Goal: Information Seeking & Learning: Learn about a topic

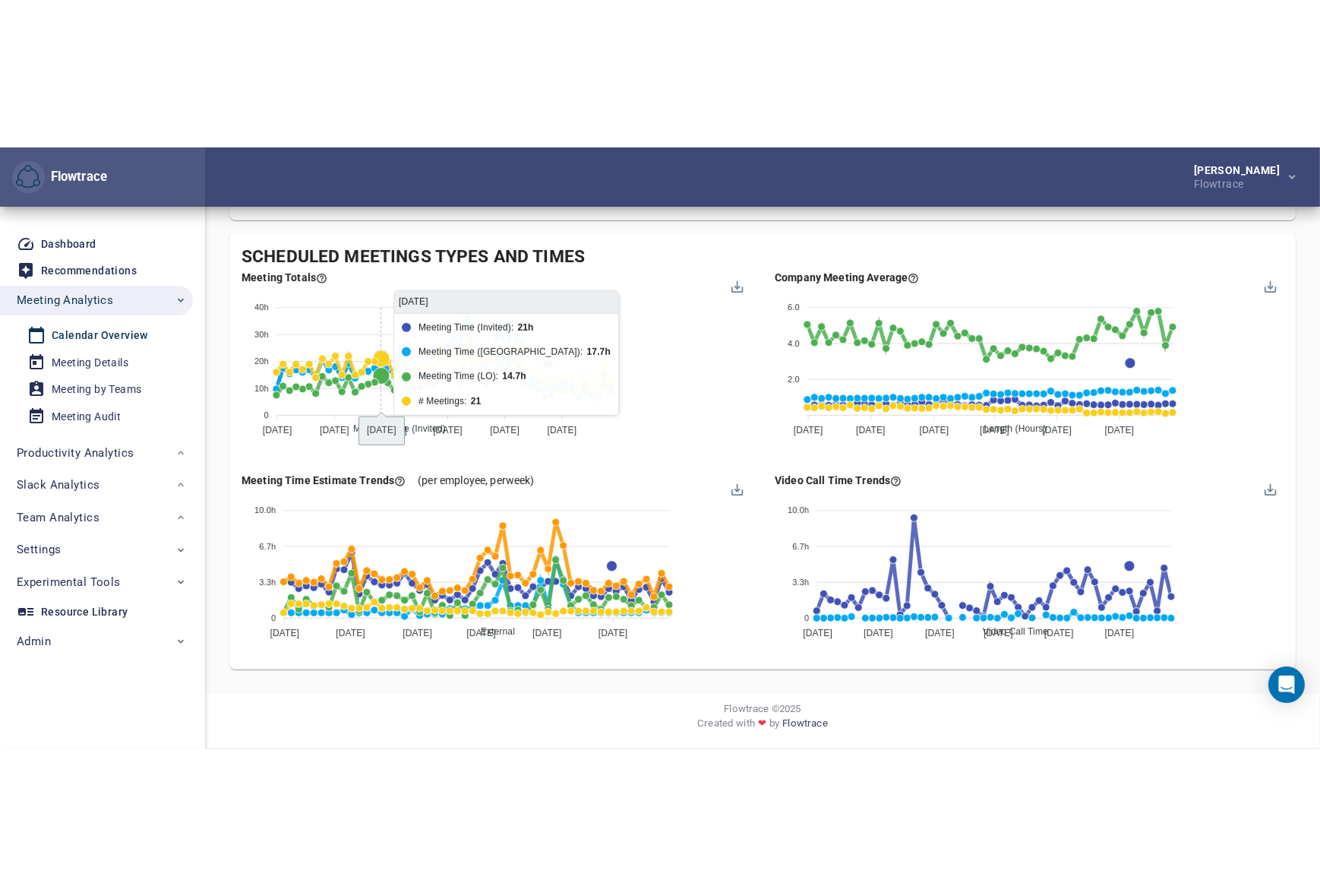
scroll to position [1161, 0]
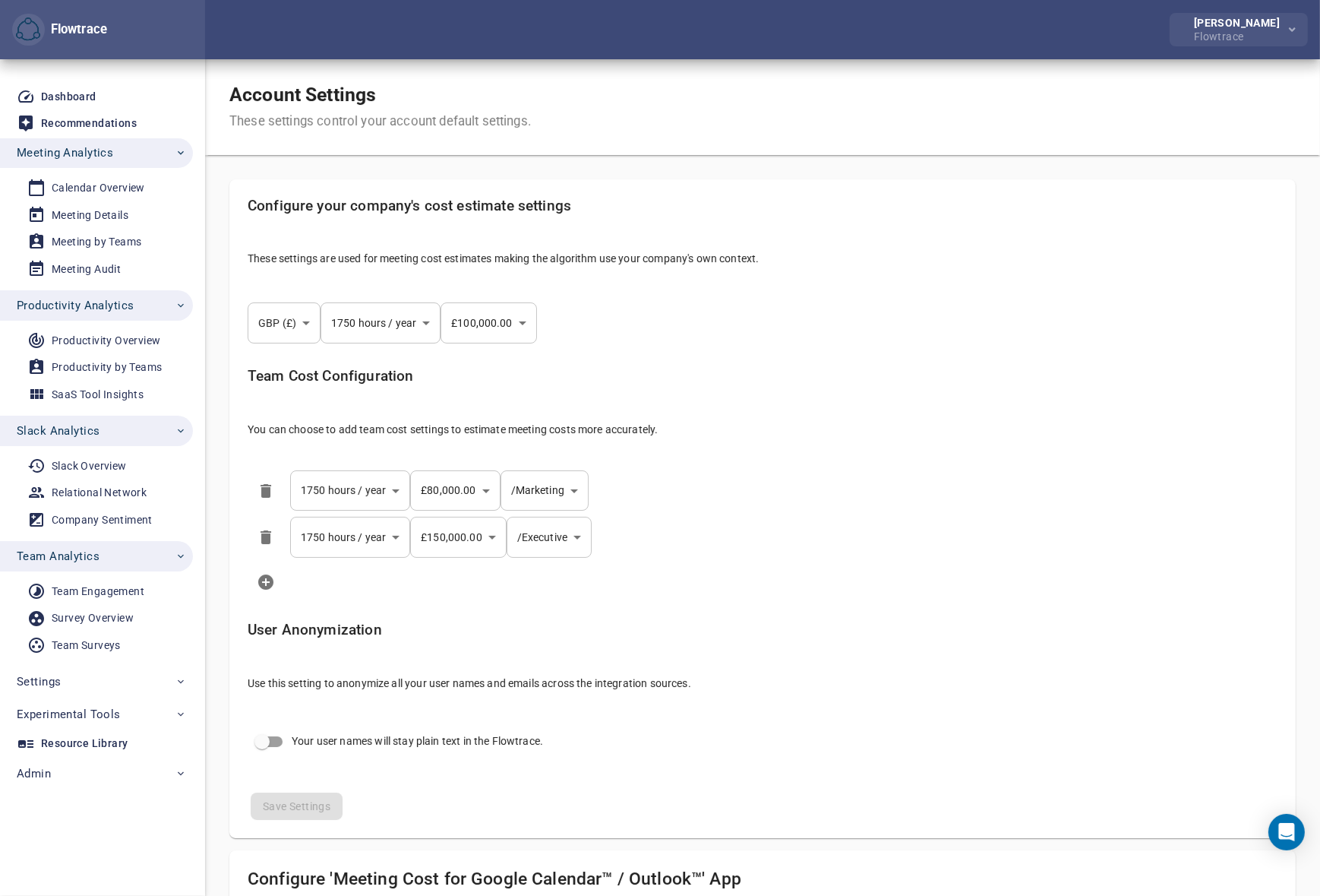
click at [1279, 31] on div "Flowtrace" at bounding box center [1240, 34] width 92 height 13
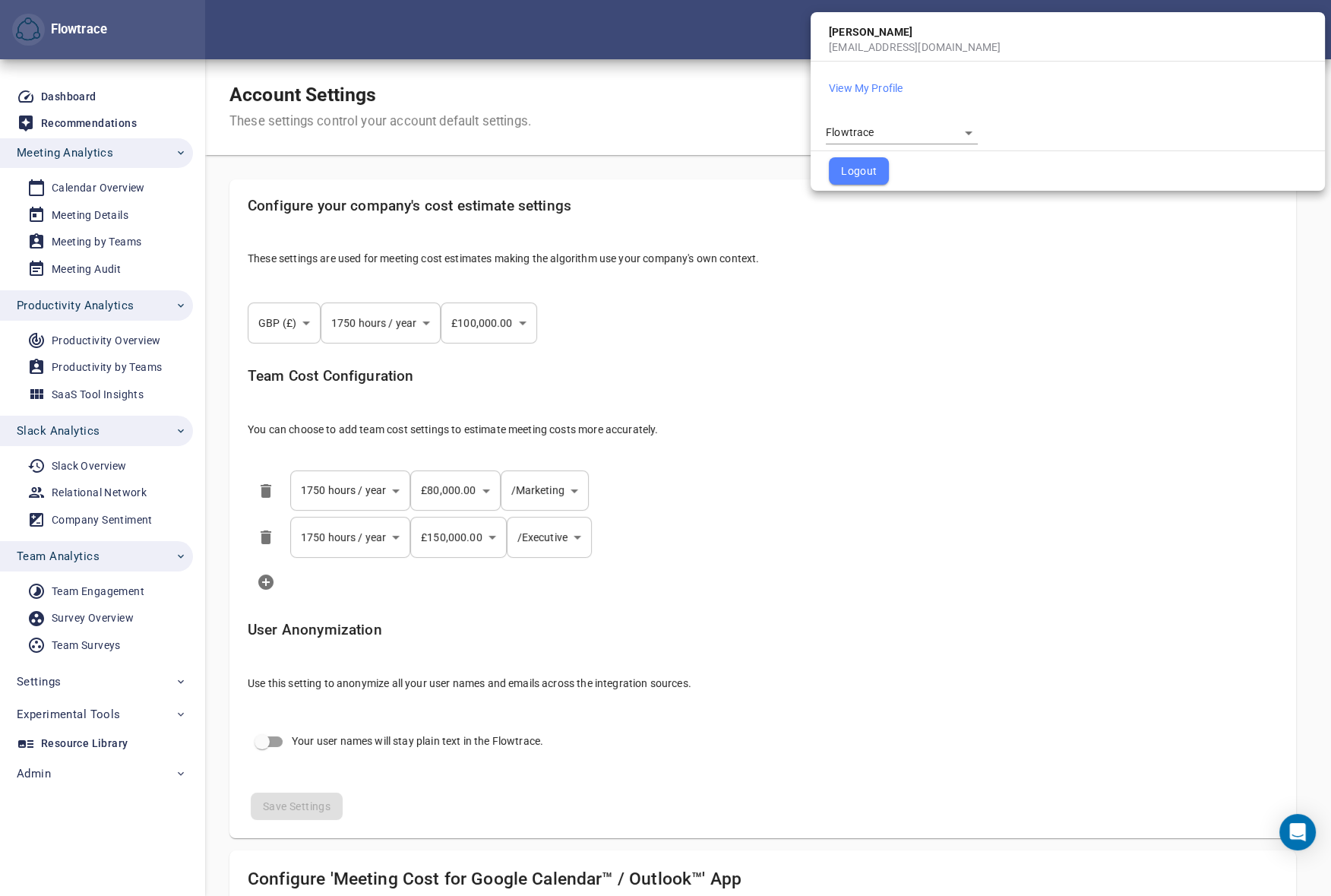
click at [918, 129] on body "Flowtrace Petri Lehtonen Flowtrace Flowtrace Dashboard Recommendations Meeting …" at bounding box center [665, 448] width 1331 height 896
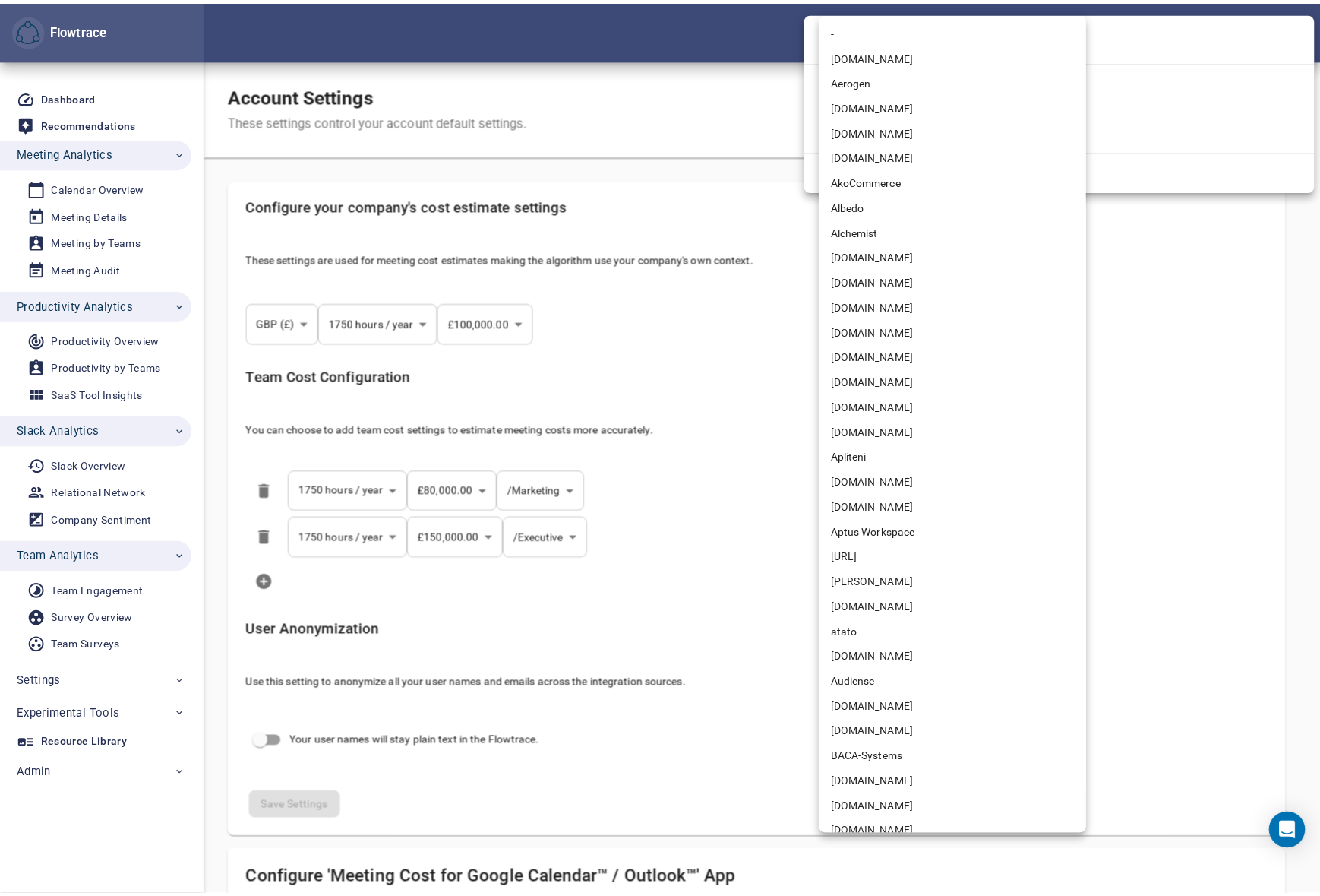
scroll to position [2440, 0]
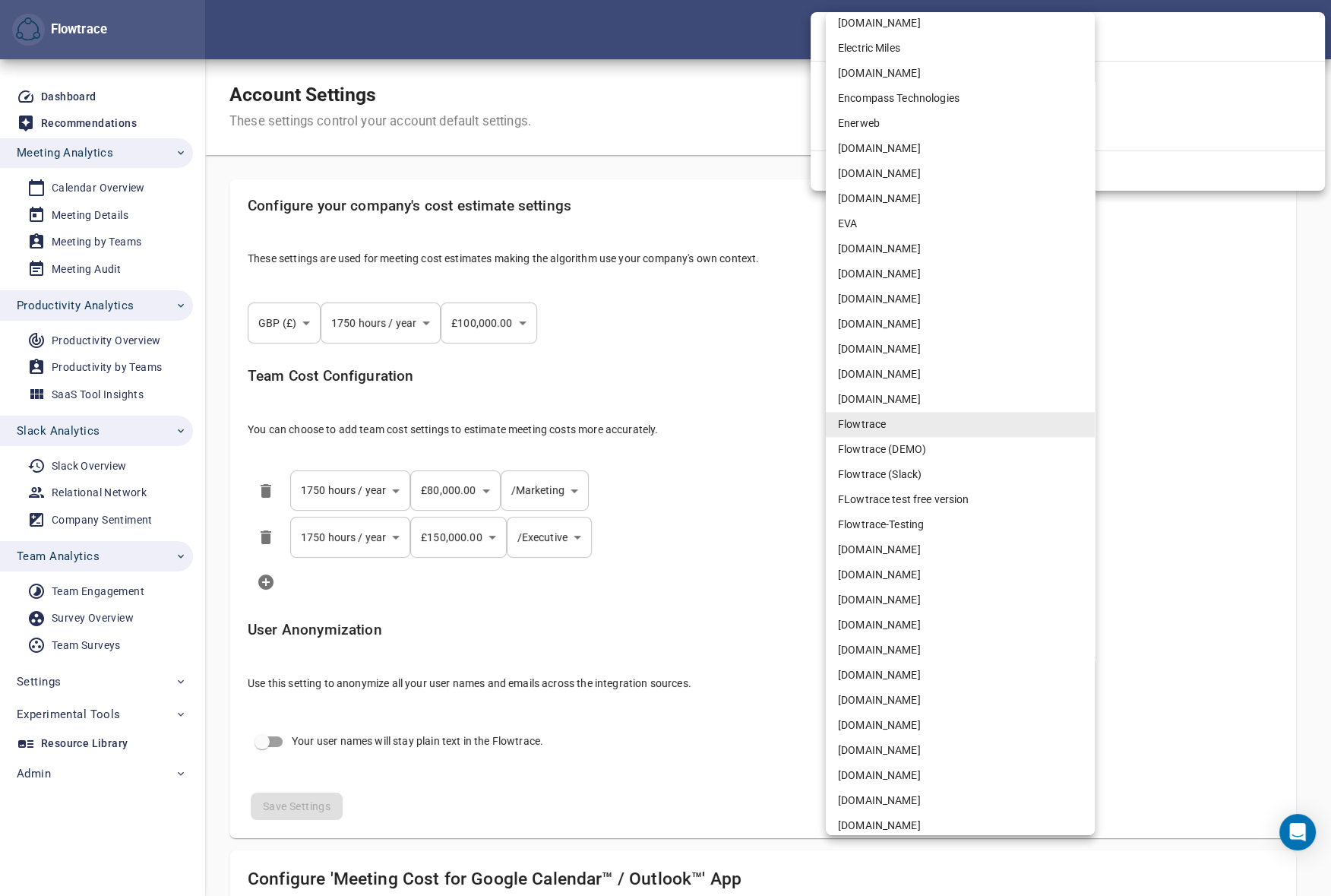
select select "***"
click at [892, 578] on li "[DOMAIN_NAME]" at bounding box center [960, 574] width 269 height 25
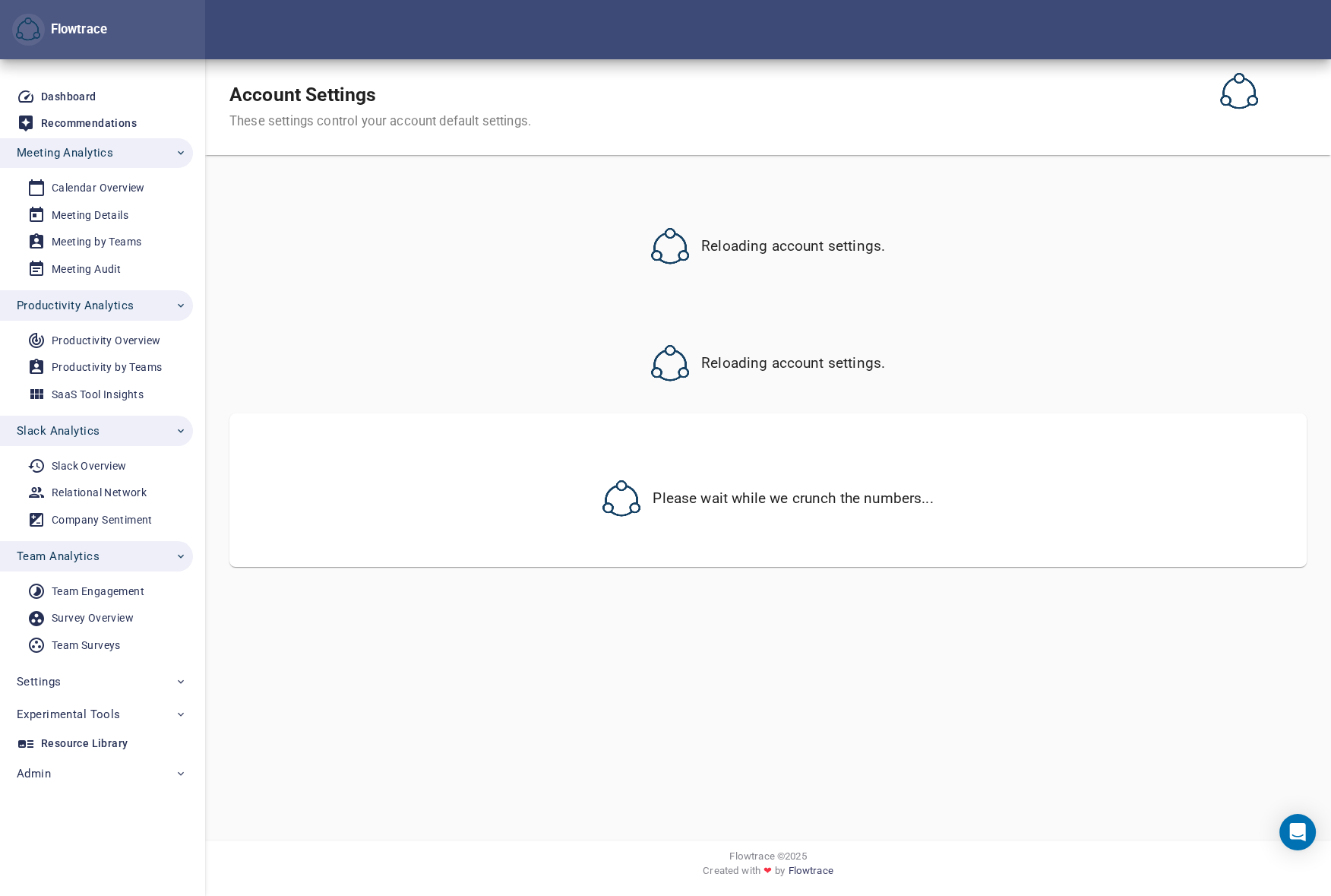
select select "***"
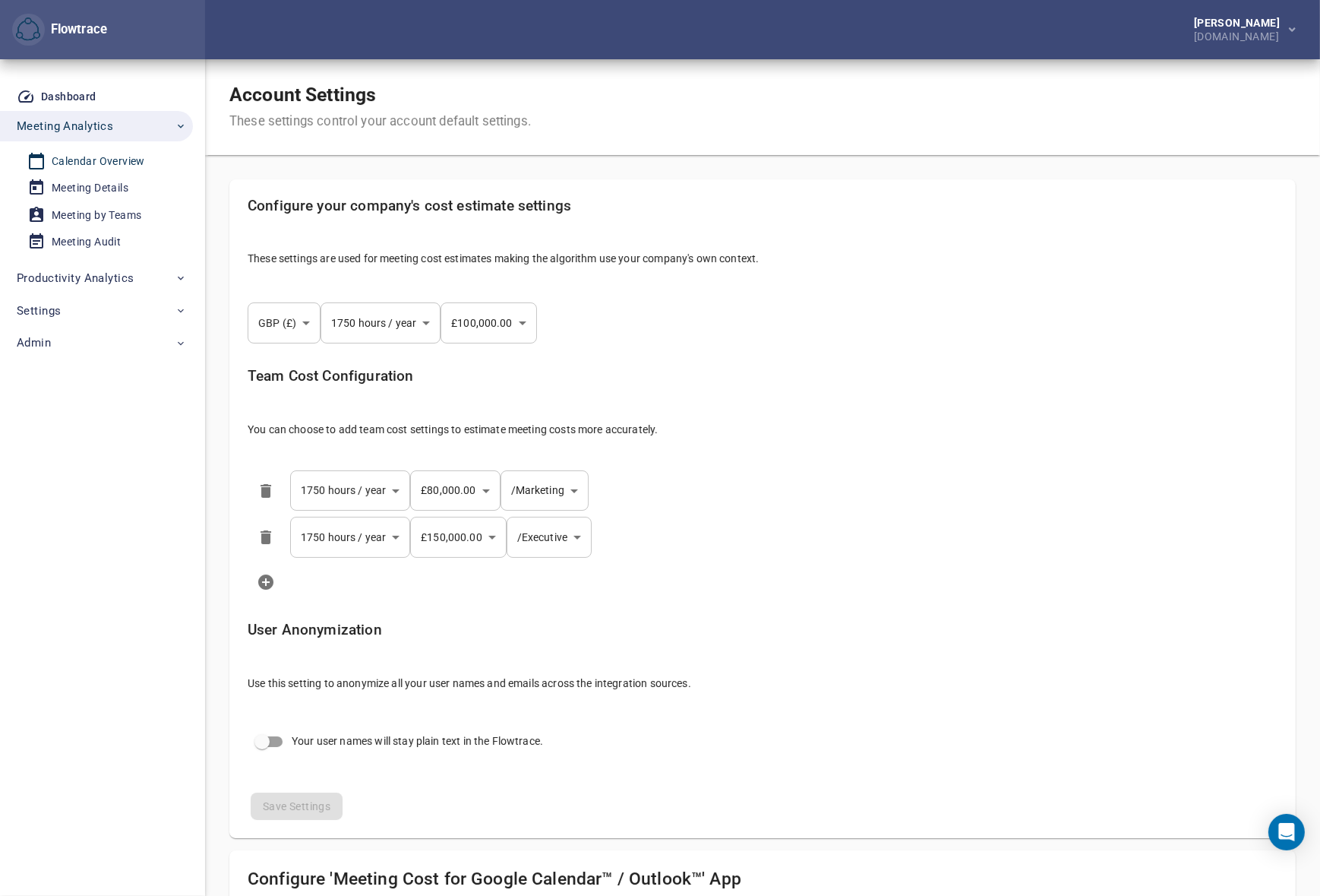
click at [93, 160] on div "Calendar Overview" at bounding box center [98, 161] width 94 height 19
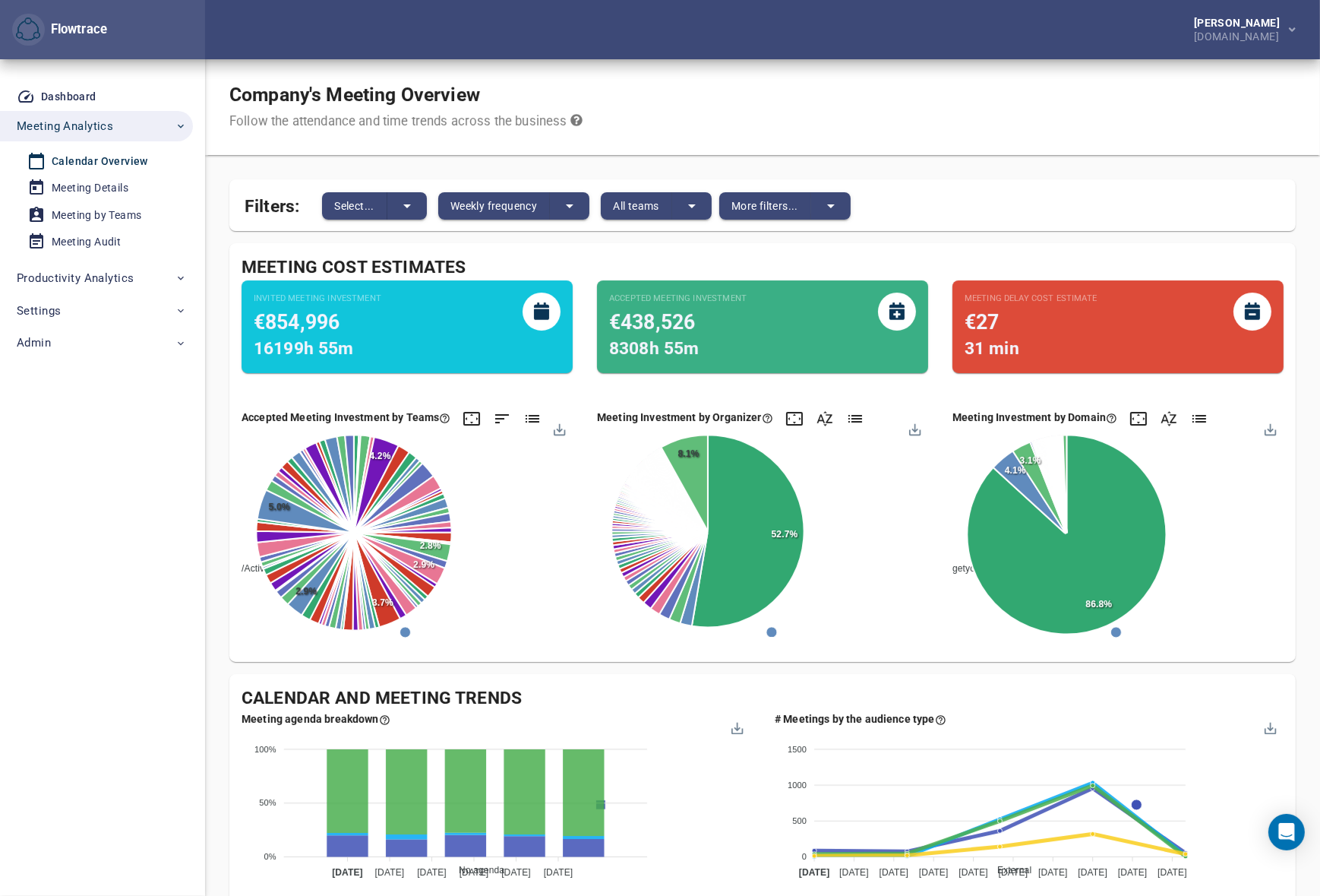
click at [837, 87] on div "Company's Meeting Overview Follow the attendance and time trends across the bus…" at bounding box center [762, 107] width 1115 height 96
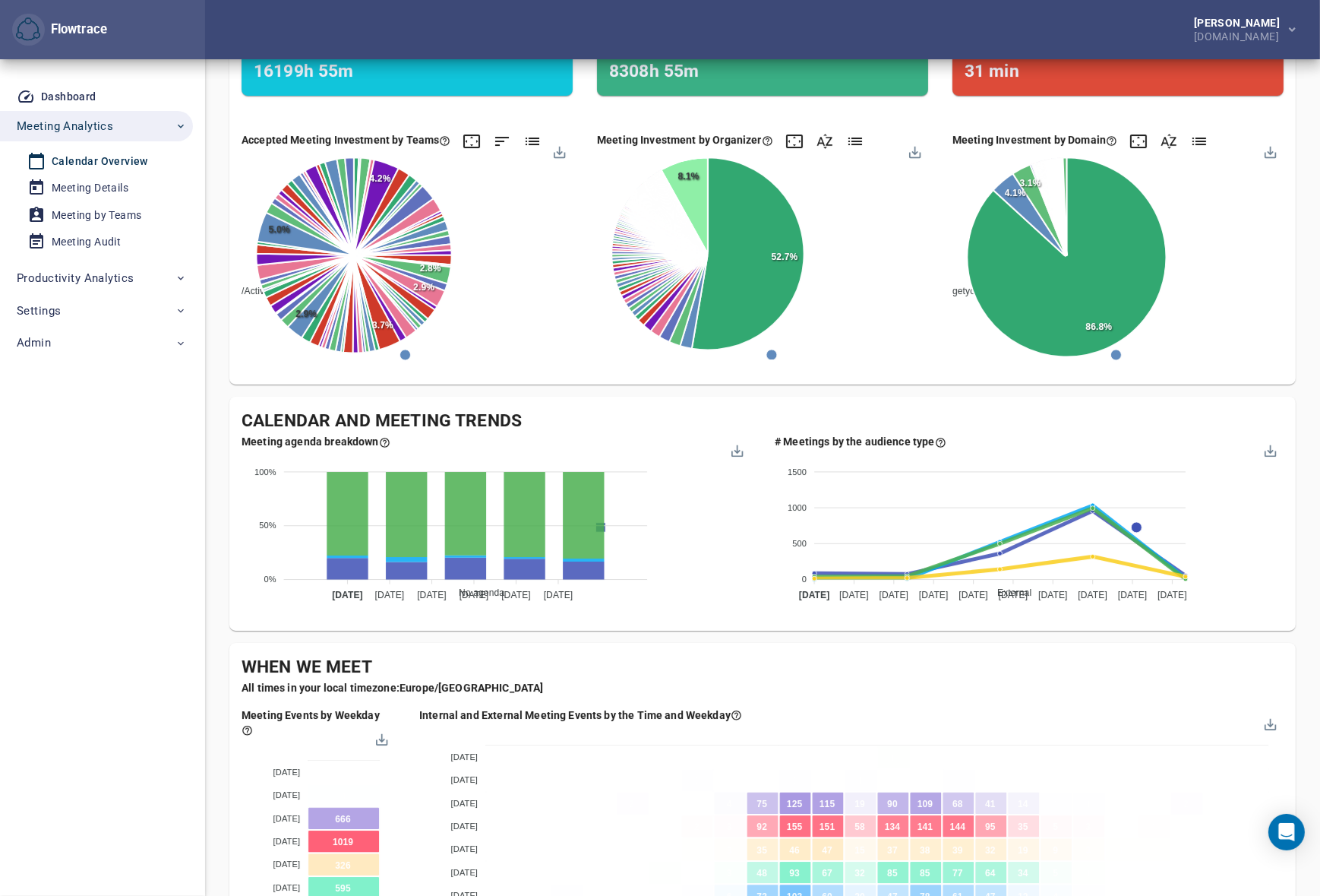
scroll to position [322, 0]
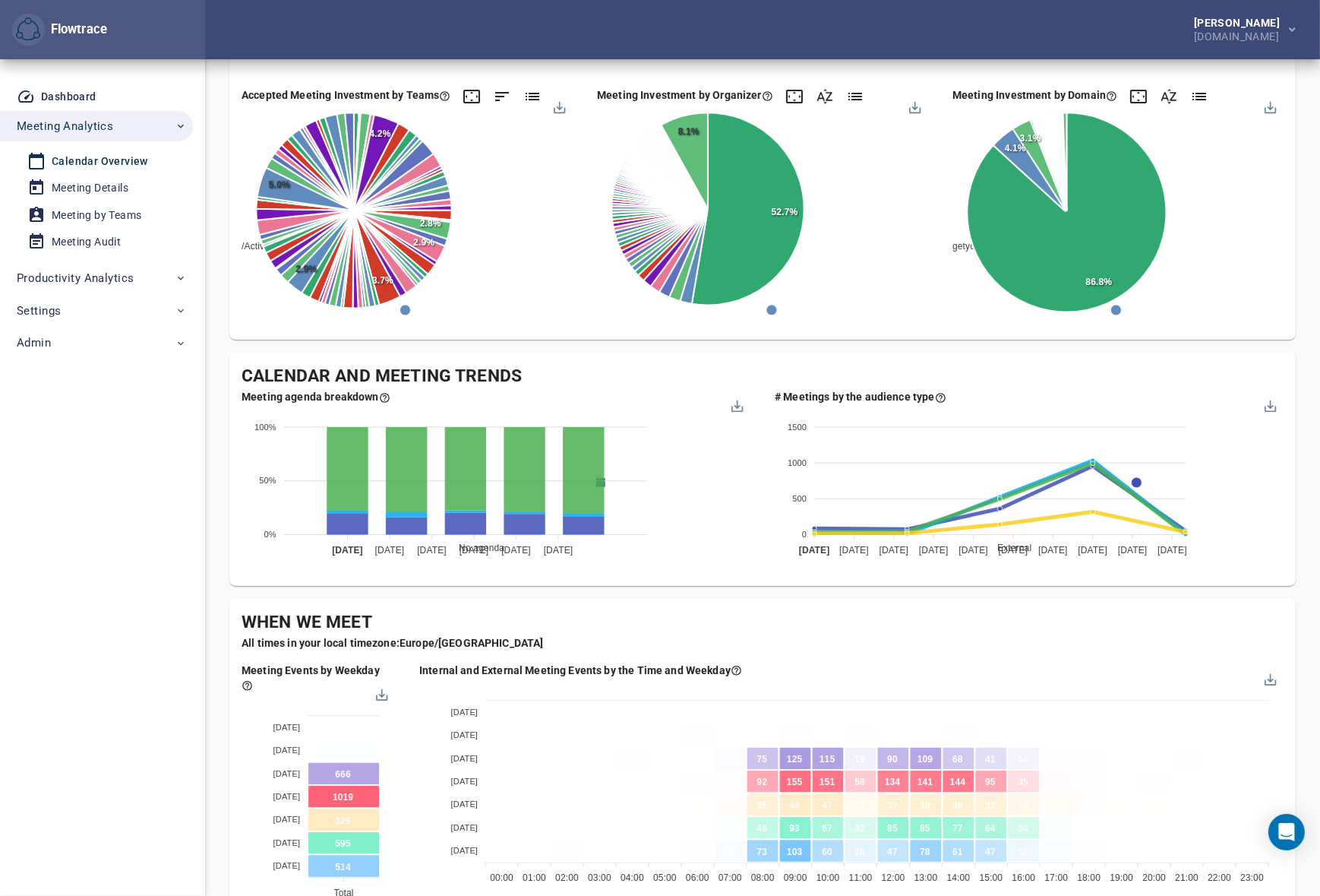
click at [844, 39] on div "[PERSON_NAME] [DOMAIN_NAME]" at bounding box center [762, 30] width 1115 height 59
click at [751, 22] on div "[PERSON_NAME] [DOMAIN_NAME]" at bounding box center [762, 30] width 1115 height 59
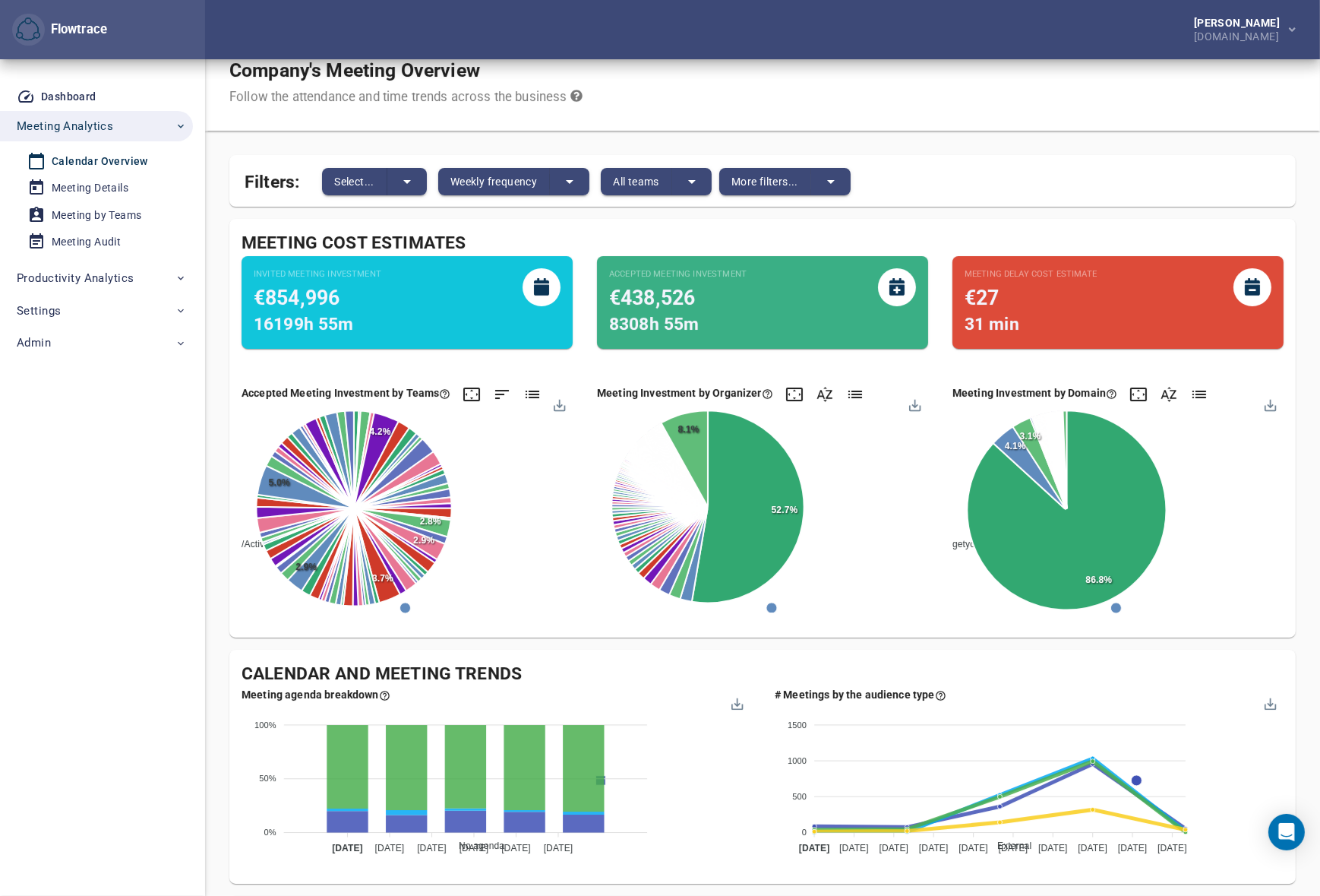
scroll to position [0, 0]
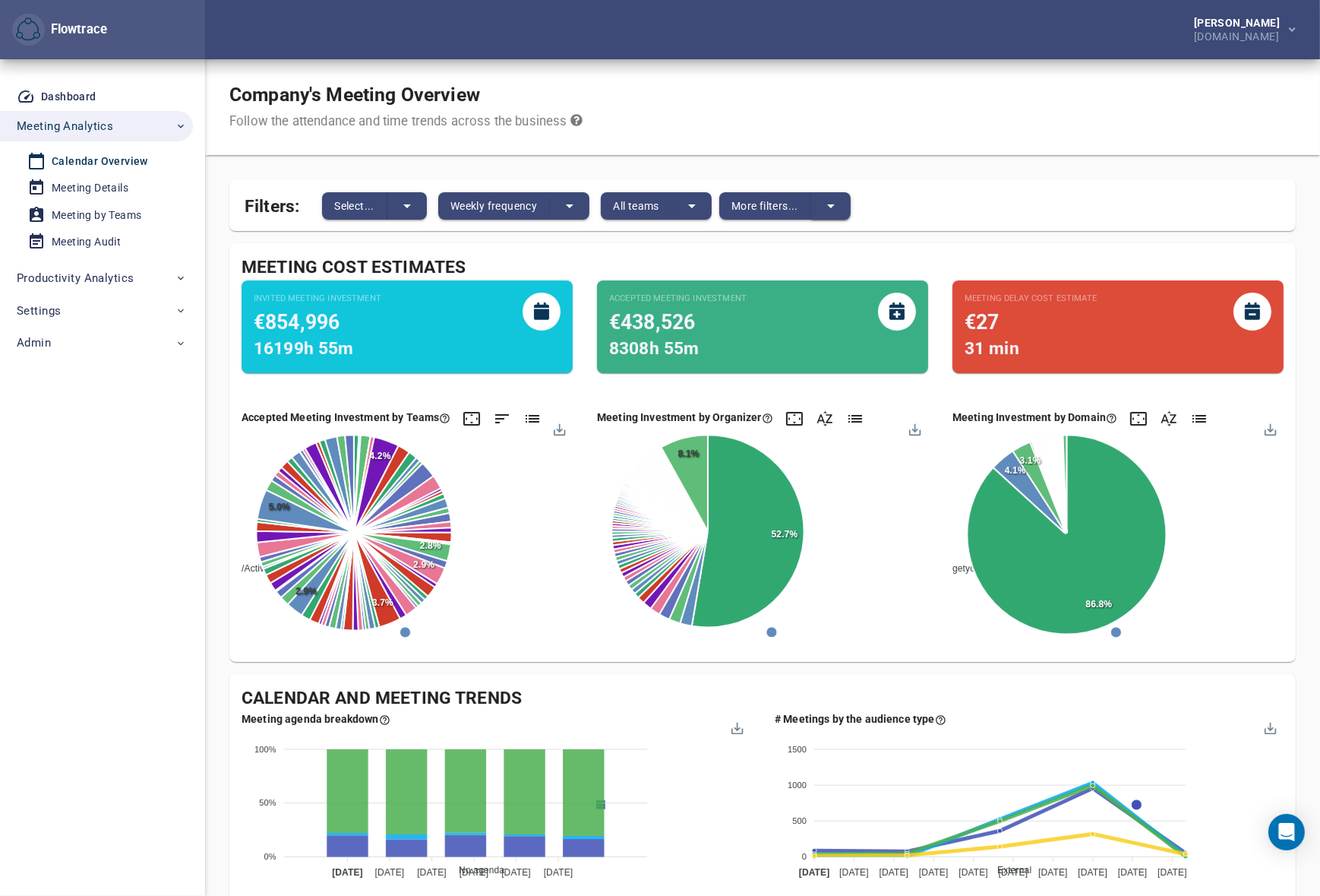
click at [820, 199] on button "split button" at bounding box center [830, 205] width 39 height 28
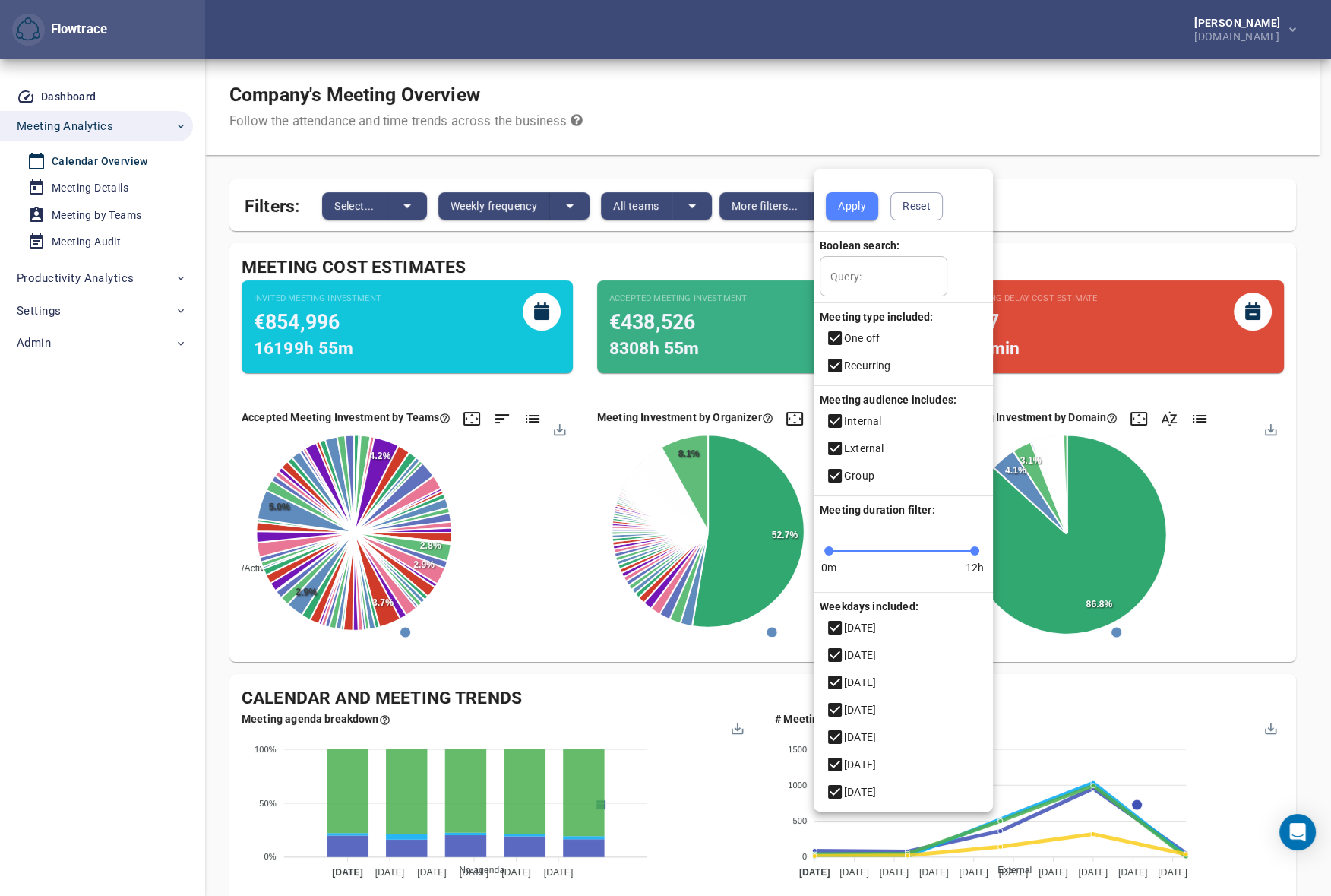
click at [938, 110] on div at bounding box center [665, 448] width 1331 height 896
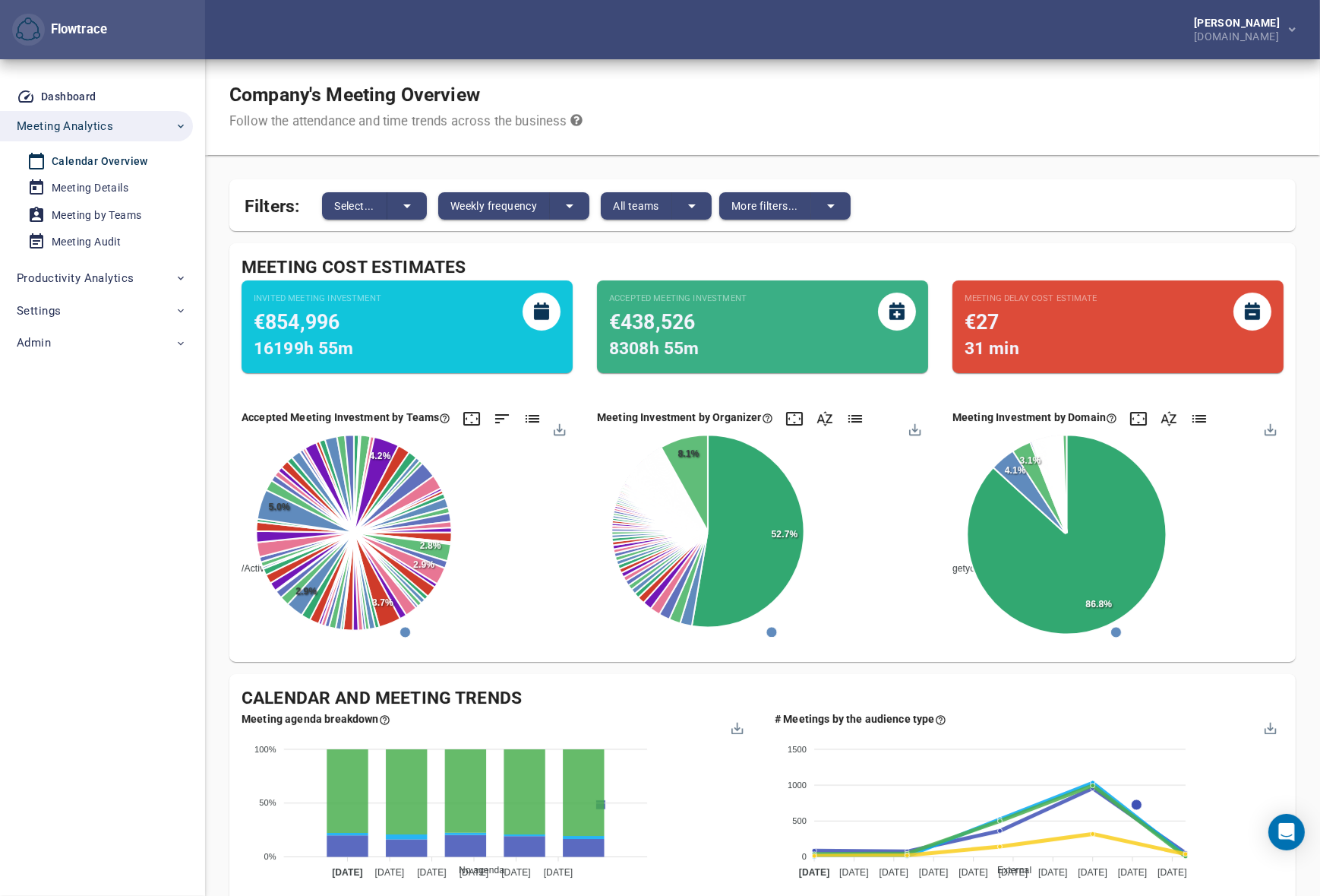
click at [793, 91] on div "Company's Meeting Overview Follow the attendance and time trends across the bus…" at bounding box center [762, 107] width 1115 height 96
click at [506, 204] on span "Weekly frequency" at bounding box center [494, 205] width 87 height 18
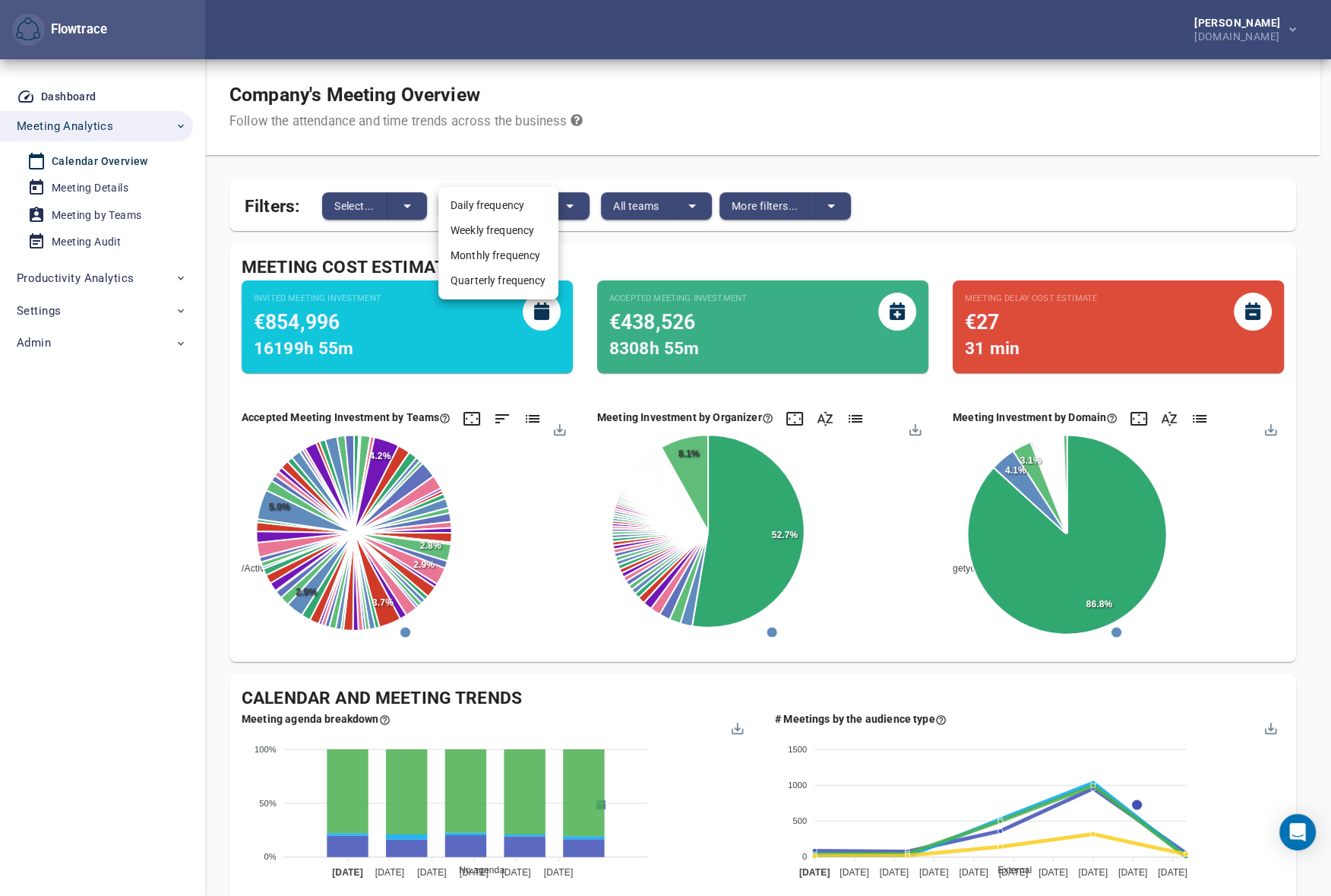
click at [510, 211] on li "Daily frequency" at bounding box center [499, 205] width 120 height 25
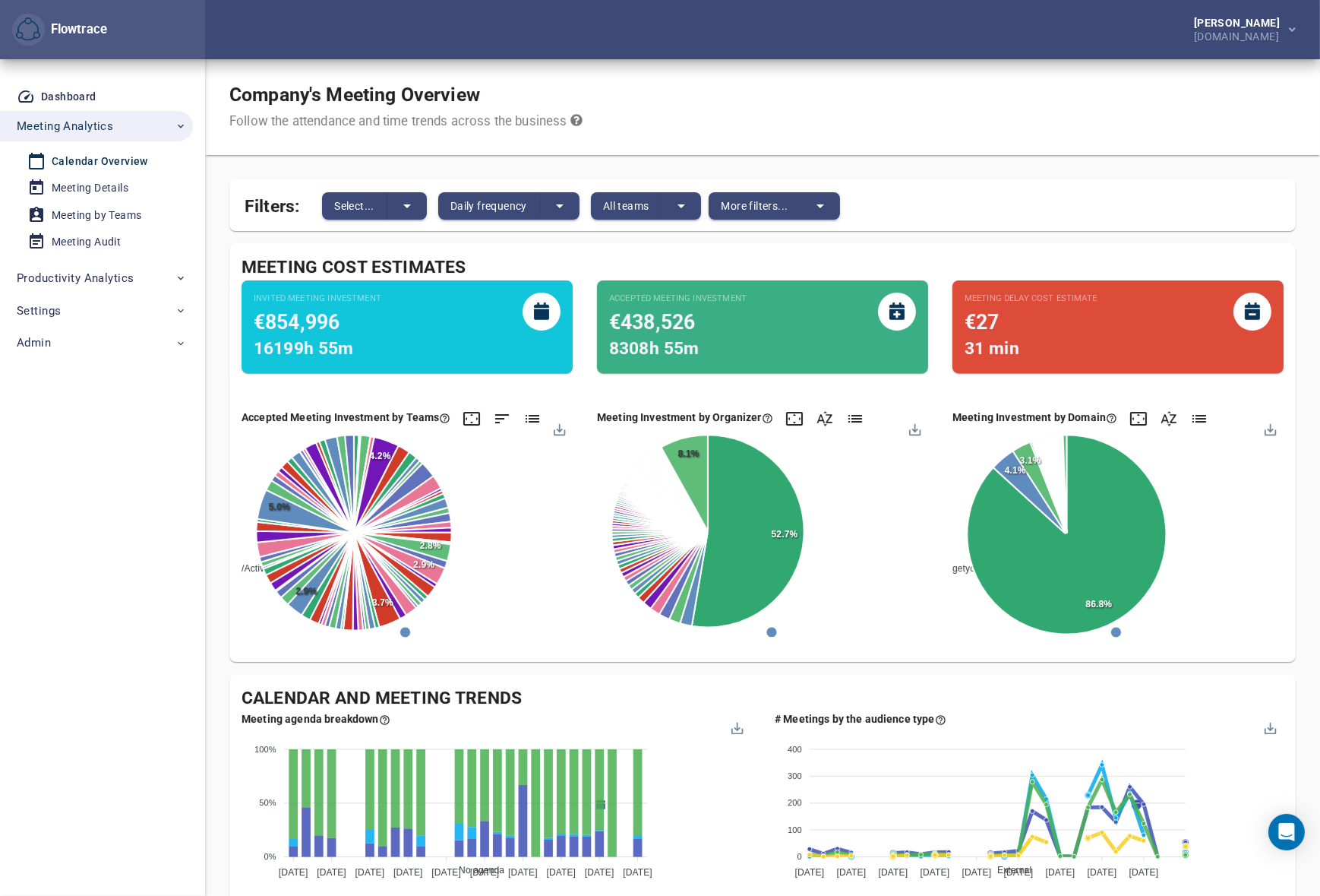
click at [744, 104] on div "Company's Meeting Overview Follow the attendance and time trends across the bus…" at bounding box center [762, 107] width 1115 height 96
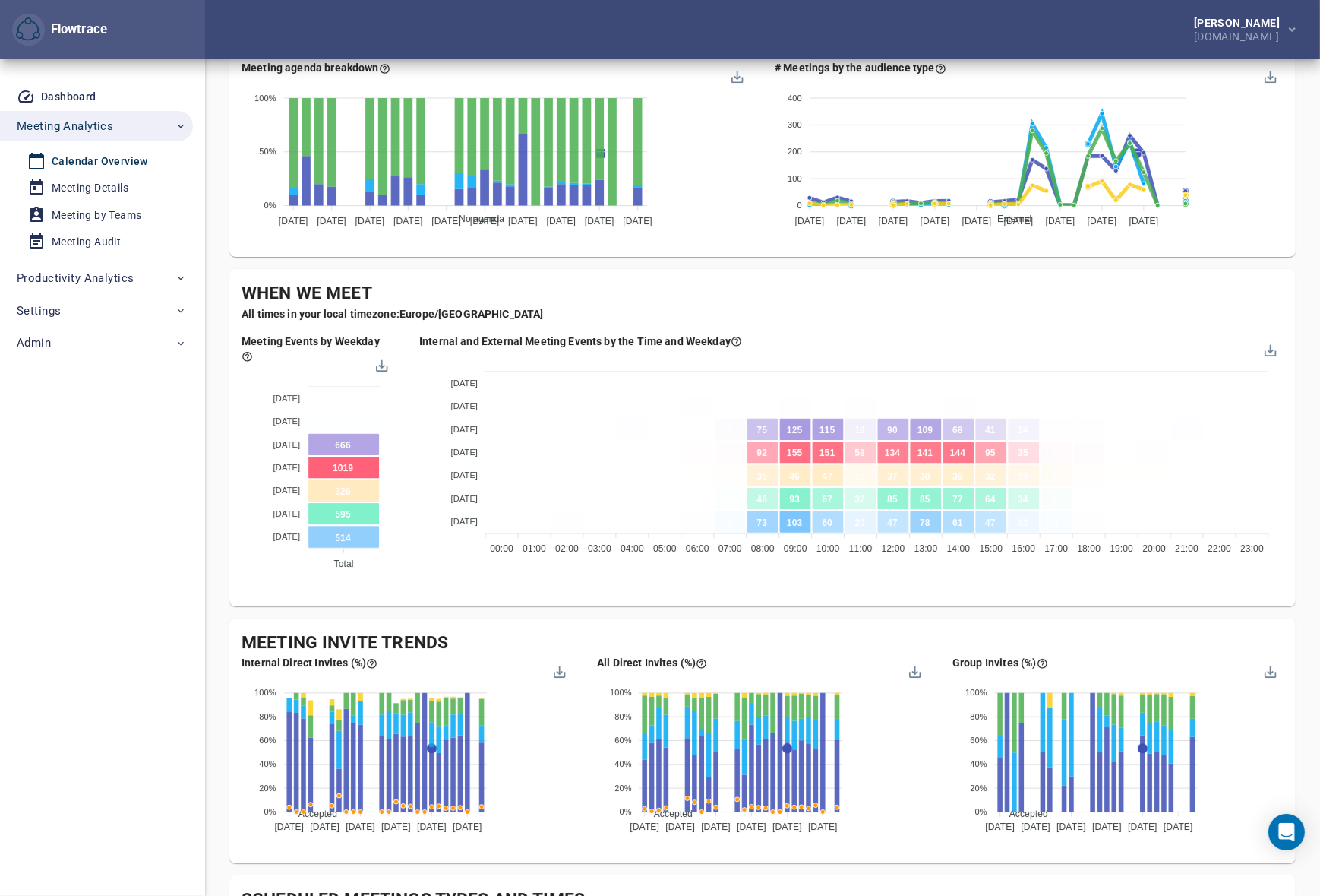
scroll to position [180, 0]
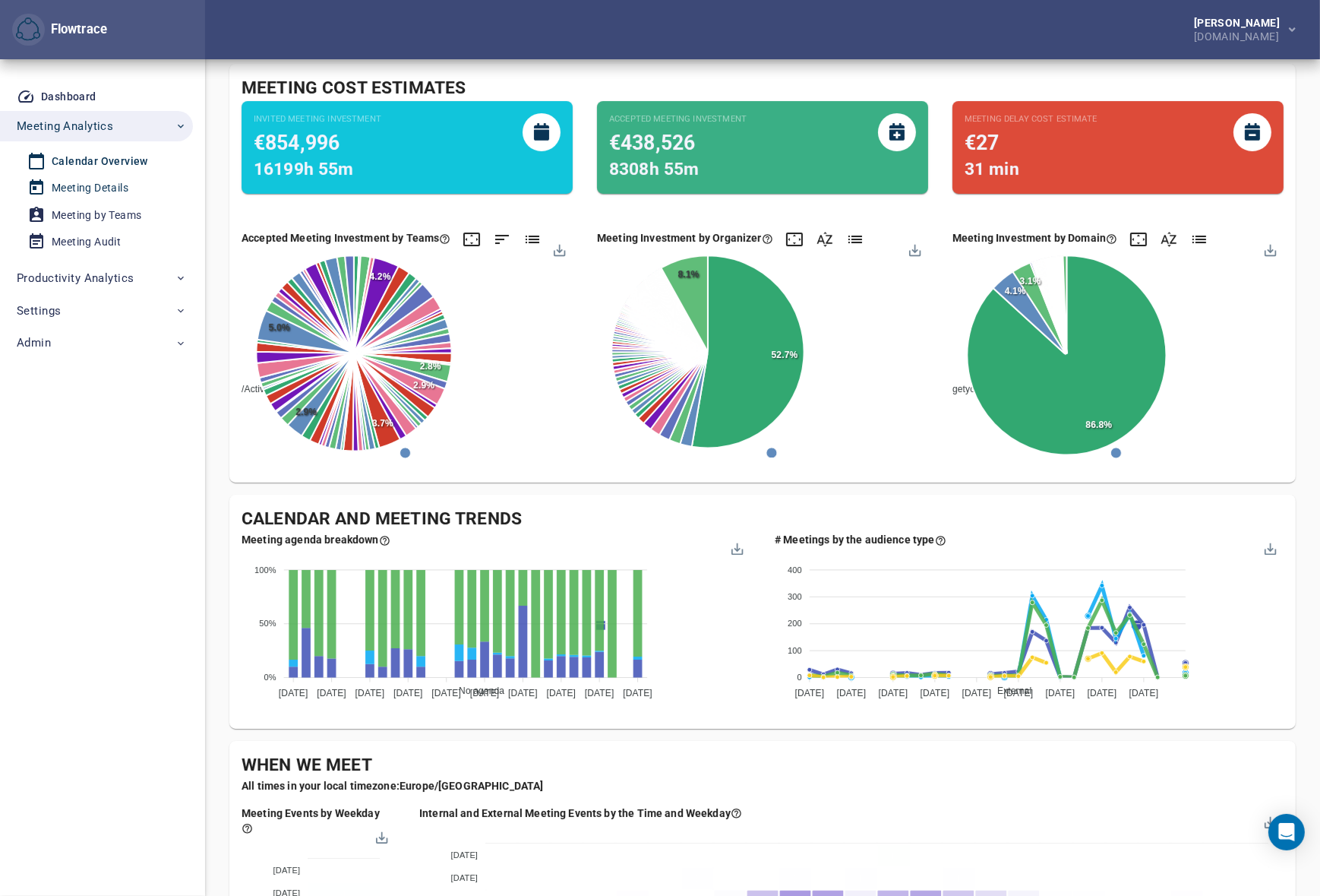
click at [99, 188] on div "Meeting Details" at bounding box center [90, 188] width 76 height 19
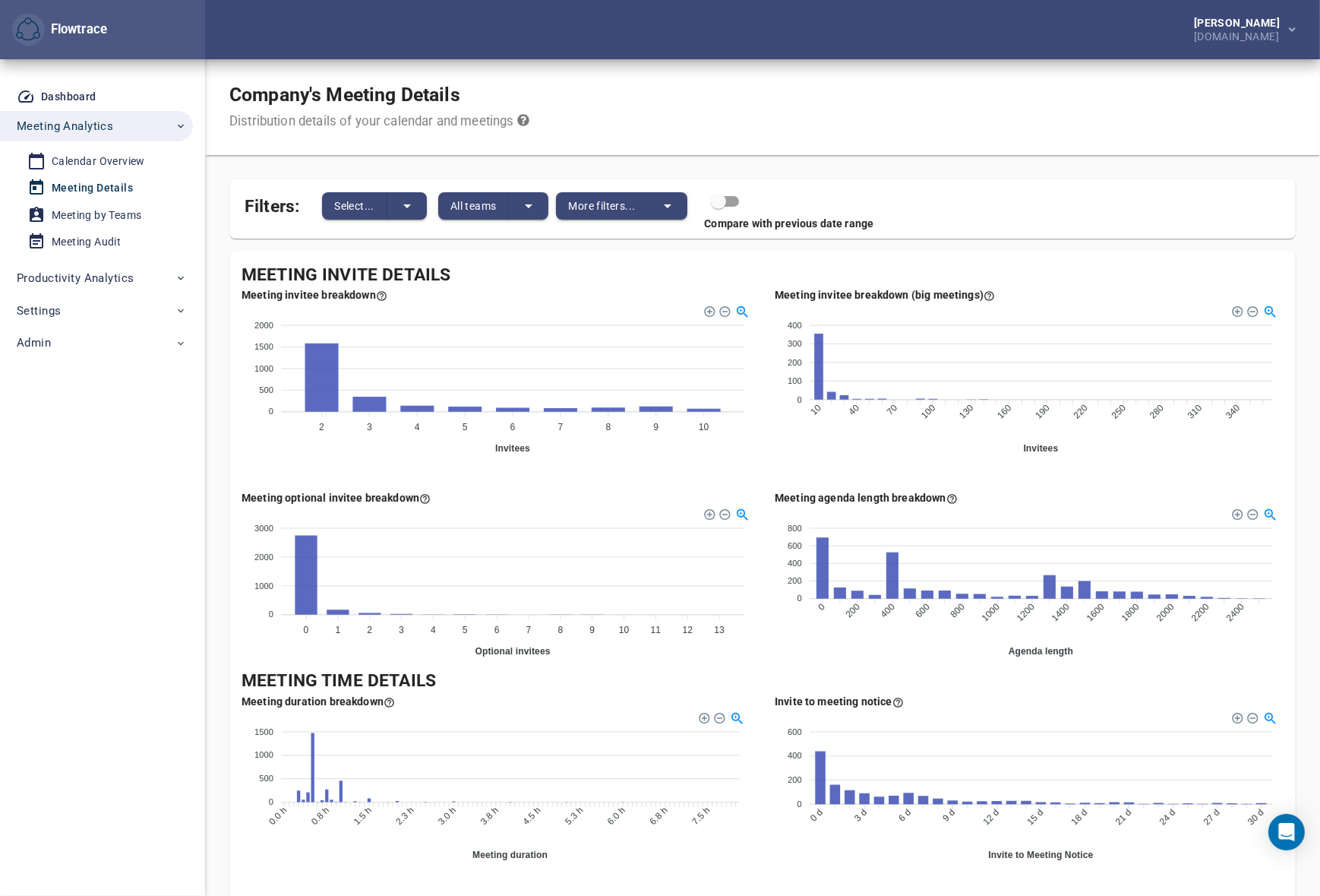
click at [782, 437] on foreignobject at bounding box center [1029, 378] width 509 height 152
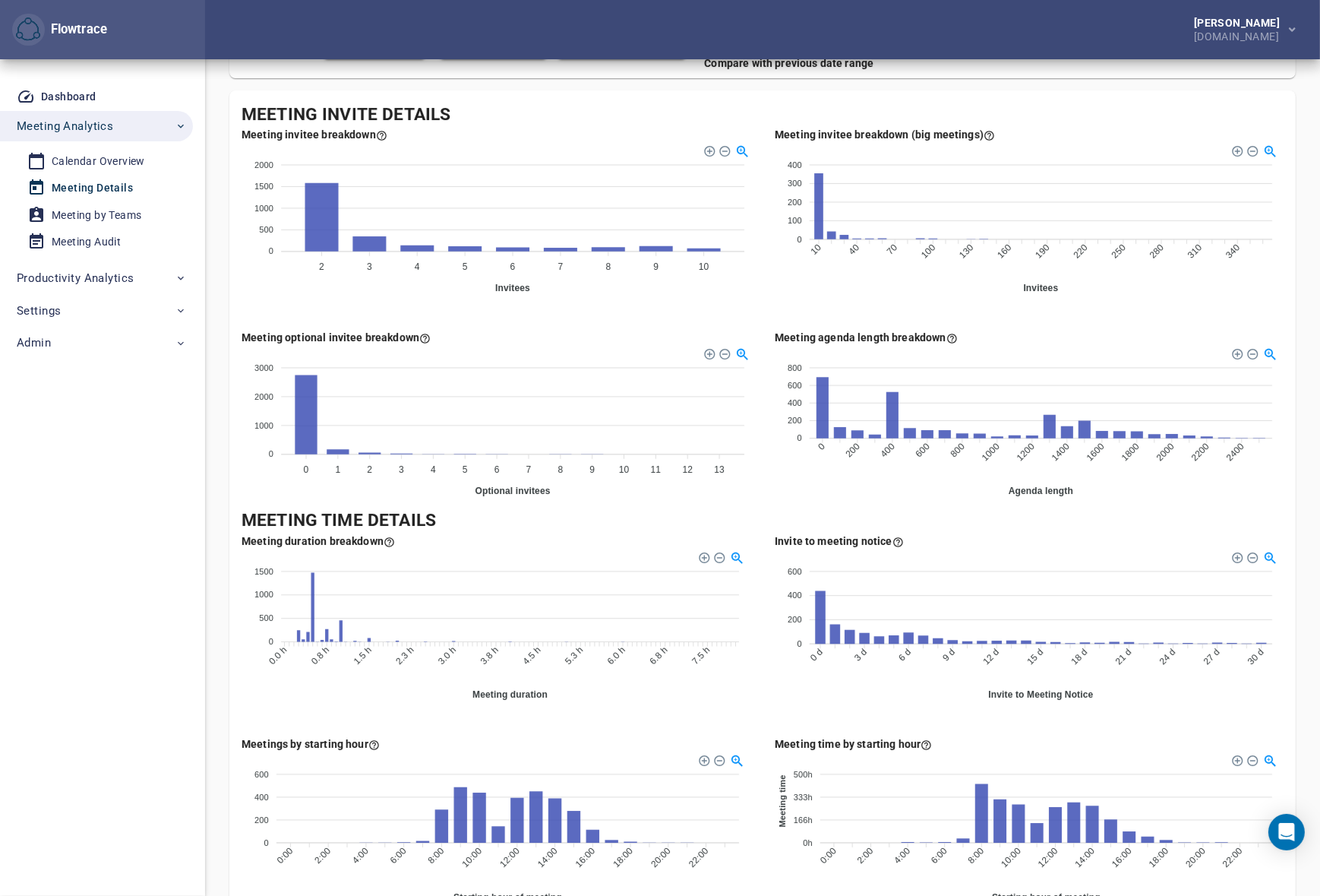
click at [774, 636] on div "Invite to meeting notice 600 600 400 400 200 200 0 0 0 d 0 d 3 d 3 d 6 d 6 d 9 …" at bounding box center [1029, 623] width 533 height 203
click at [756, 644] on div "Meeting duration breakdown 1500 1500 1000 1000 500 500 0 0 0.0 h 0.0 h 0.8 h 0.…" at bounding box center [496, 623] width 533 height 203
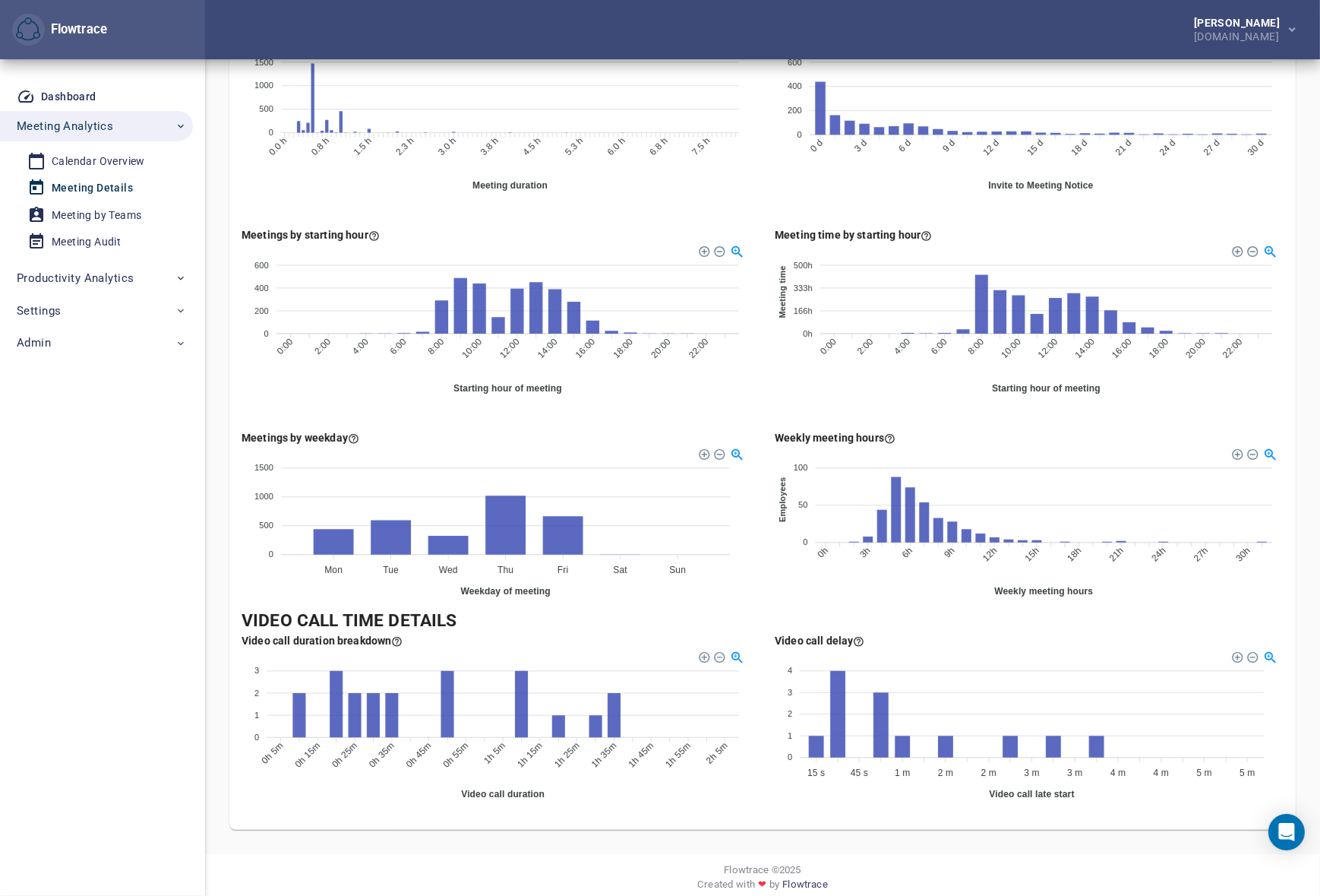
scroll to position [683, 0]
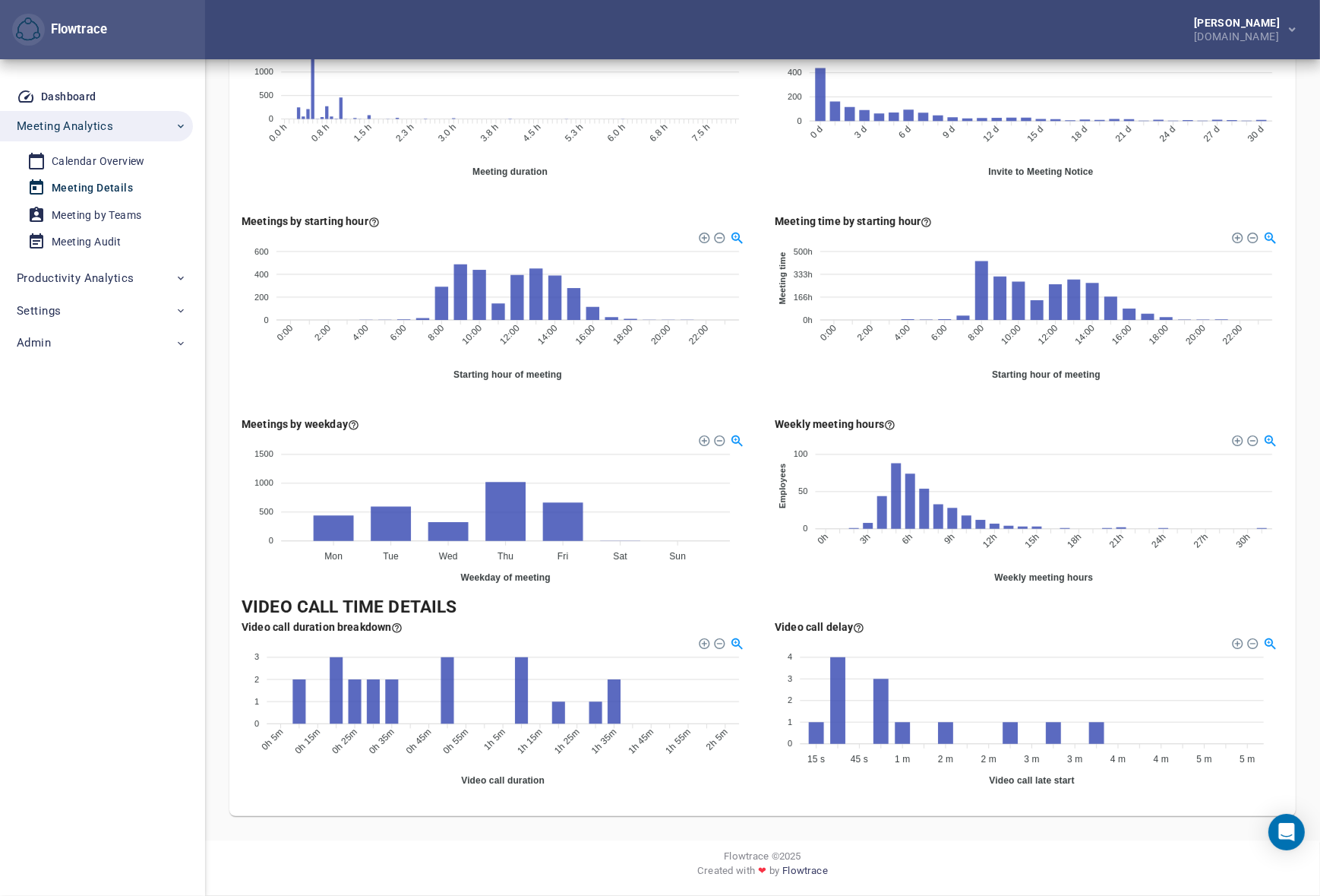
click at [766, 354] on div "Meeting time by starting hour 500h 500h 333h 333h 166h 166h 0h 0h Meeting time …" at bounding box center [1029, 303] width 533 height 203
click at [79, 160] on div "Calendar Overview" at bounding box center [98, 161] width 94 height 19
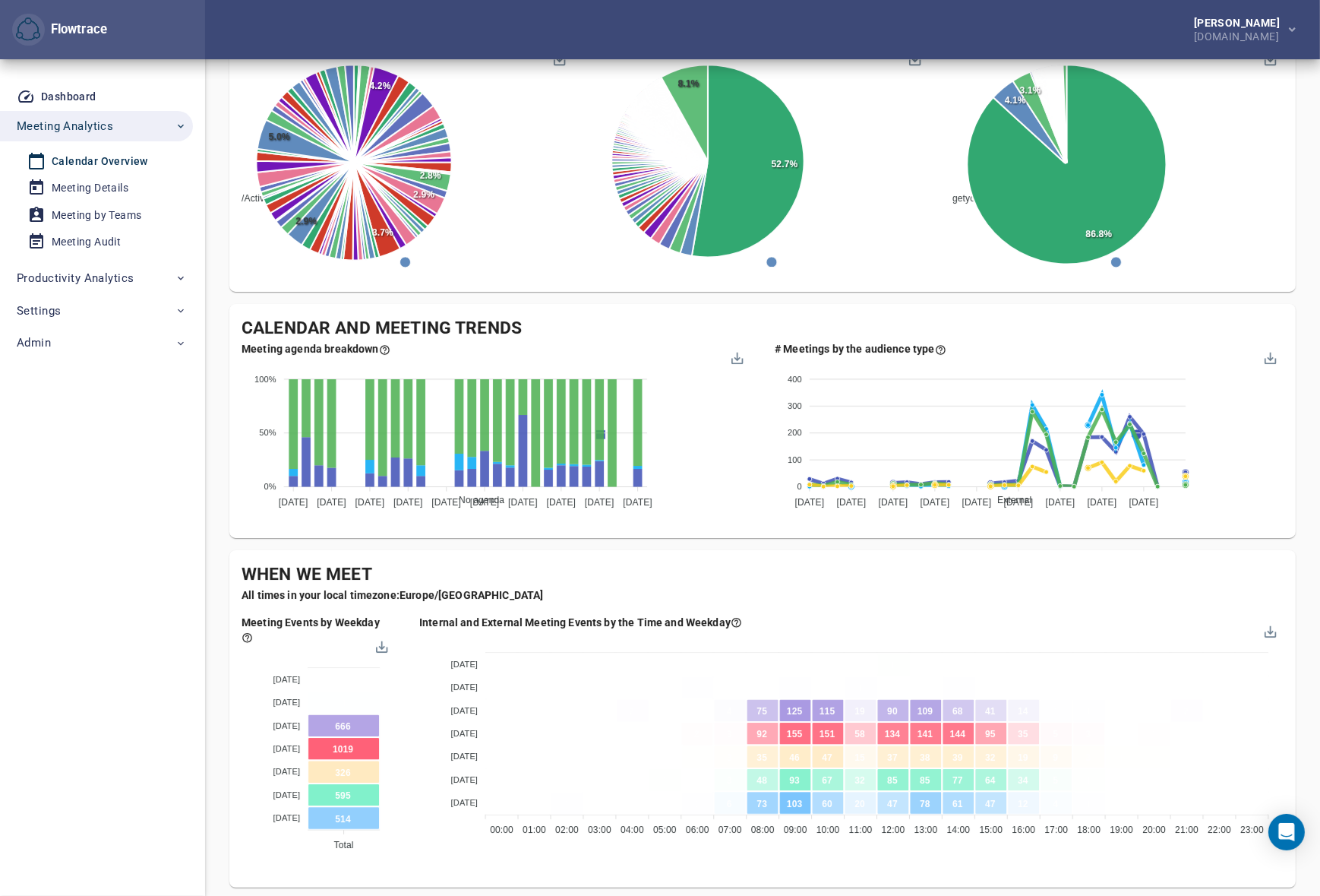
scroll to position [322, 0]
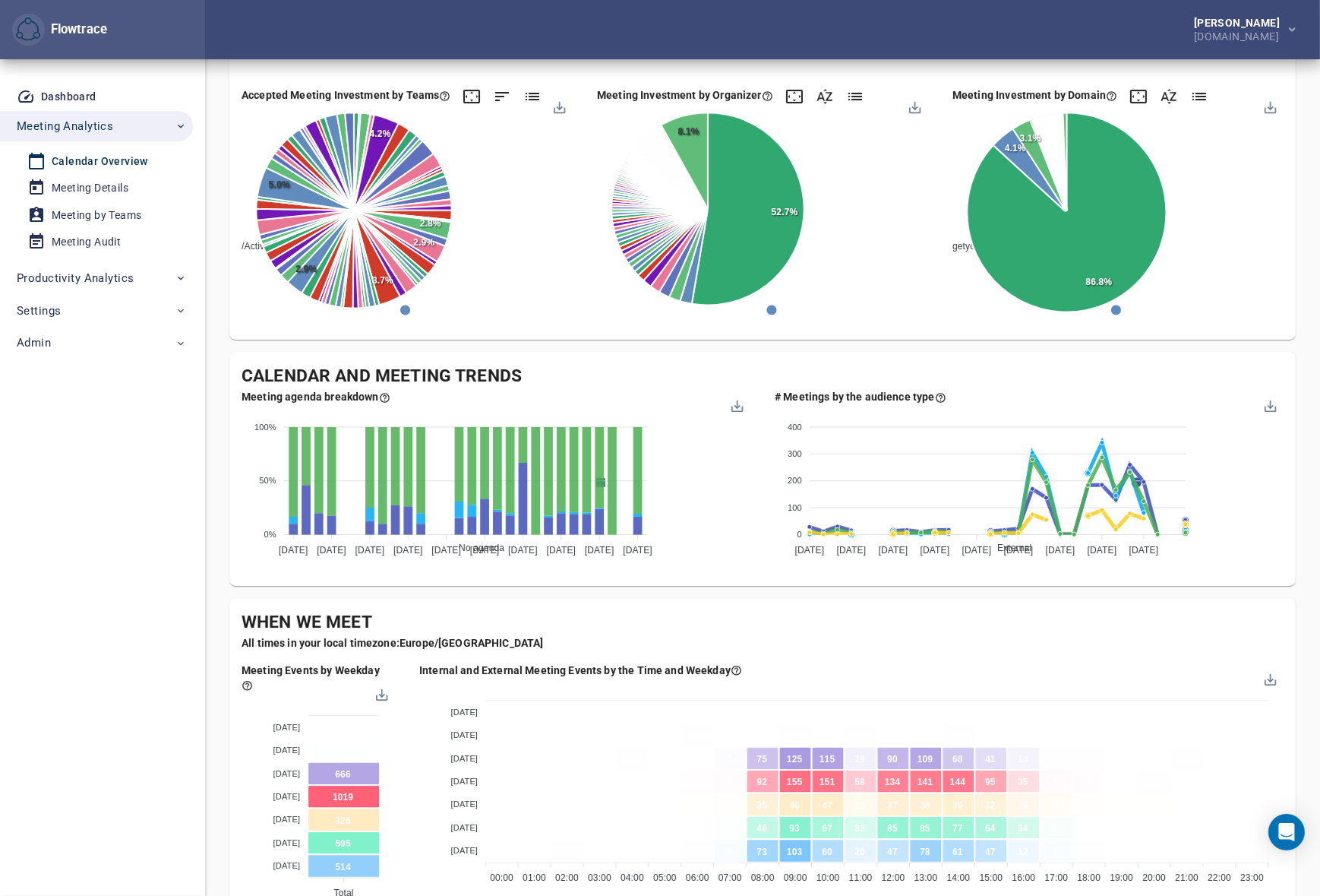
click at [763, 599] on div "When We Meet All times in your local timezone: Europe/London Meeting Events by …" at bounding box center [762, 766] width 1067 height 337
click at [80, 189] on div "Meeting Details" at bounding box center [90, 188] width 76 height 19
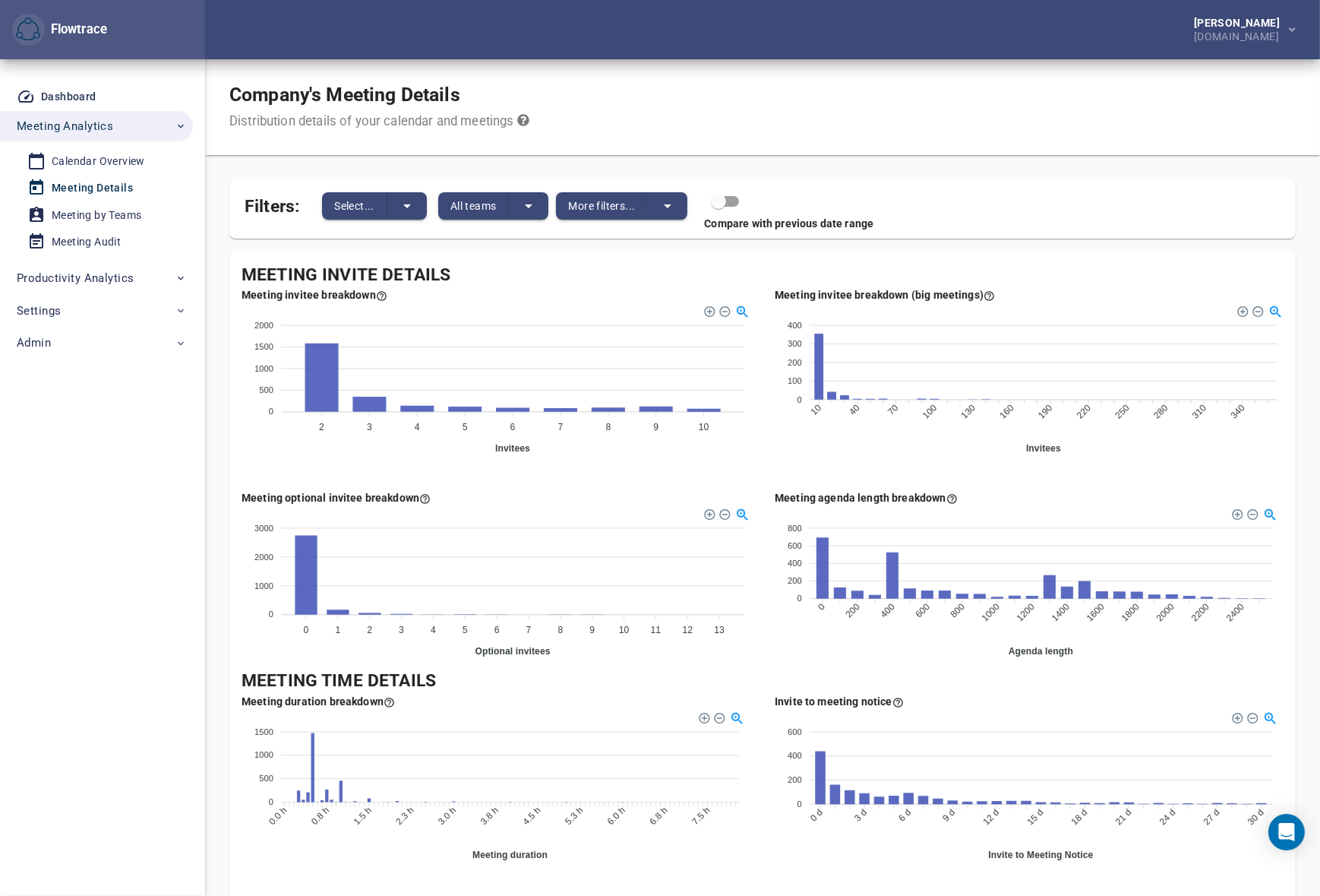
click at [213, 453] on div "Company's Meeting Details Distribution details of your calendar and meetings Fi…" at bounding box center [762, 791] width 1115 height 1463
click at [399, 206] on icon "split button" at bounding box center [407, 205] width 18 height 18
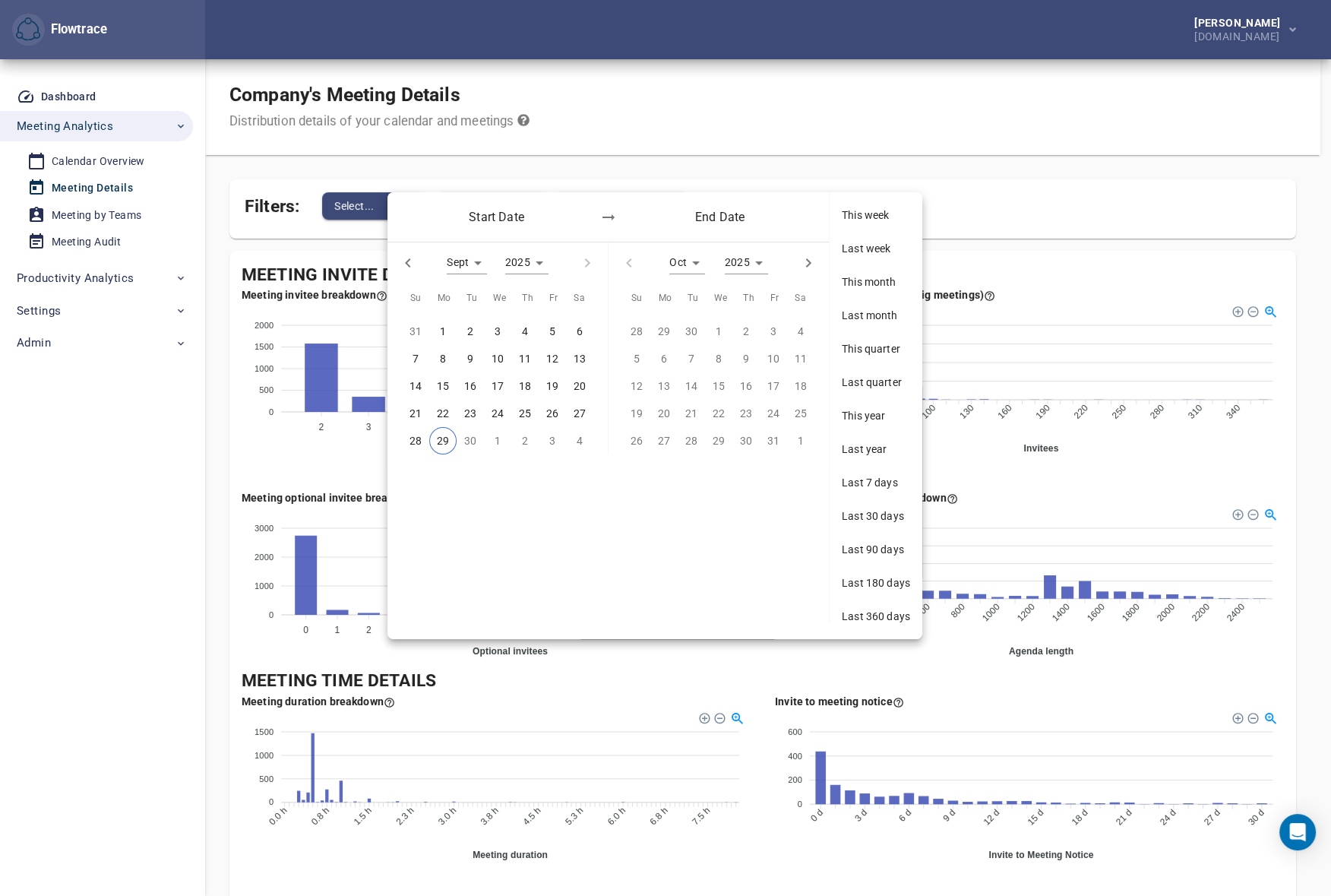
click at [874, 486] on span "Last 7 days" at bounding box center [876, 482] width 69 height 15
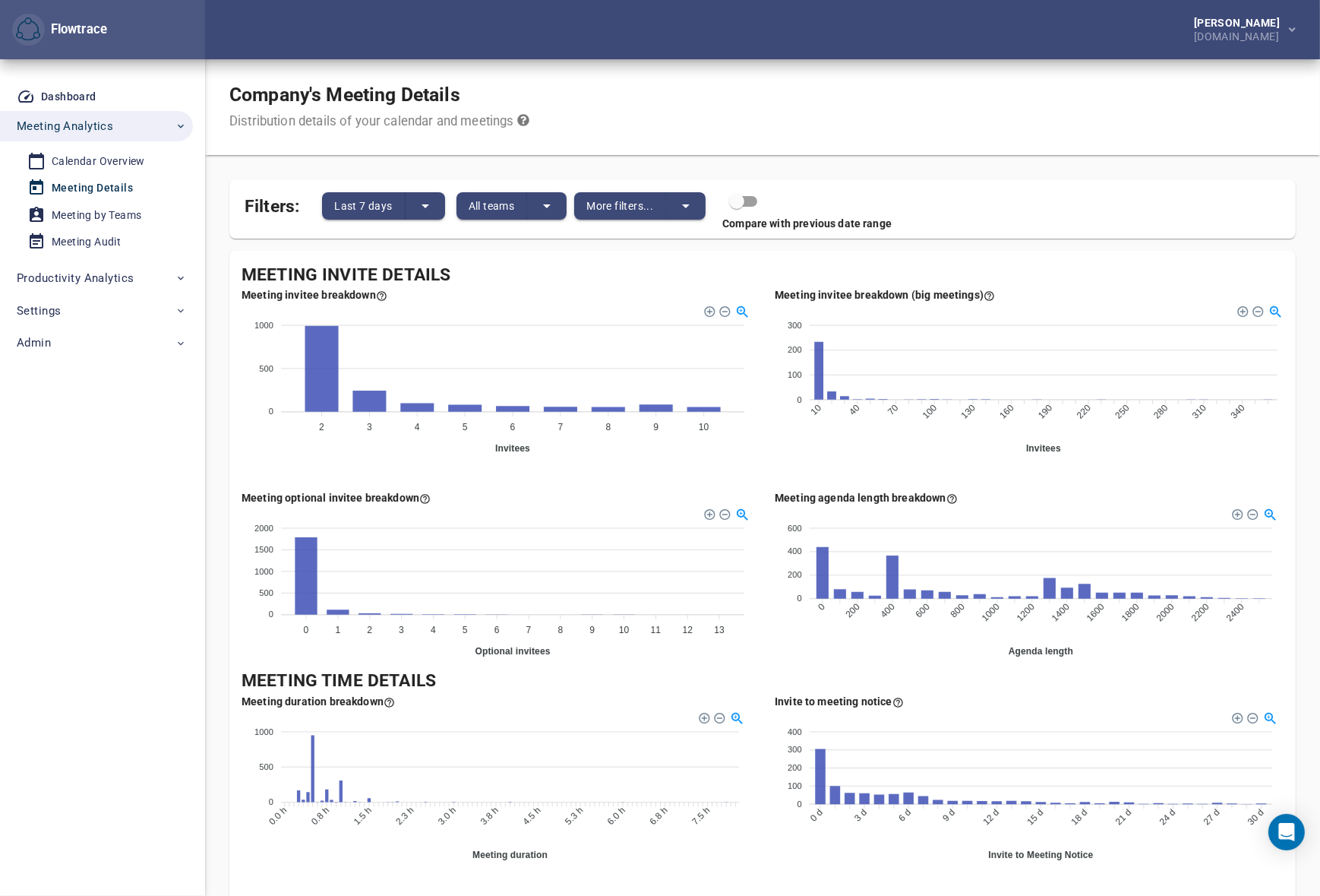
click at [231, 258] on div "Meeting Invite Details Meeting invitee breakdown 1000 1000 500 500 0 0 2 2 3 3 …" at bounding box center [762, 874] width 1067 height 1248
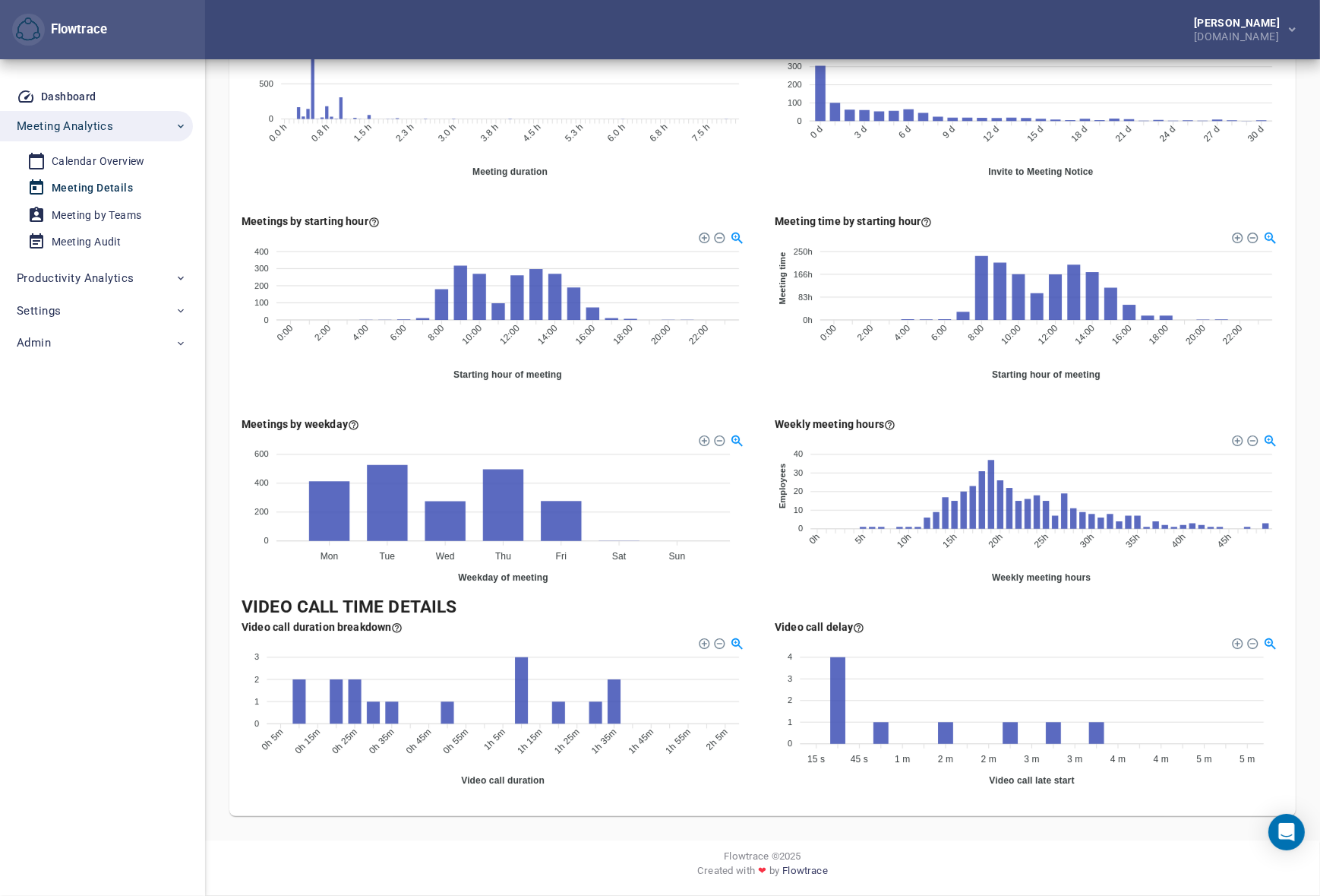
scroll to position [522, 0]
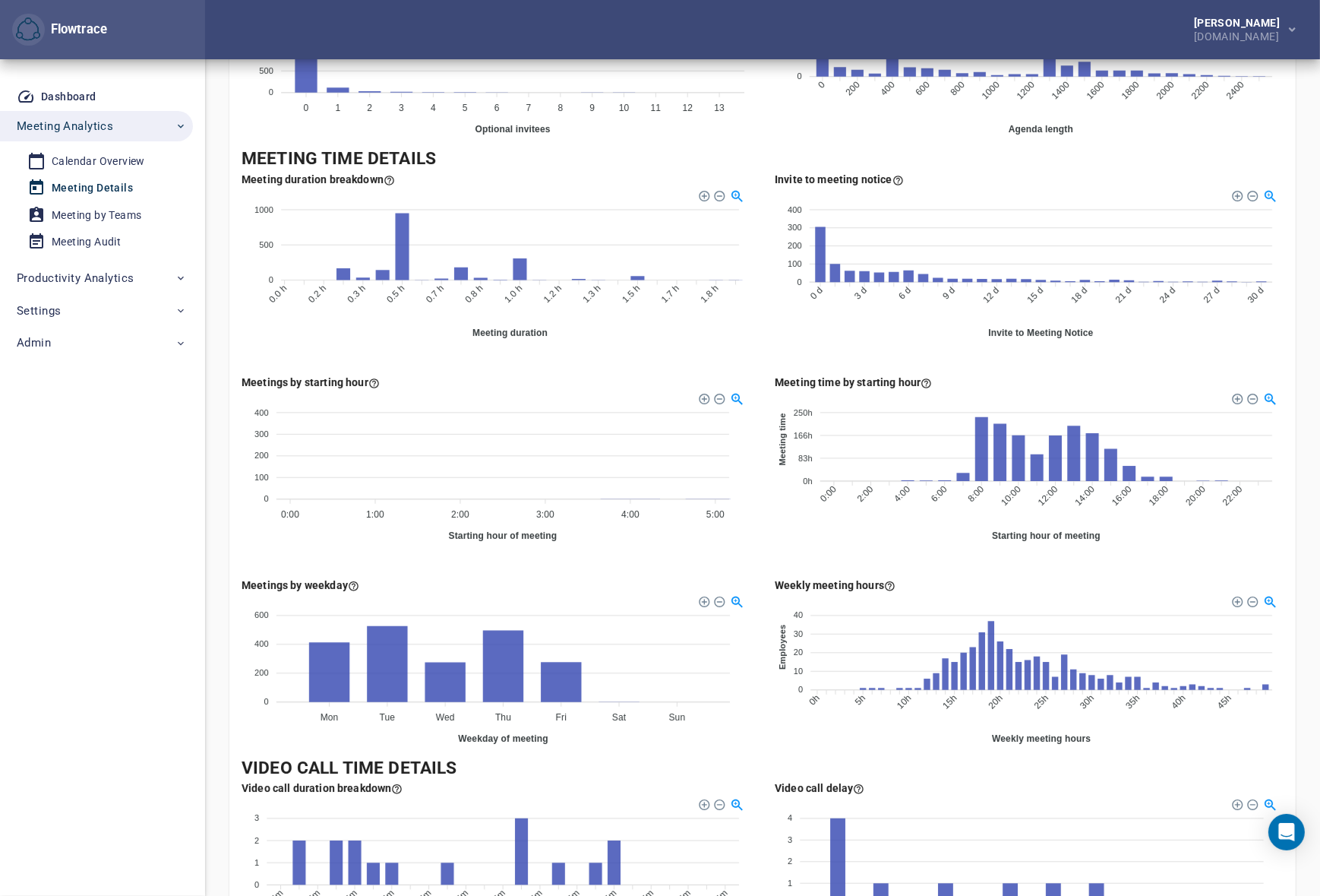
drag, startPoint x: 250, startPoint y: 325, endPoint x: 243, endPoint y: 329, distance: 8.1
click at [245, 329] on foreignobject at bounding box center [496, 263] width 509 height 152
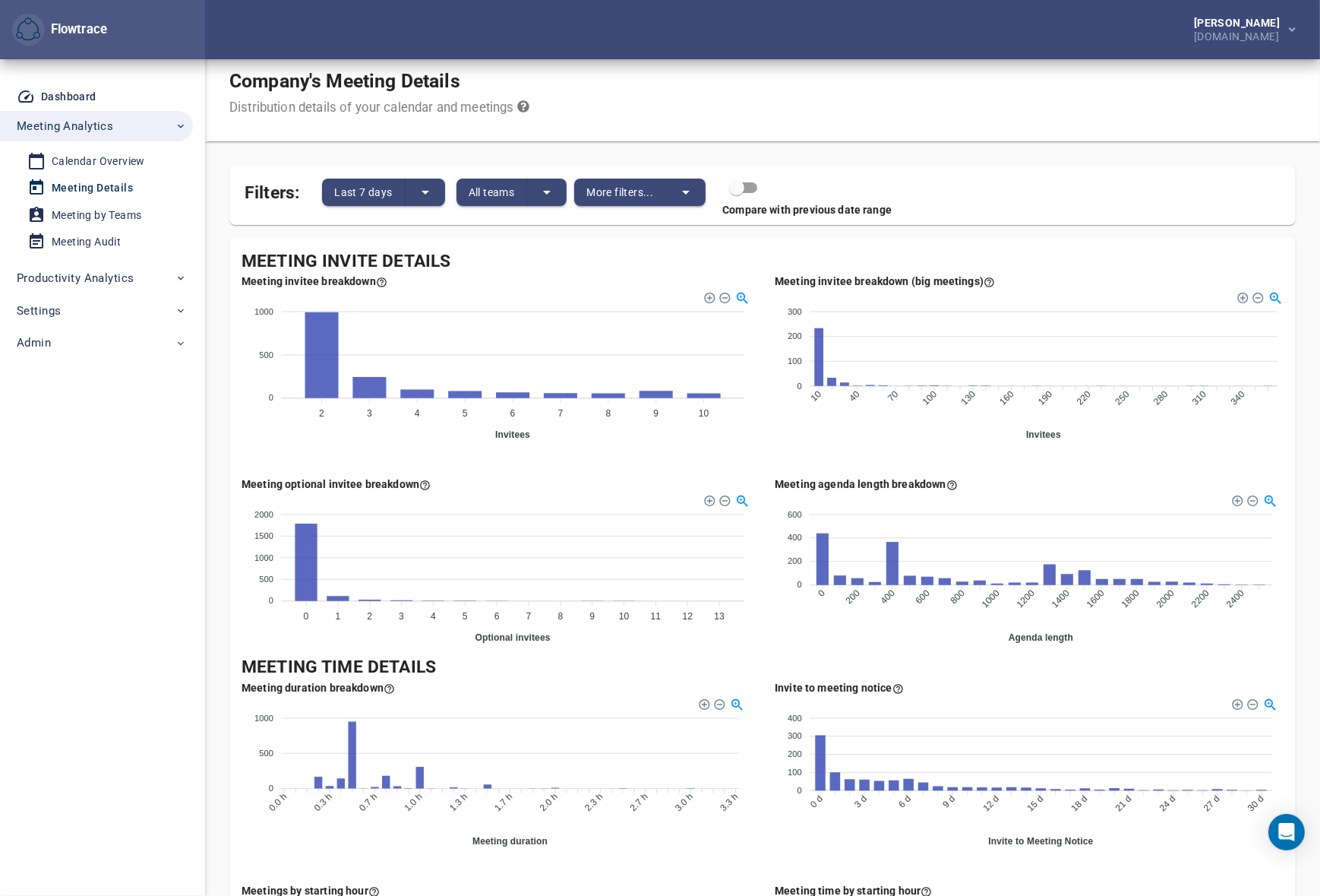
scroll to position [0, 0]
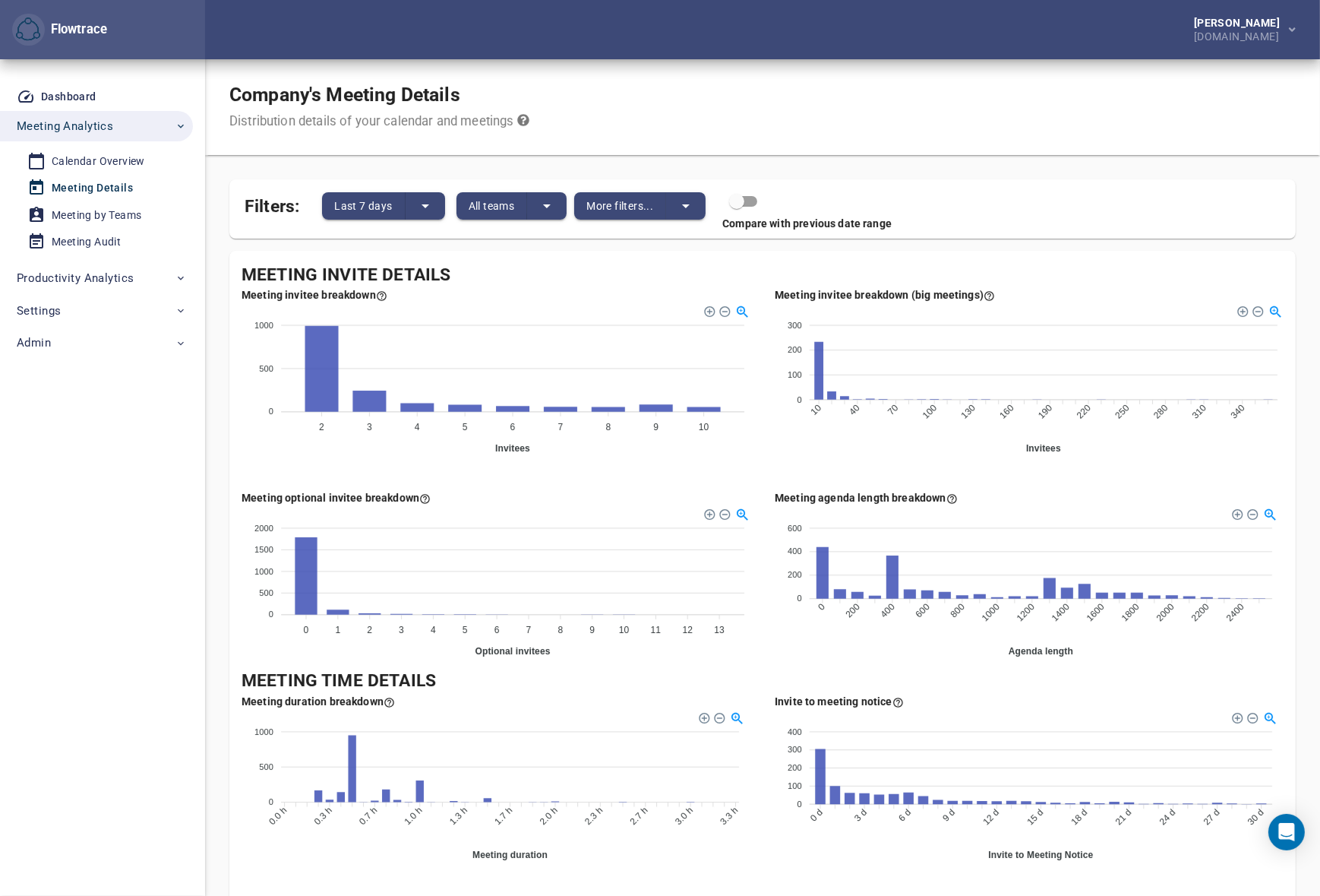
click at [805, 623] on foreignobject at bounding box center [1029, 581] width 509 height 152
click at [859, 57] on div "Petri Lehtonen GetYourGuide.com" at bounding box center [762, 30] width 1115 height 59
click at [249, 460] on div "1000 1000 500 500 0 0 2 2 3 3 4 4 5 5 6 6 7 7 8 8 9 9 10 10 Invitees Meetings w…" at bounding box center [496, 384] width 509 height 163
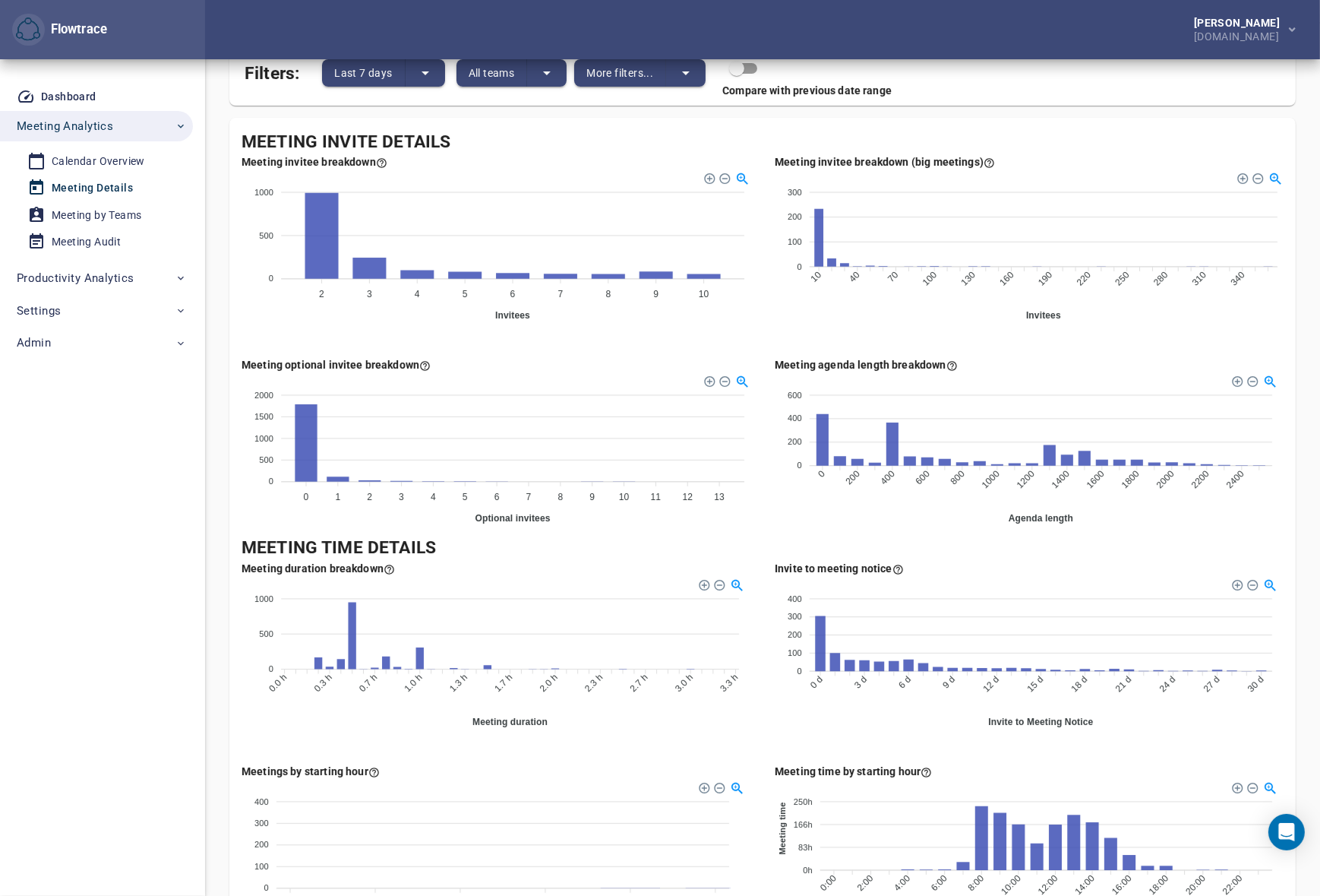
scroll to position [160, 0]
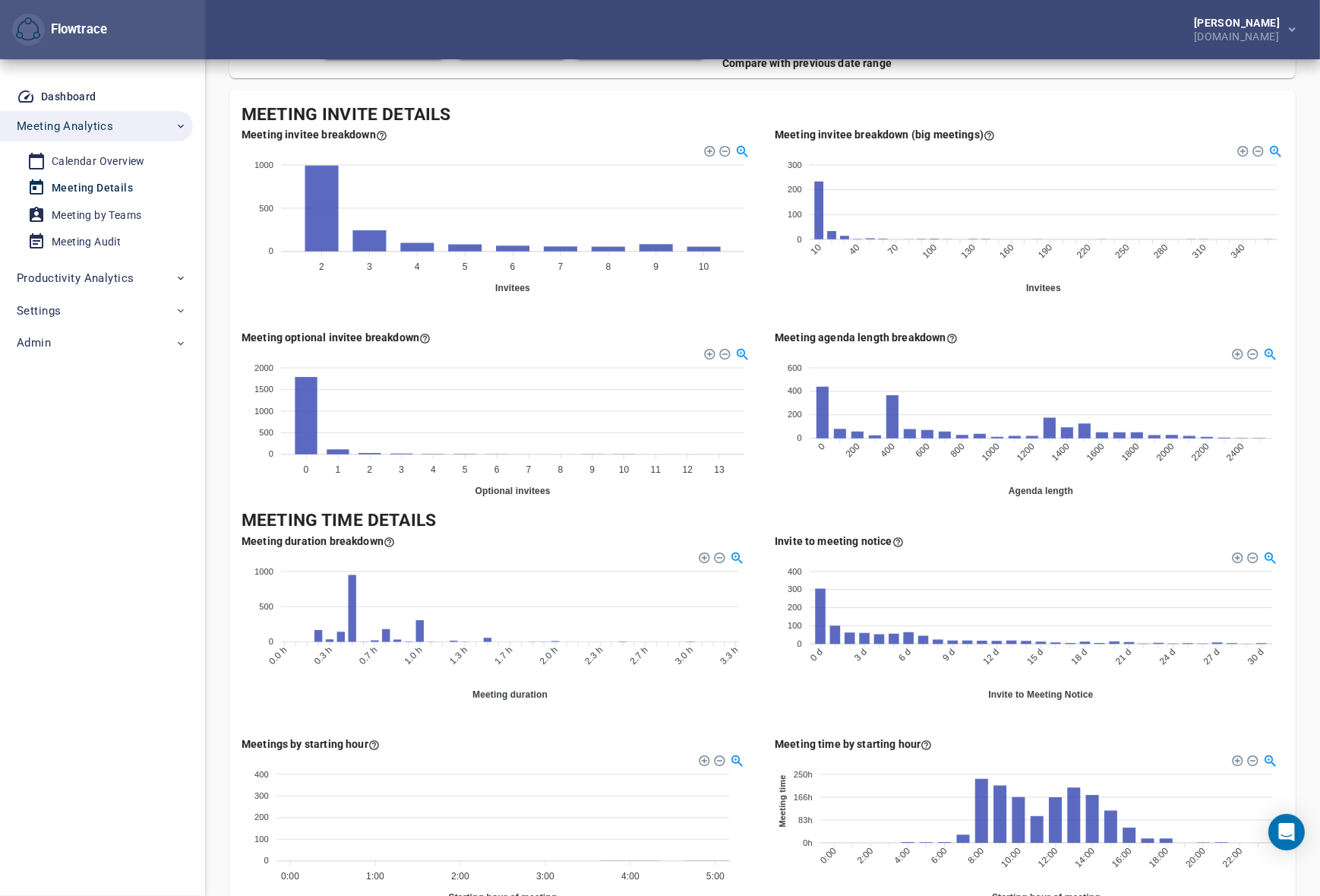
click at [764, 287] on div "Meeting invitee breakdown (big meetings) 300 300 200 200 100 100 0 0 10 10 40 4…" at bounding box center [1029, 216] width 533 height 203
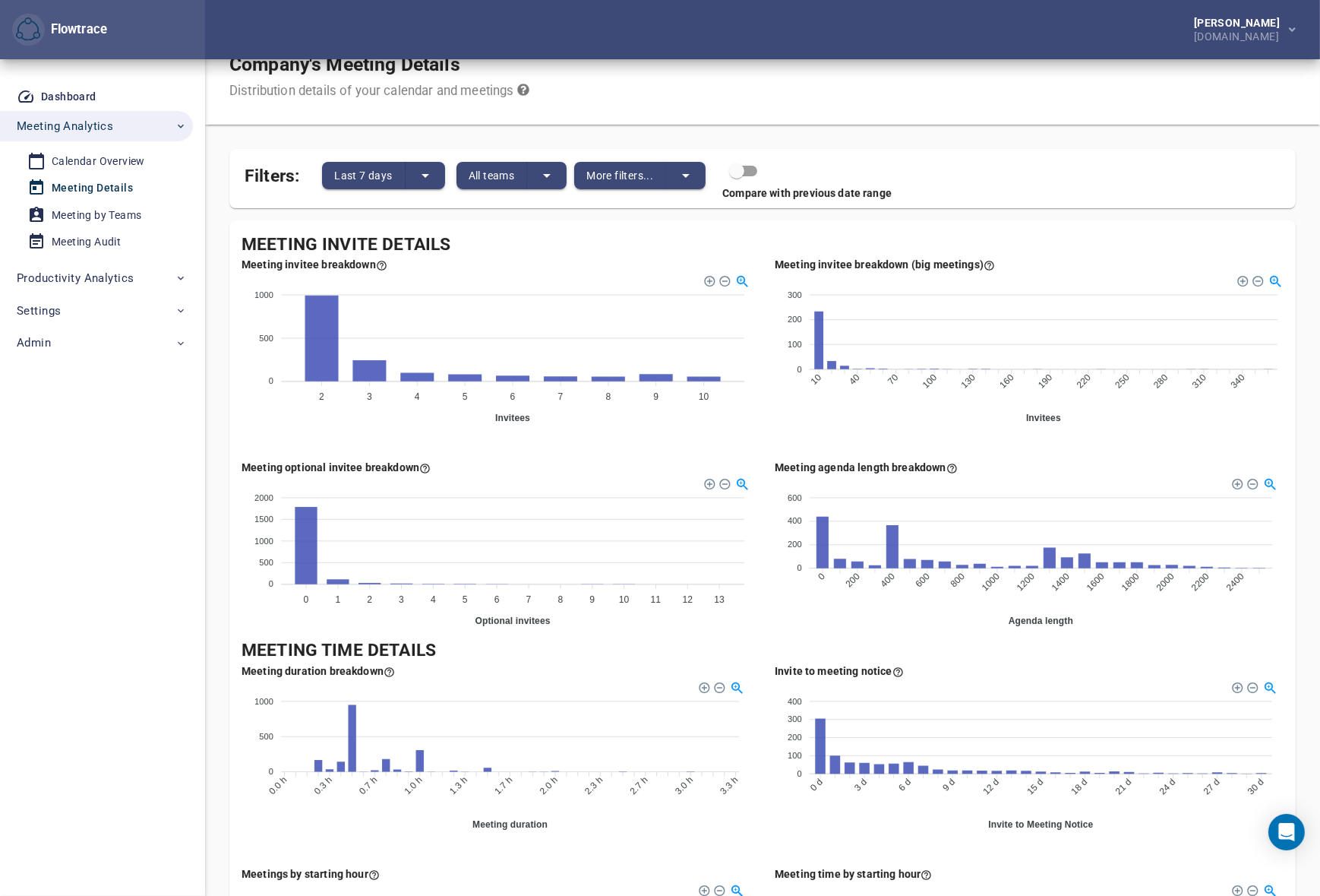
scroll to position [0, 0]
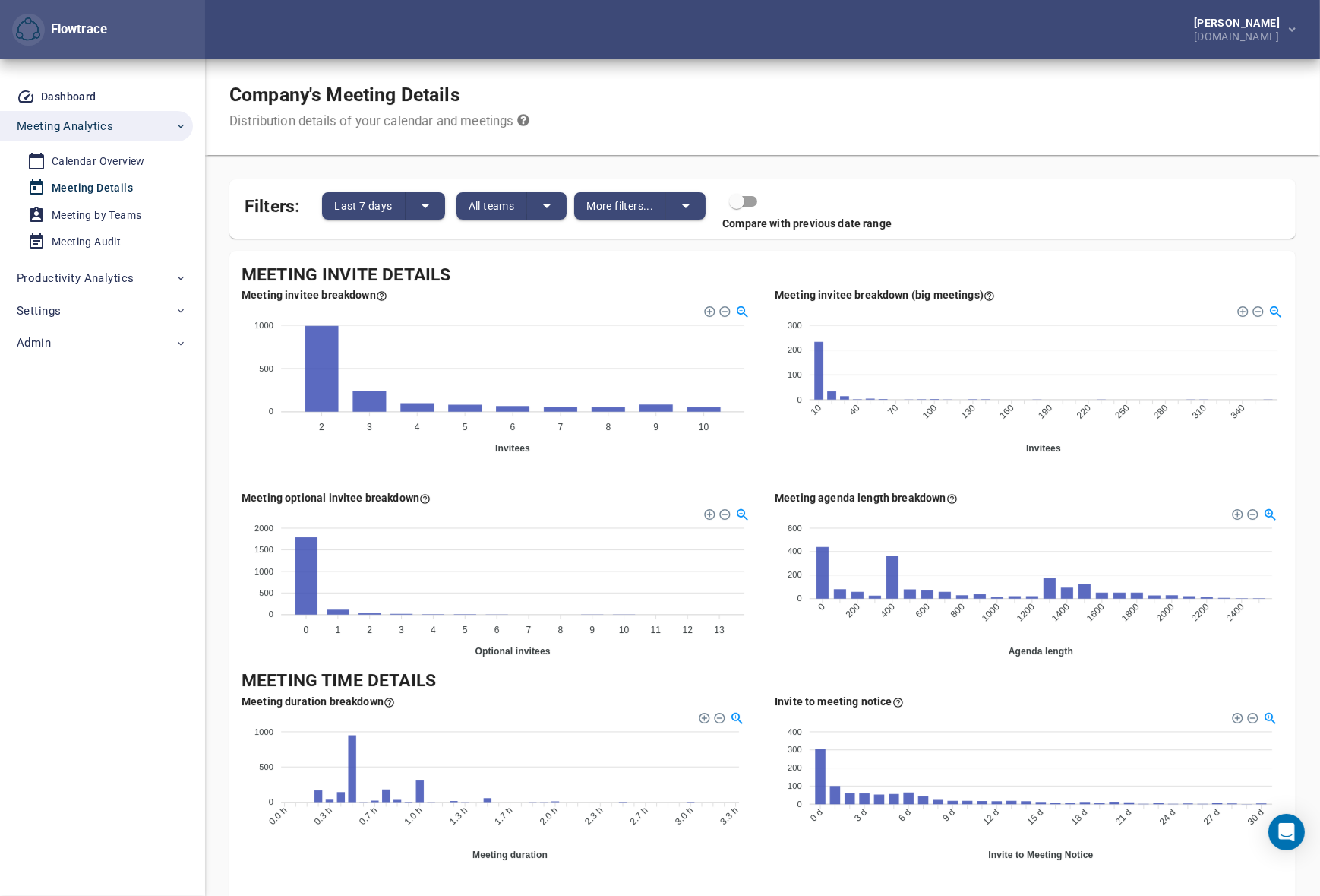
click at [874, 99] on div "Company's Meeting Details Distribution details of your calendar and meetings" at bounding box center [762, 107] width 1115 height 96
click at [798, 113] on div "Company's Meeting Details Distribution details of your calendar and meetings" at bounding box center [762, 107] width 1115 height 96
click at [655, 205] on button "More filters..." at bounding box center [620, 205] width 92 height 28
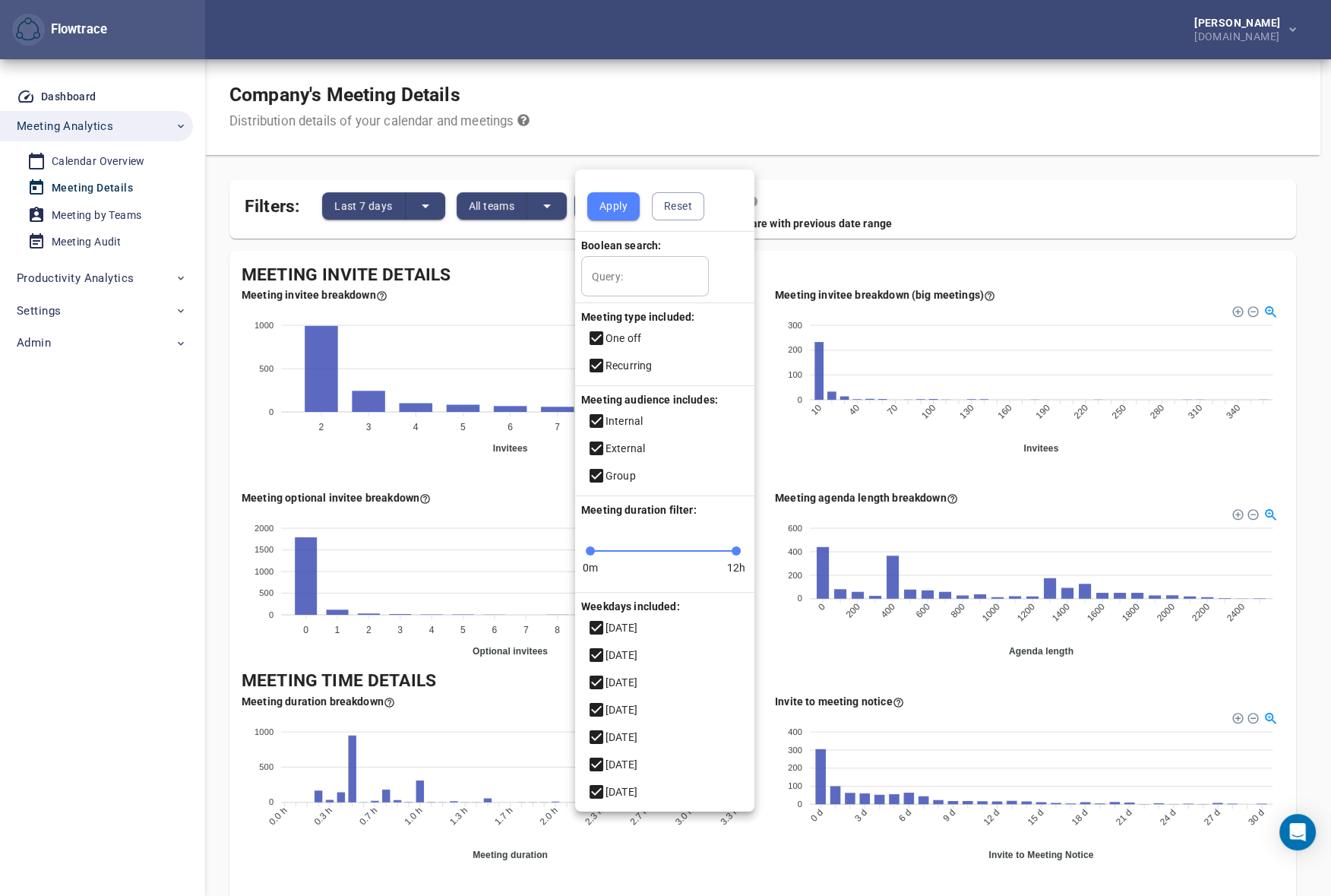
click at [784, 122] on div at bounding box center [665, 448] width 1331 height 896
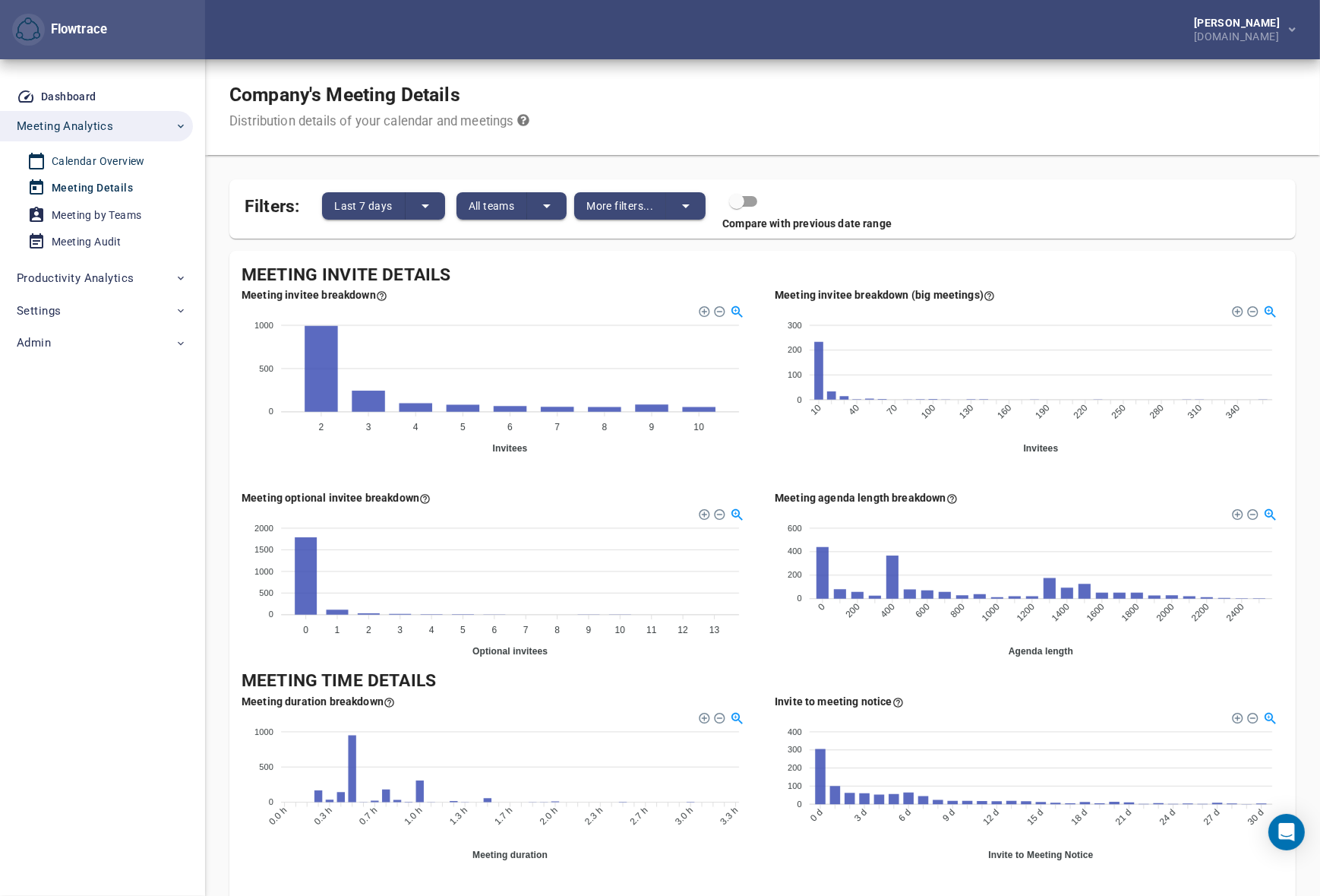
click at [103, 160] on div "Calendar Overview" at bounding box center [98, 161] width 94 height 19
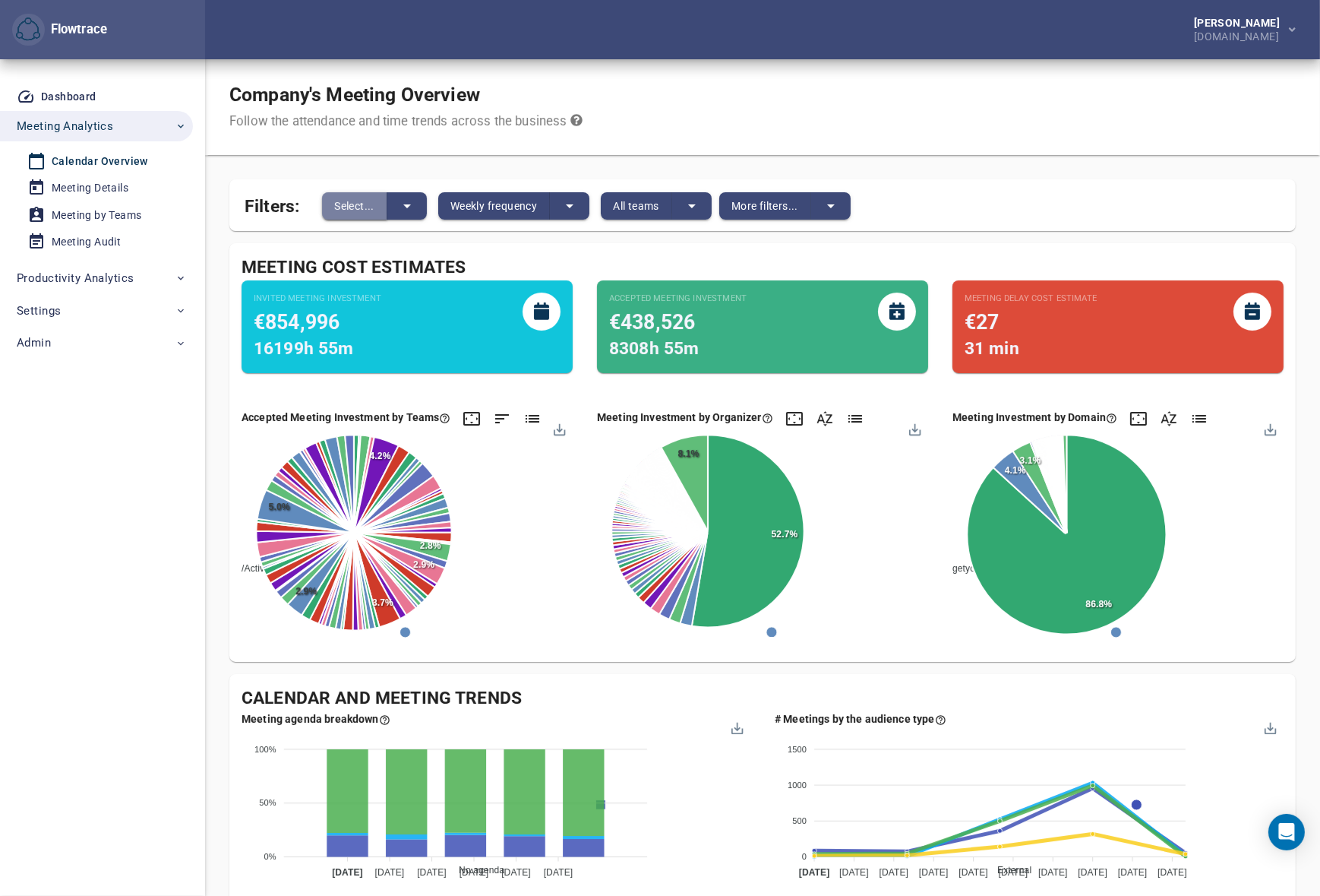
click at [369, 211] on span "Select..." at bounding box center [354, 205] width 40 height 18
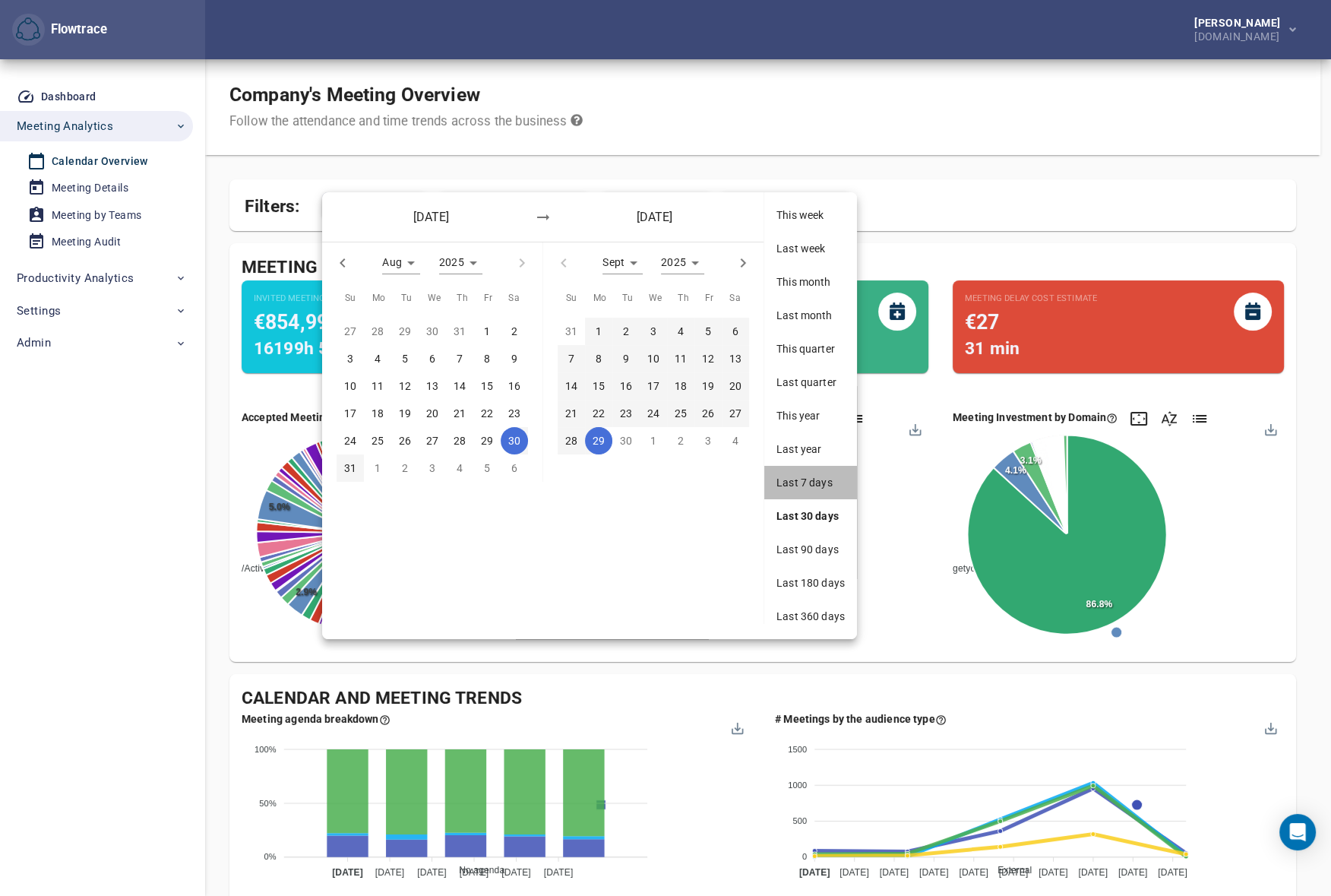
click at [792, 480] on span "Last 7 days" at bounding box center [811, 482] width 69 height 15
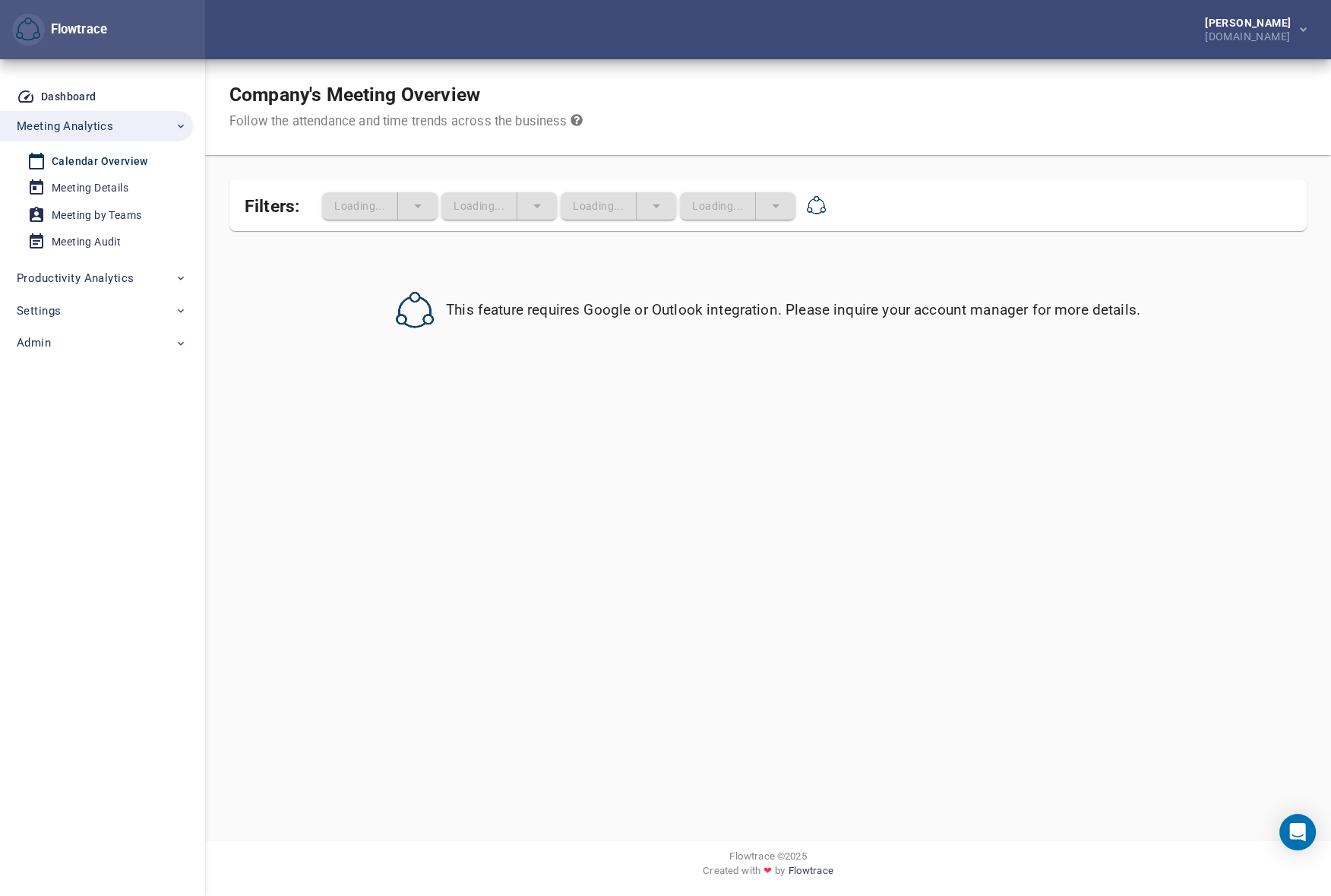
click at [232, 228] on div "Filters: Loading... Loading... Loading... Loading..." at bounding box center [768, 205] width 1078 height 52
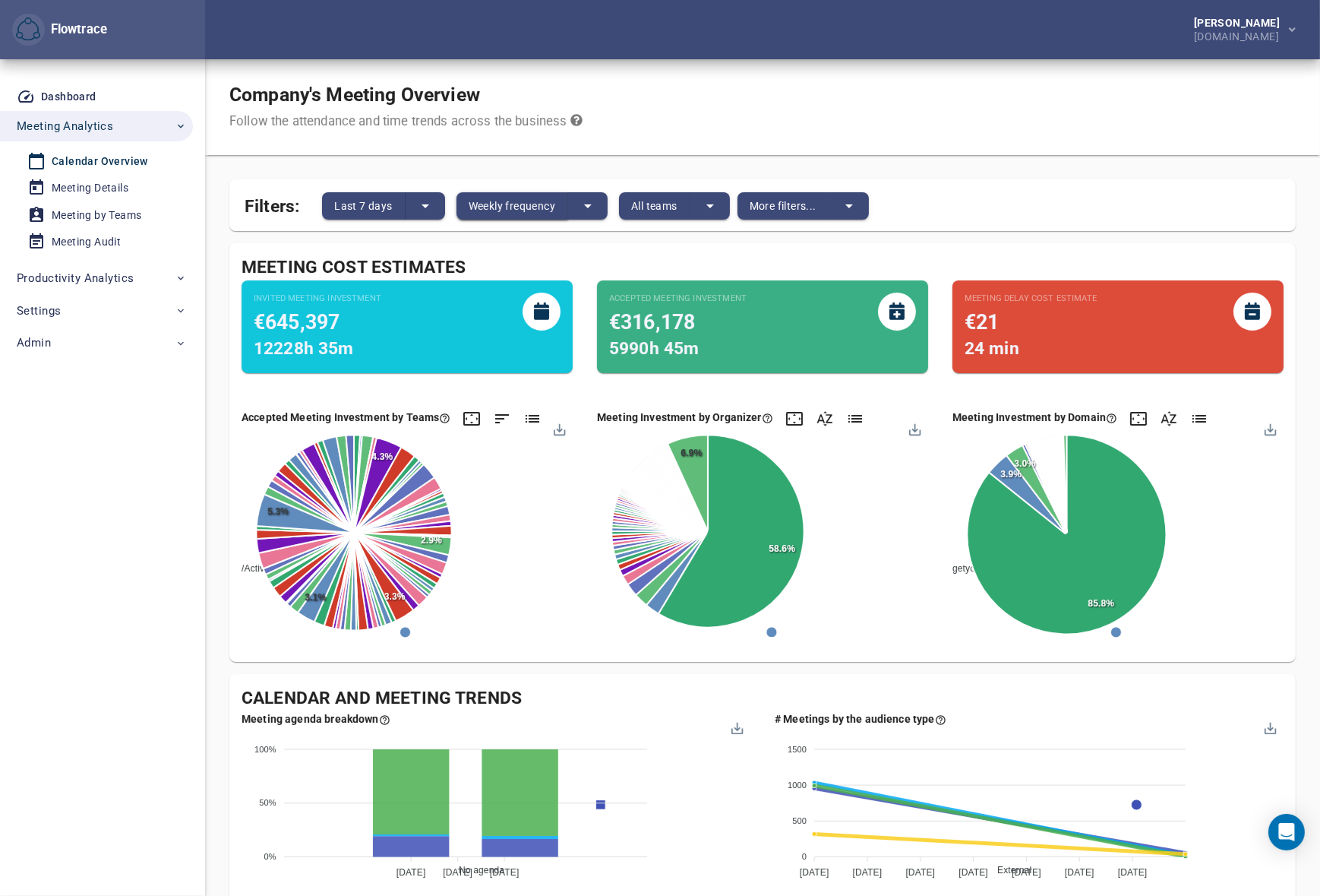
click at [500, 206] on span "Weekly frequency" at bounding box center [512, 205] width 87 height 18
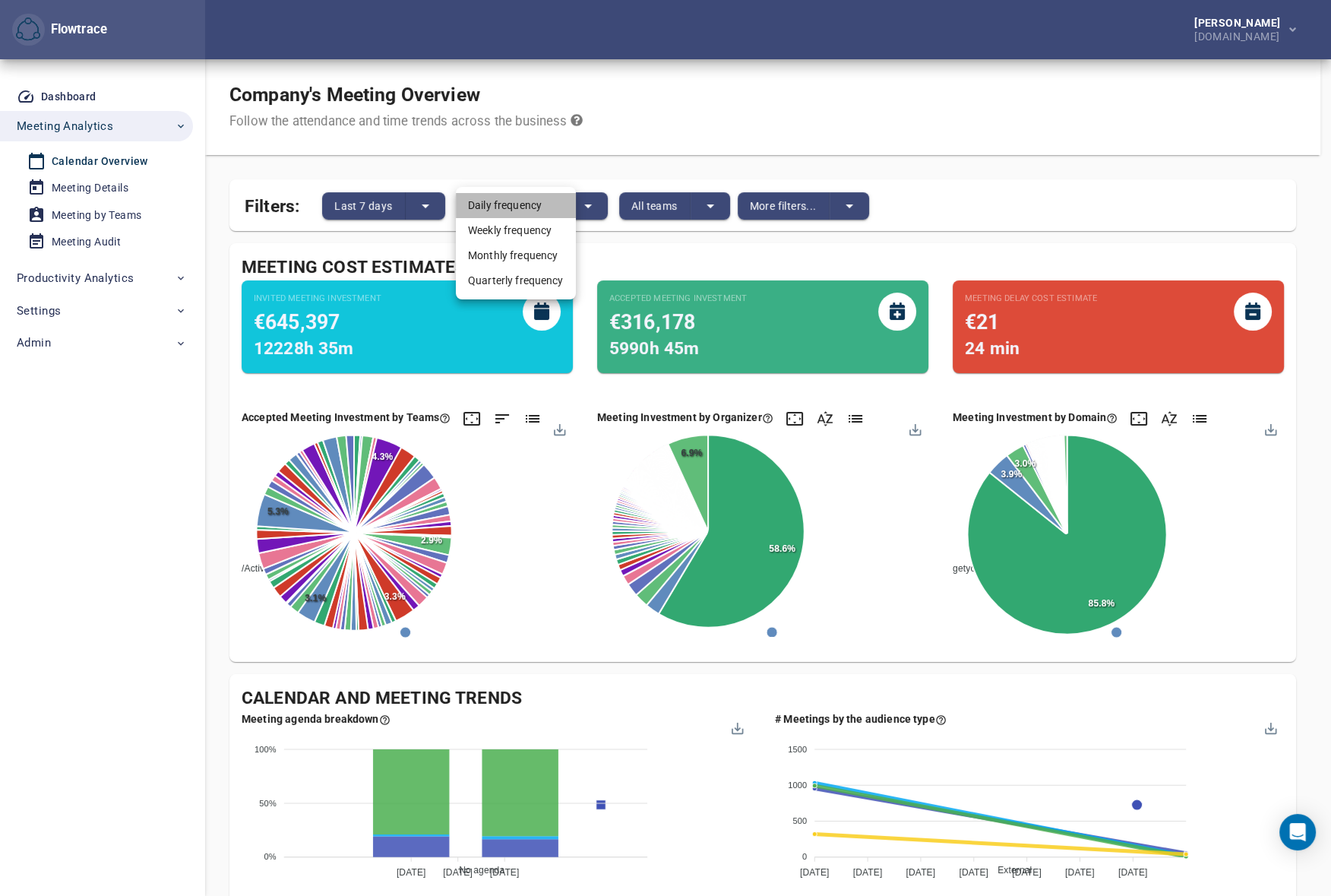
click at [522, 205] on li "Daily frequency" at bounding box center [516, 205] width 120 height 25
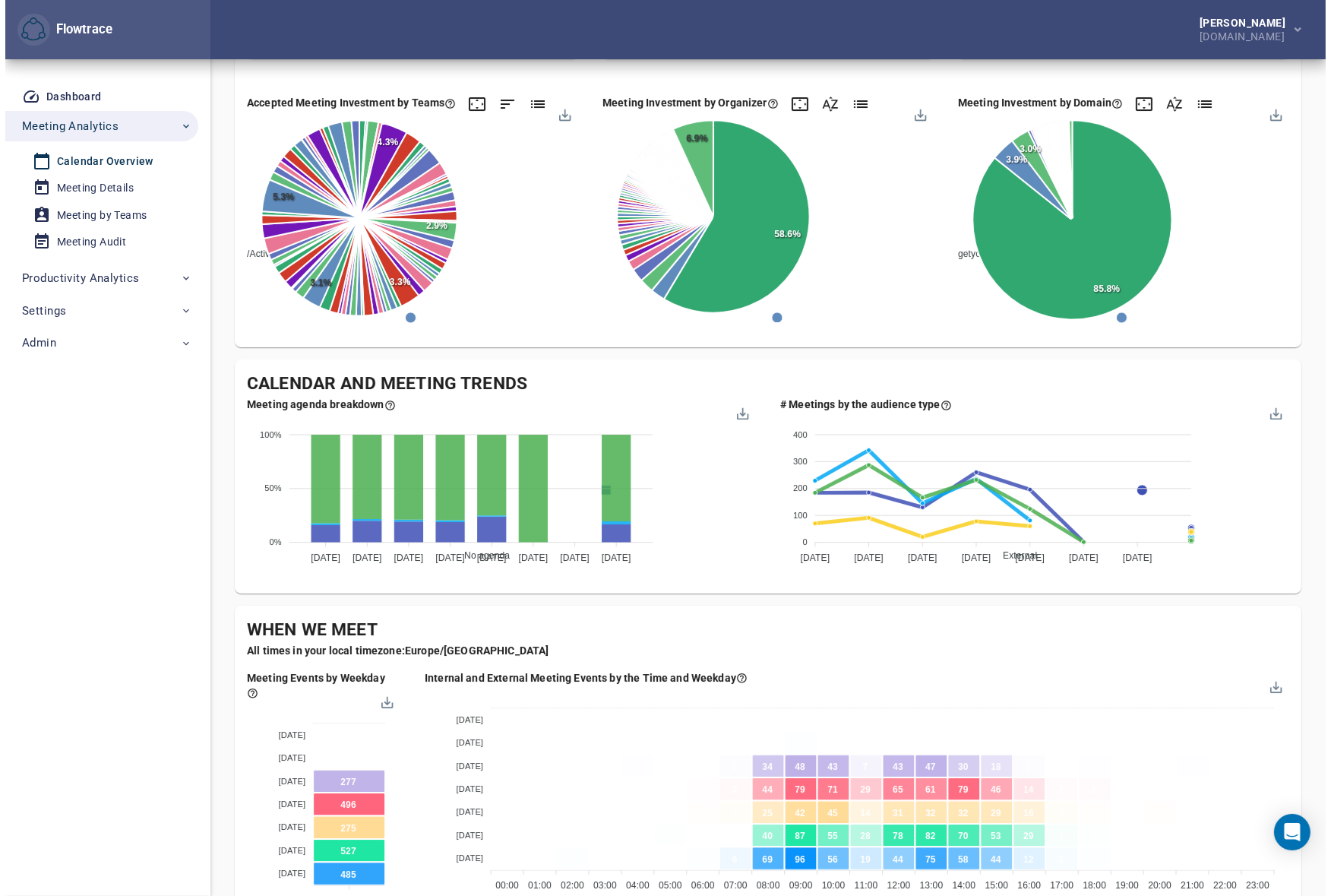
scroll to position [322, 0]
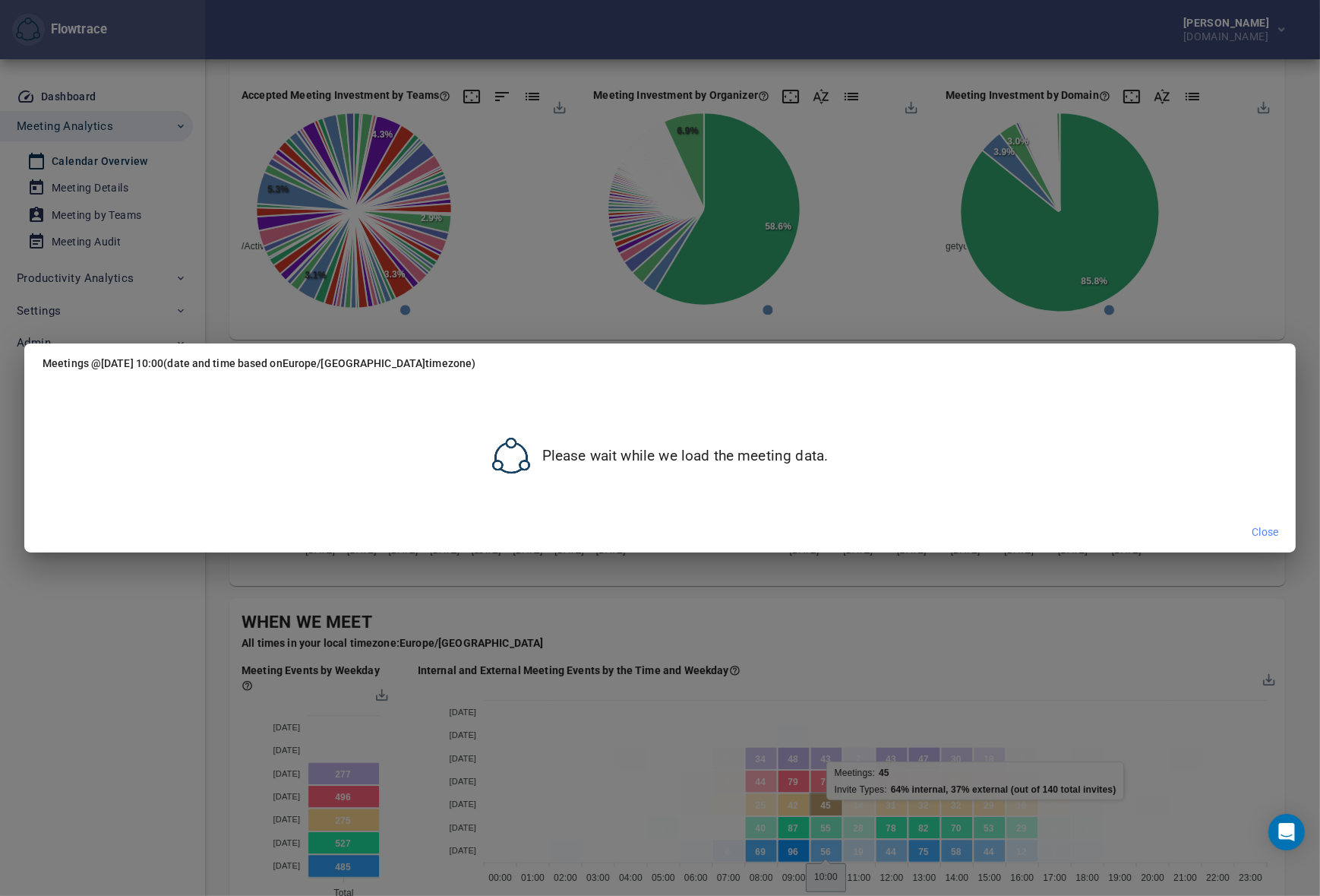
click at [828, 573] on body "Flowtrace Petri Lehtonen GetYourGuide.com Flowtrace Dashboard Meeting Analytics…" at bounding box center [660, 126] width 1320 height 896
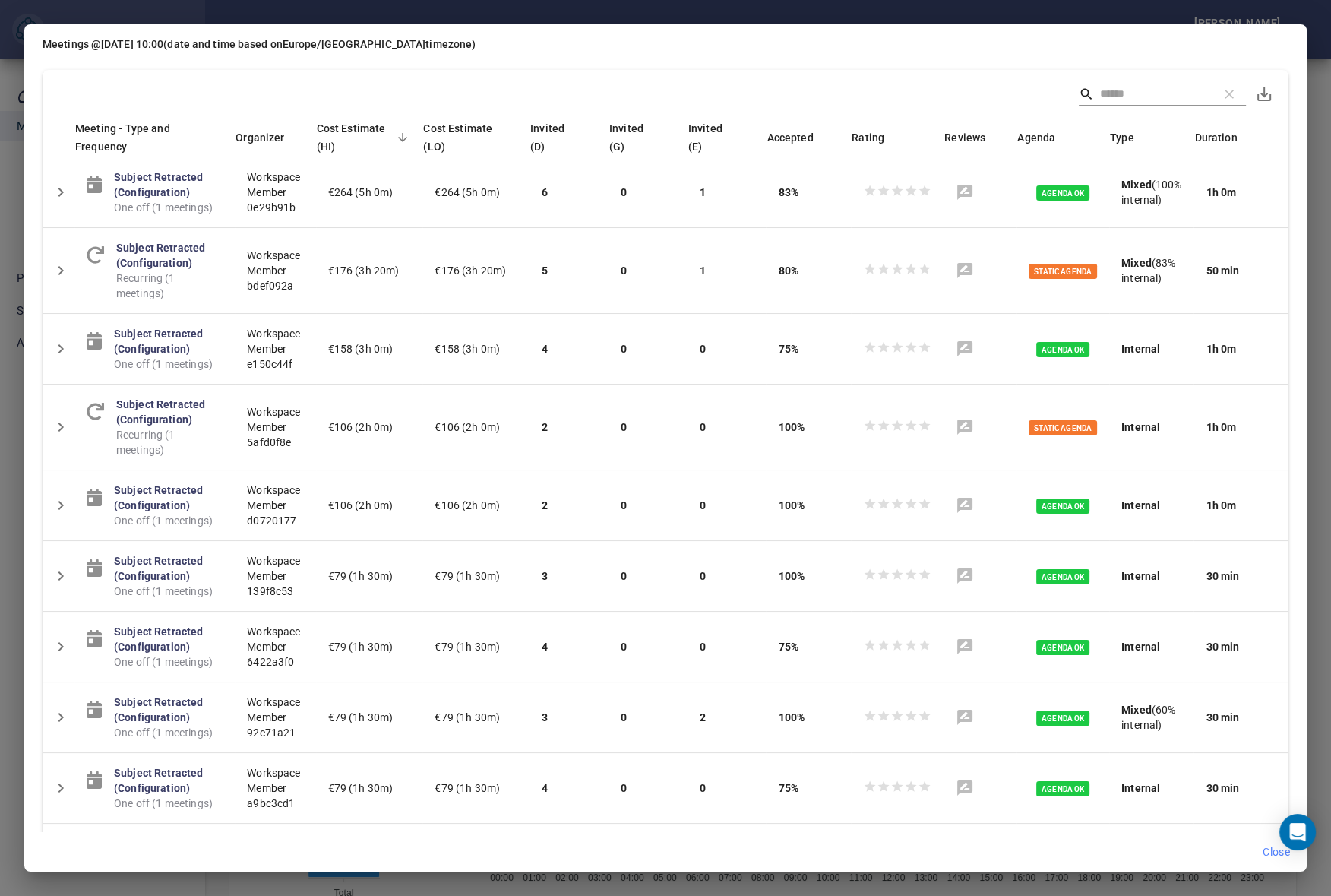
click at [1266, 850] on span "Close" at bounding box center [1277, 852] width 28 height 19
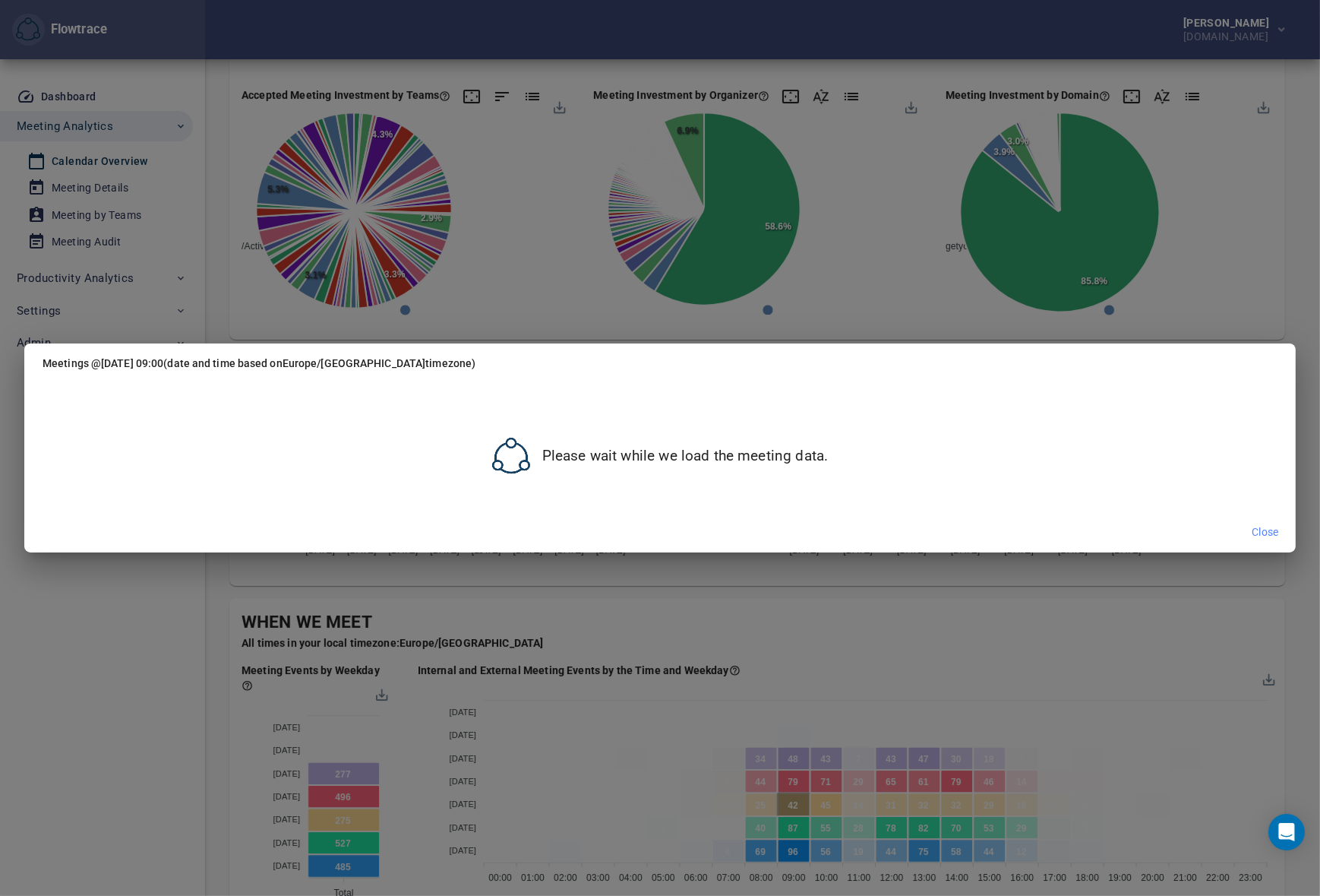
click at [791, 573] on body "Flowtrace Petri Lehtonen GetYourGuide.com Flowtrace Dashboard Meeting Analytics…" at bounding box center [660, 126] width 1320 height 896
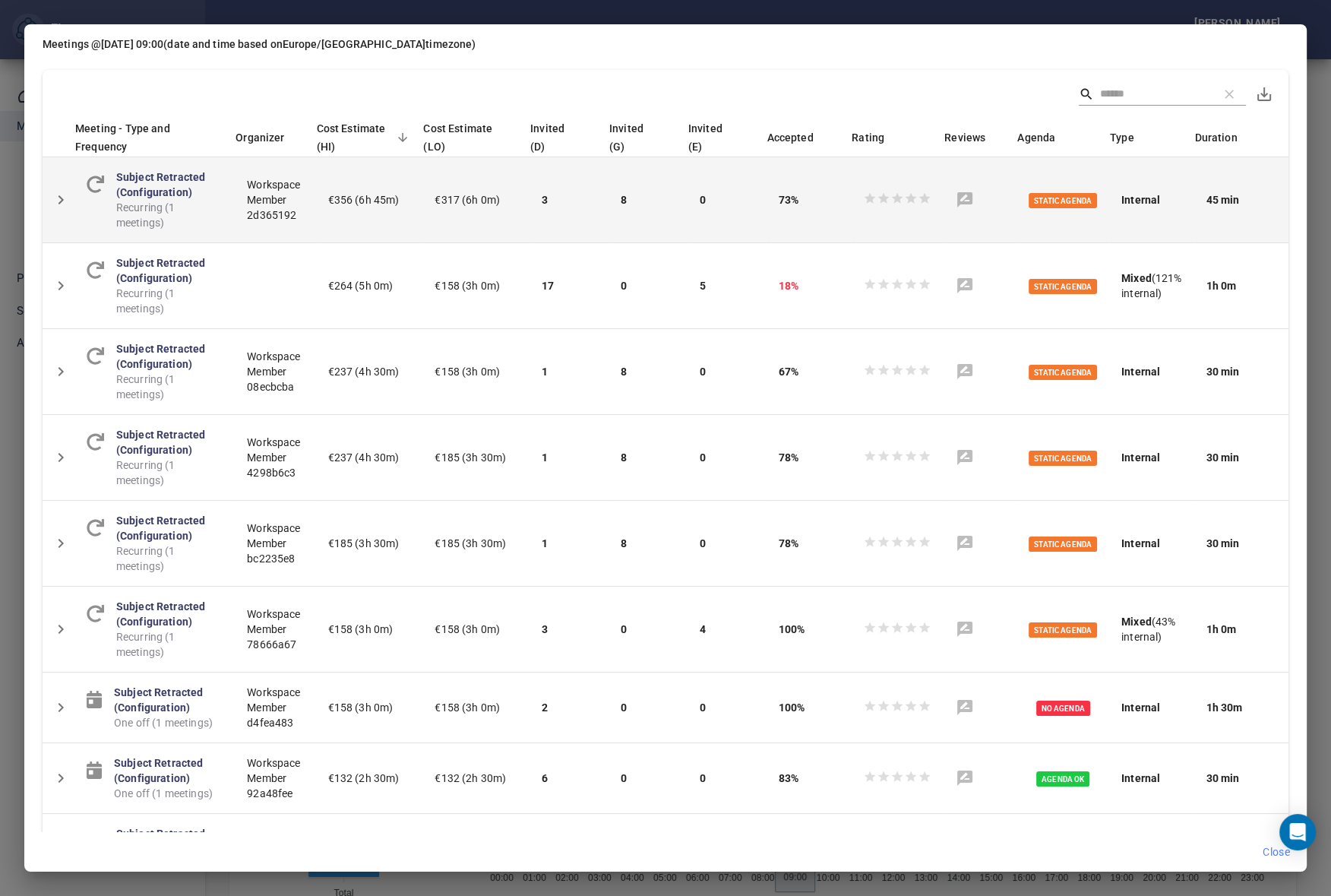
scroll to position [322, 0]
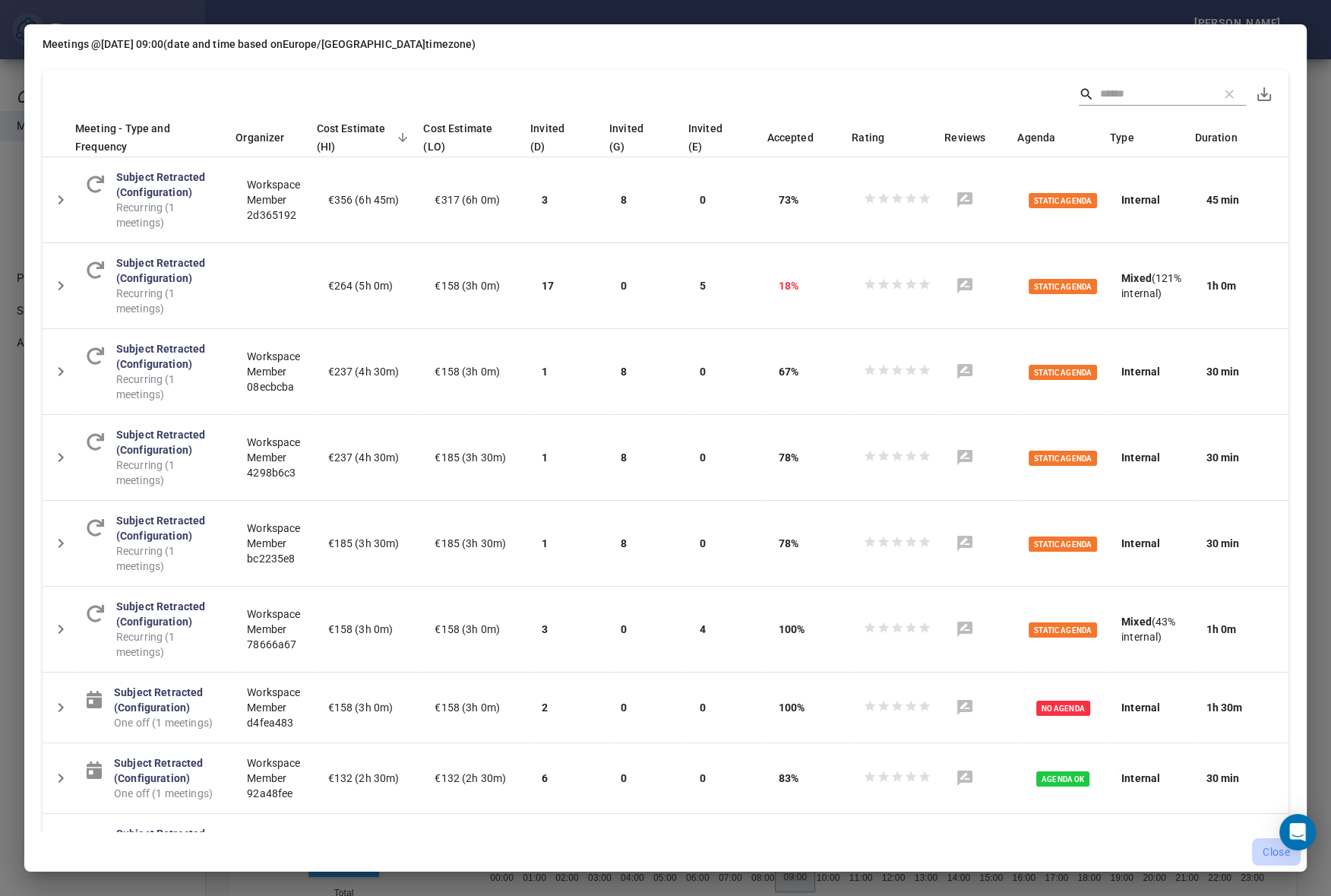
click at [1263, 856] on span "Close" at bounding box center [1277, 852] width 28 height 19
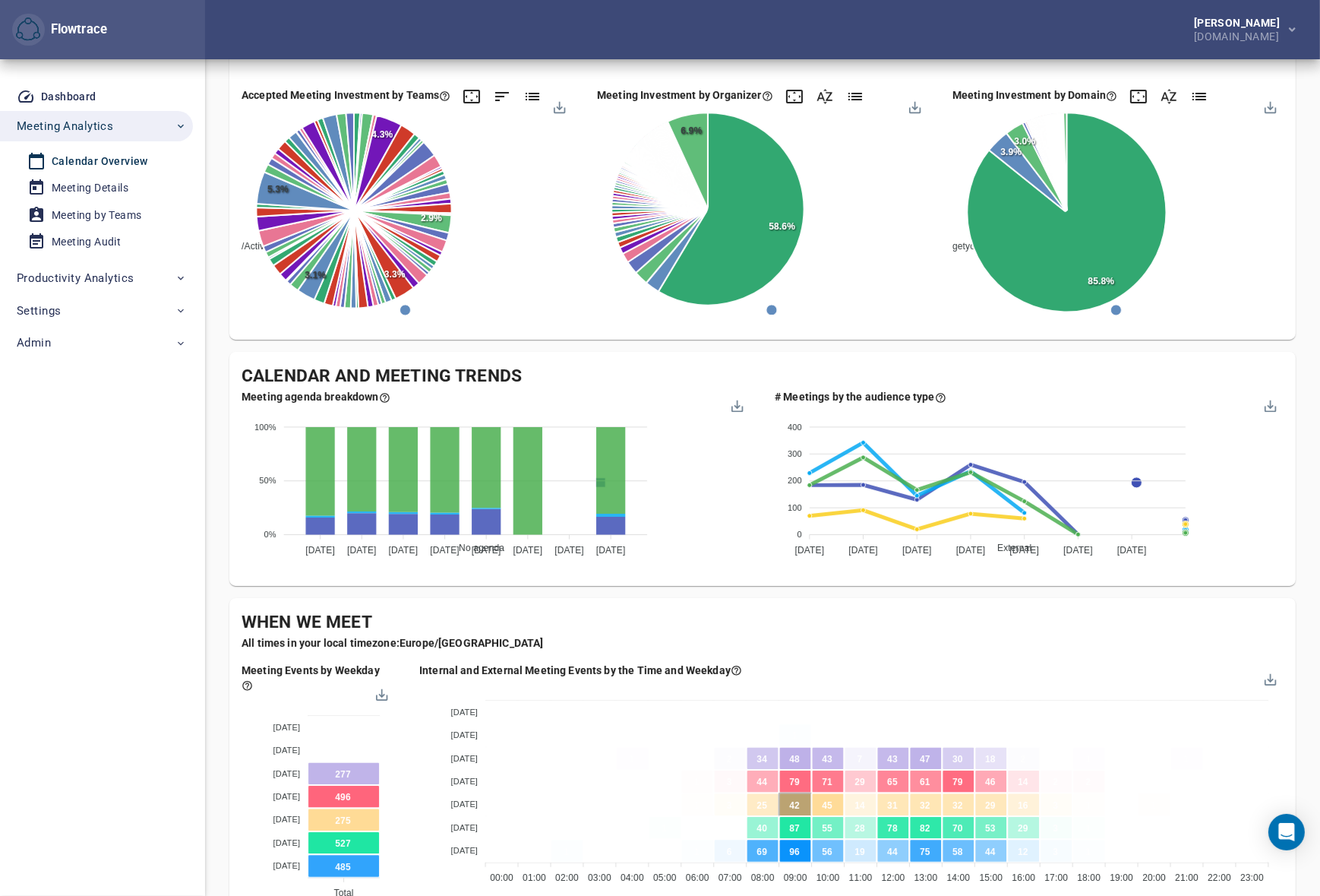
scroll to position [160, 0]
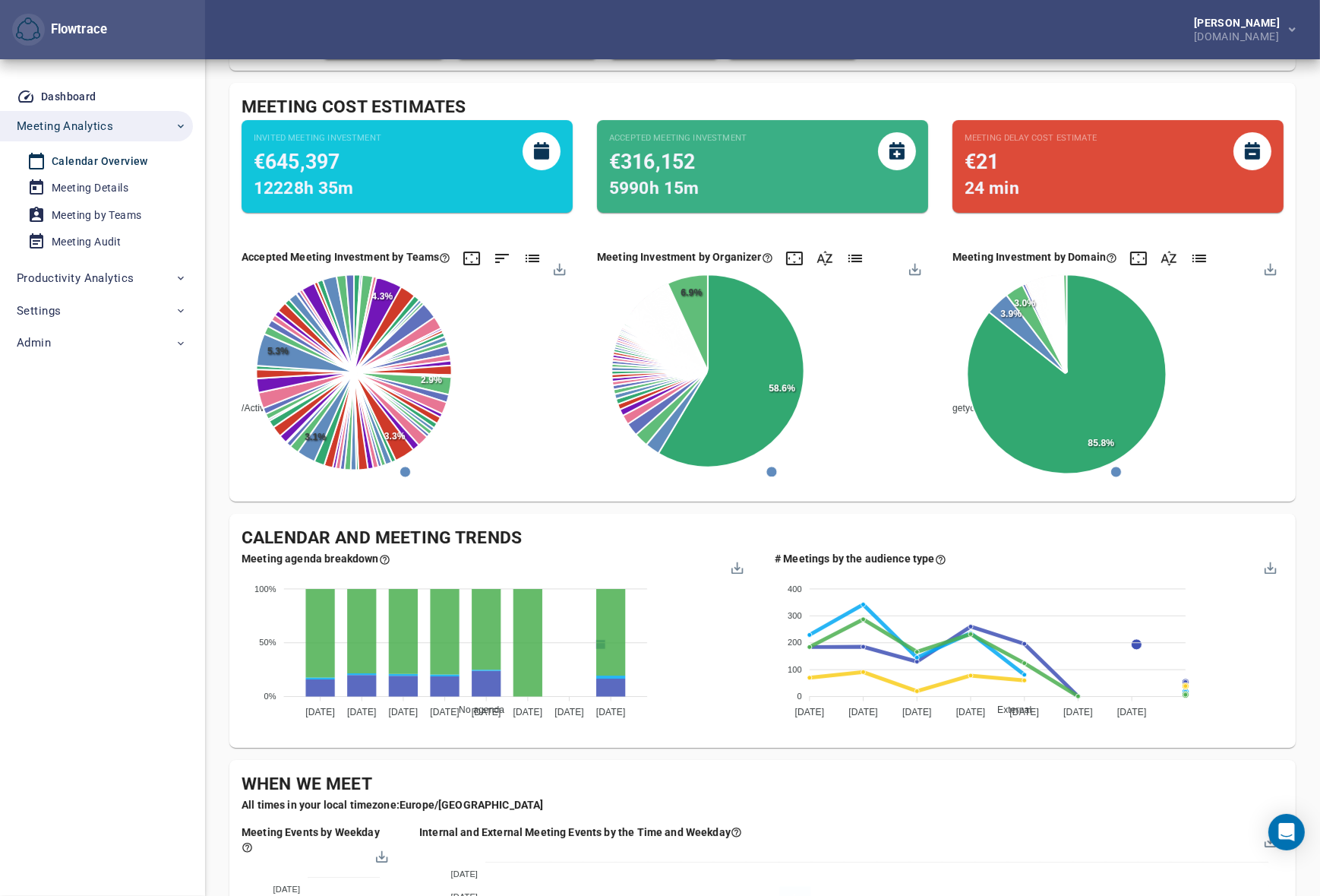
click at [1298, 501] on div "Company's Meeting Overview Follow the attendance and time trends across the bus…" at bounding box center [762, 863] width 1115 height 1928
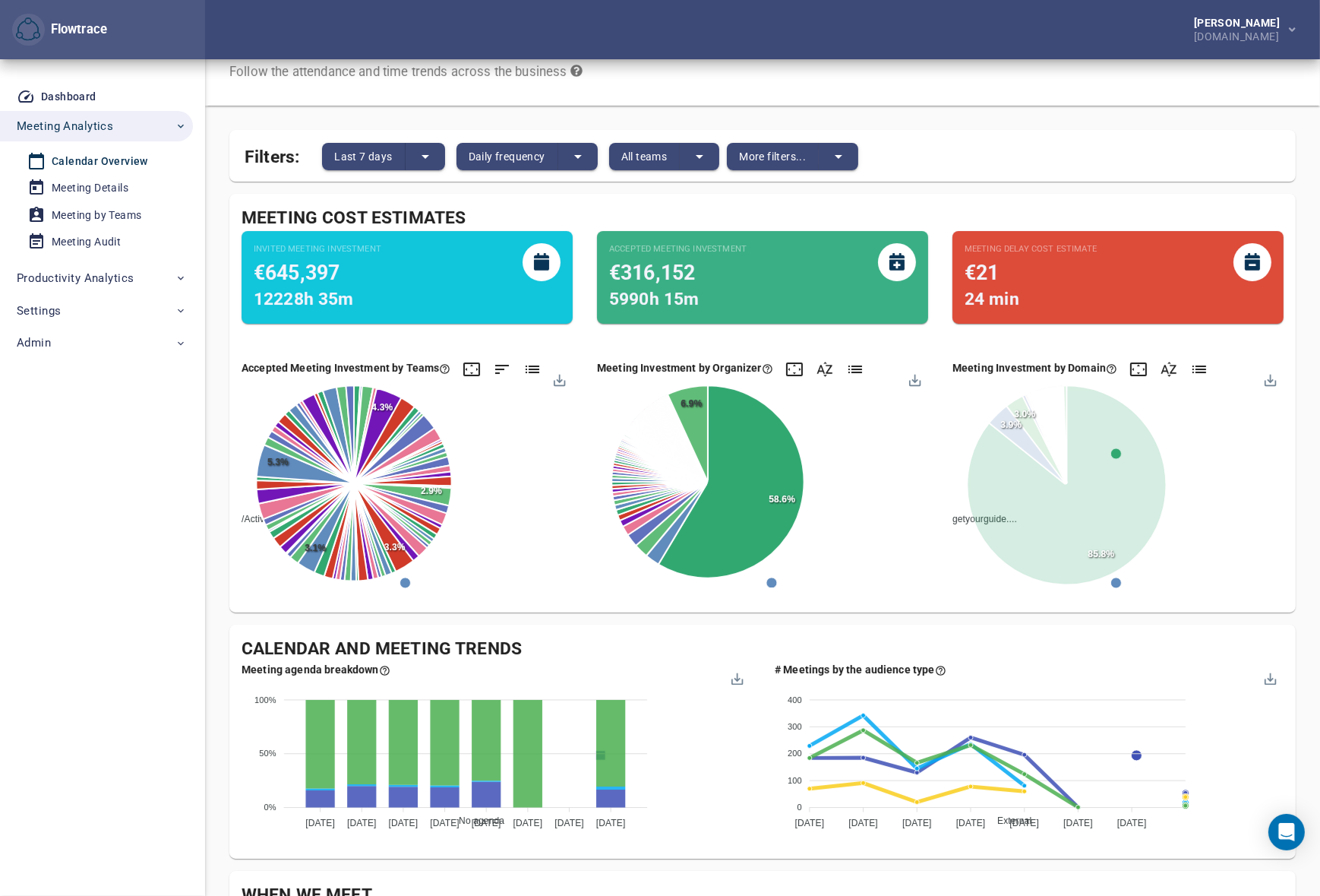
scroll to position [0, 0]
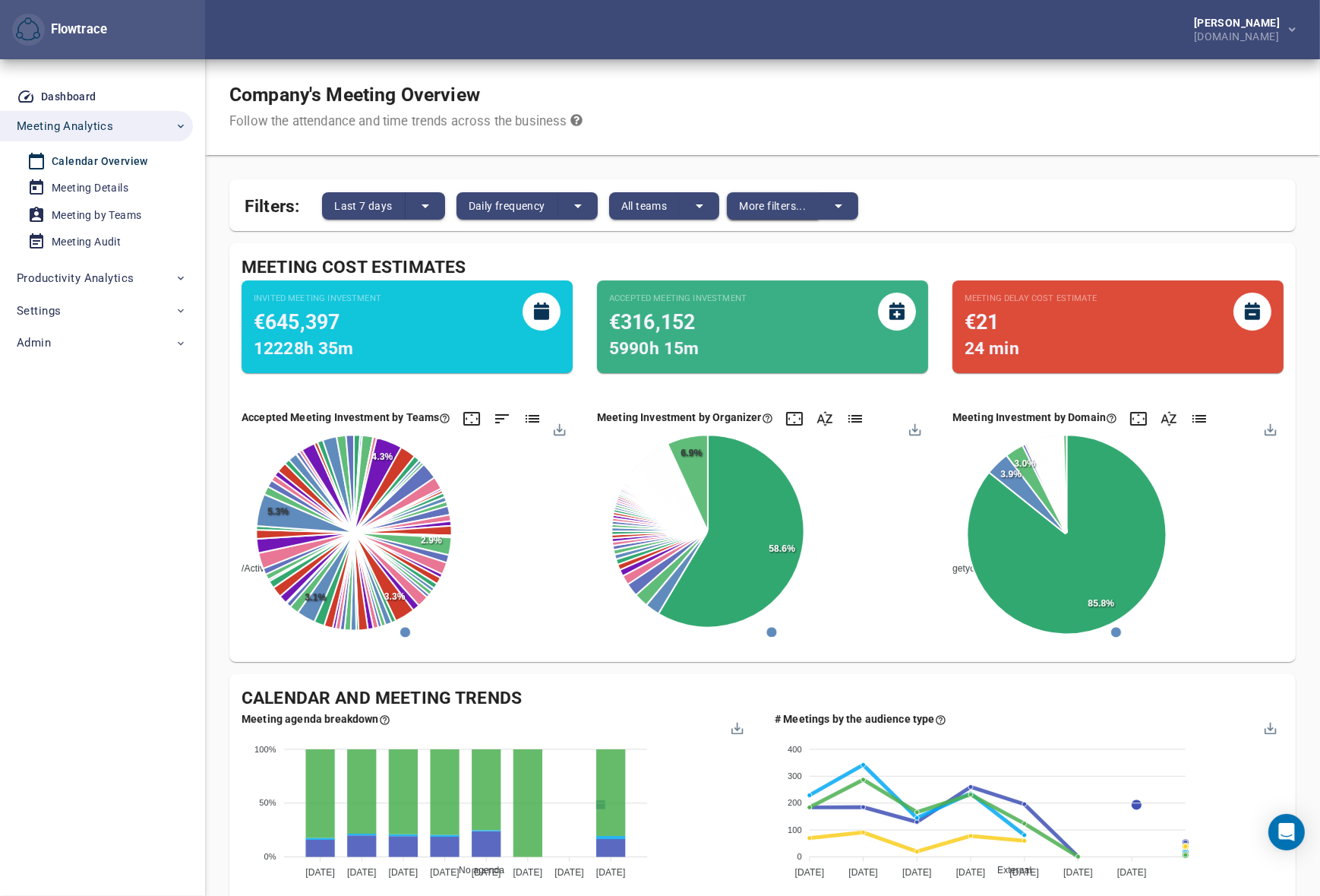
click at [774, 209] on span "More filters..." at bounding box center [773, 205] width 67 height 18
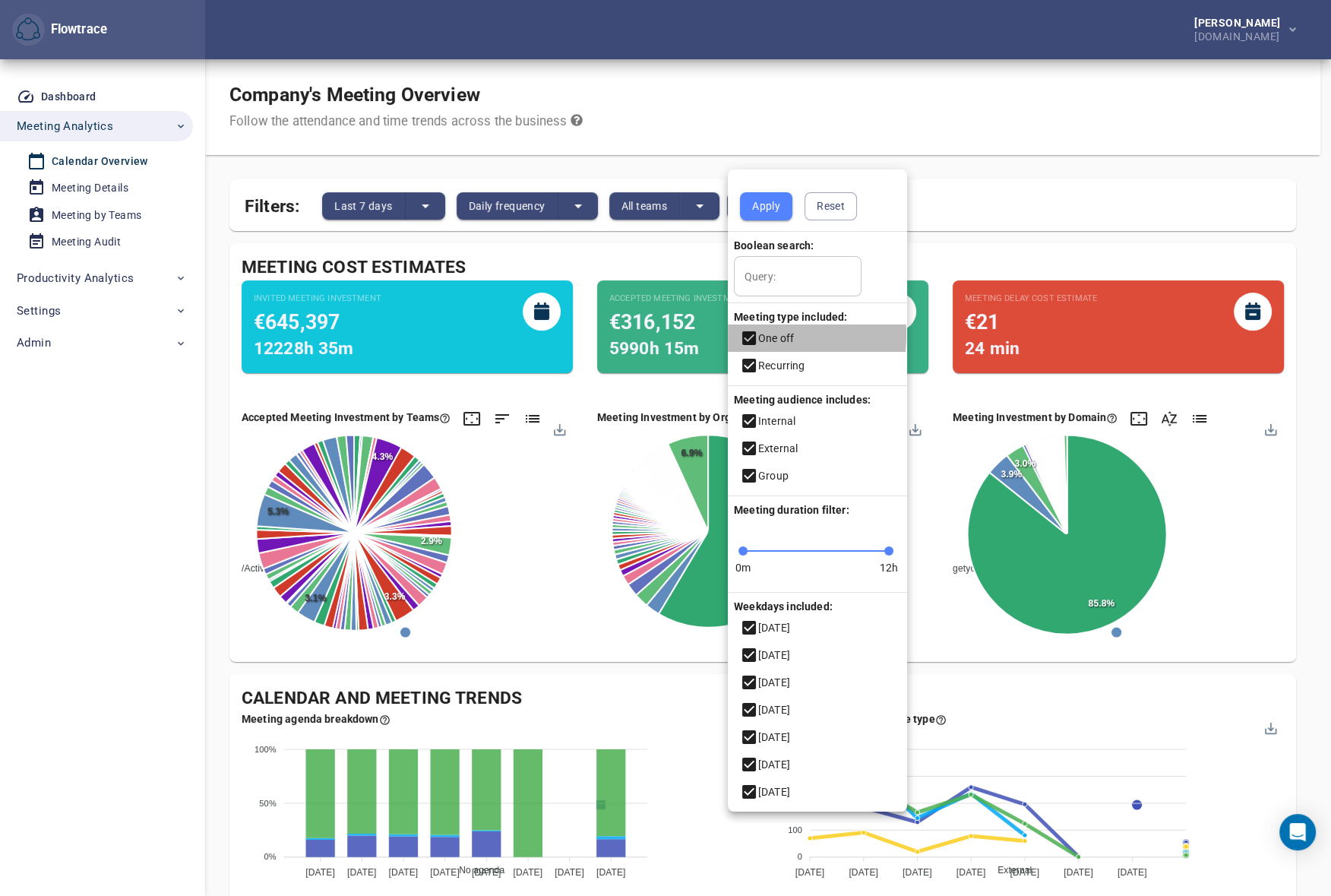
click at [747, 333] on icon at bounding box center [749, 338] width 13 height 13
click at [764, 208] on span "Apply" at bounding box center [765, 206] width 28 height 19
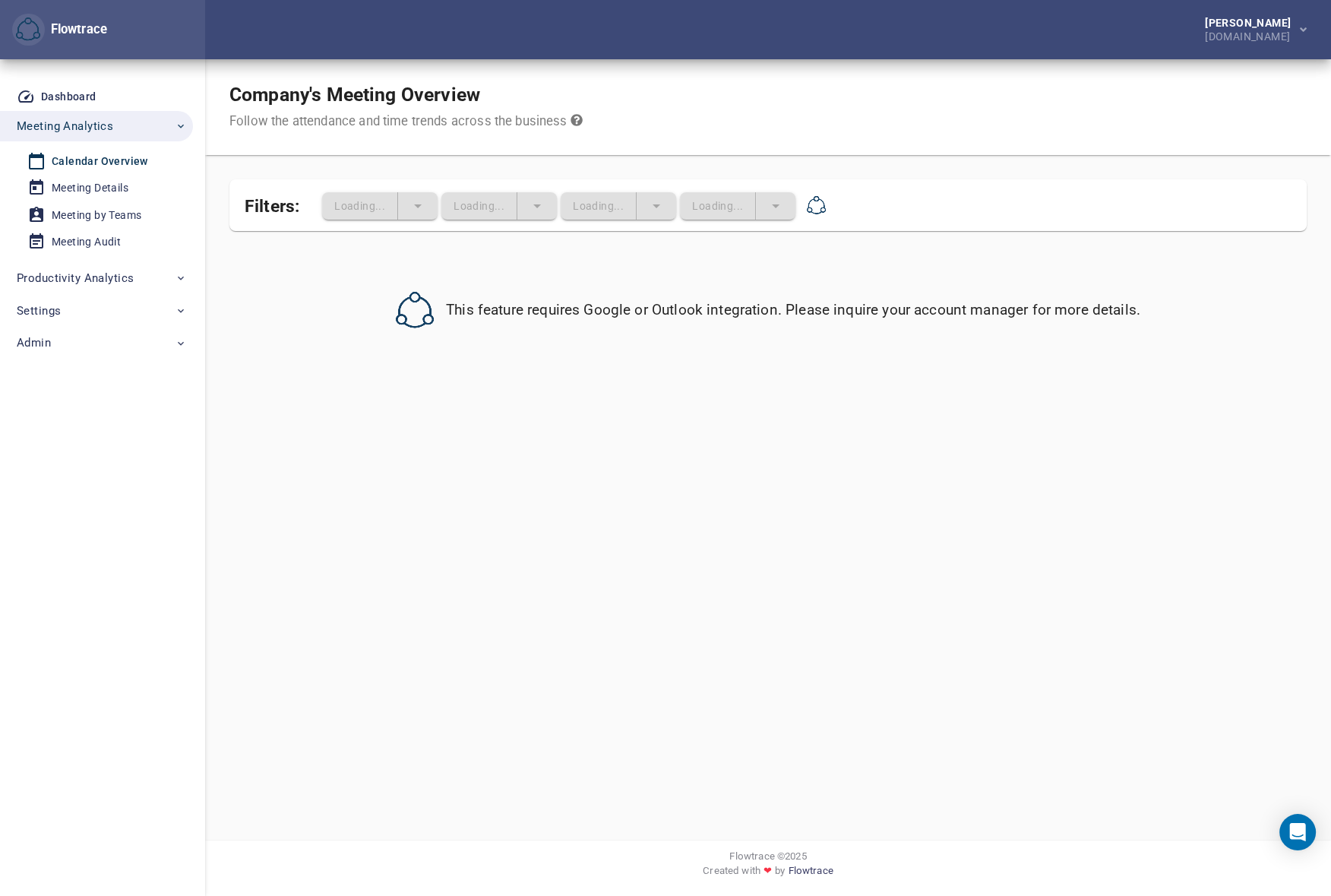
click at [1144, 144] on div "Company's Meeting Overview Follow the attendance and time trends across the bus…" at bounding box center [768, 107] width 1127 height 96
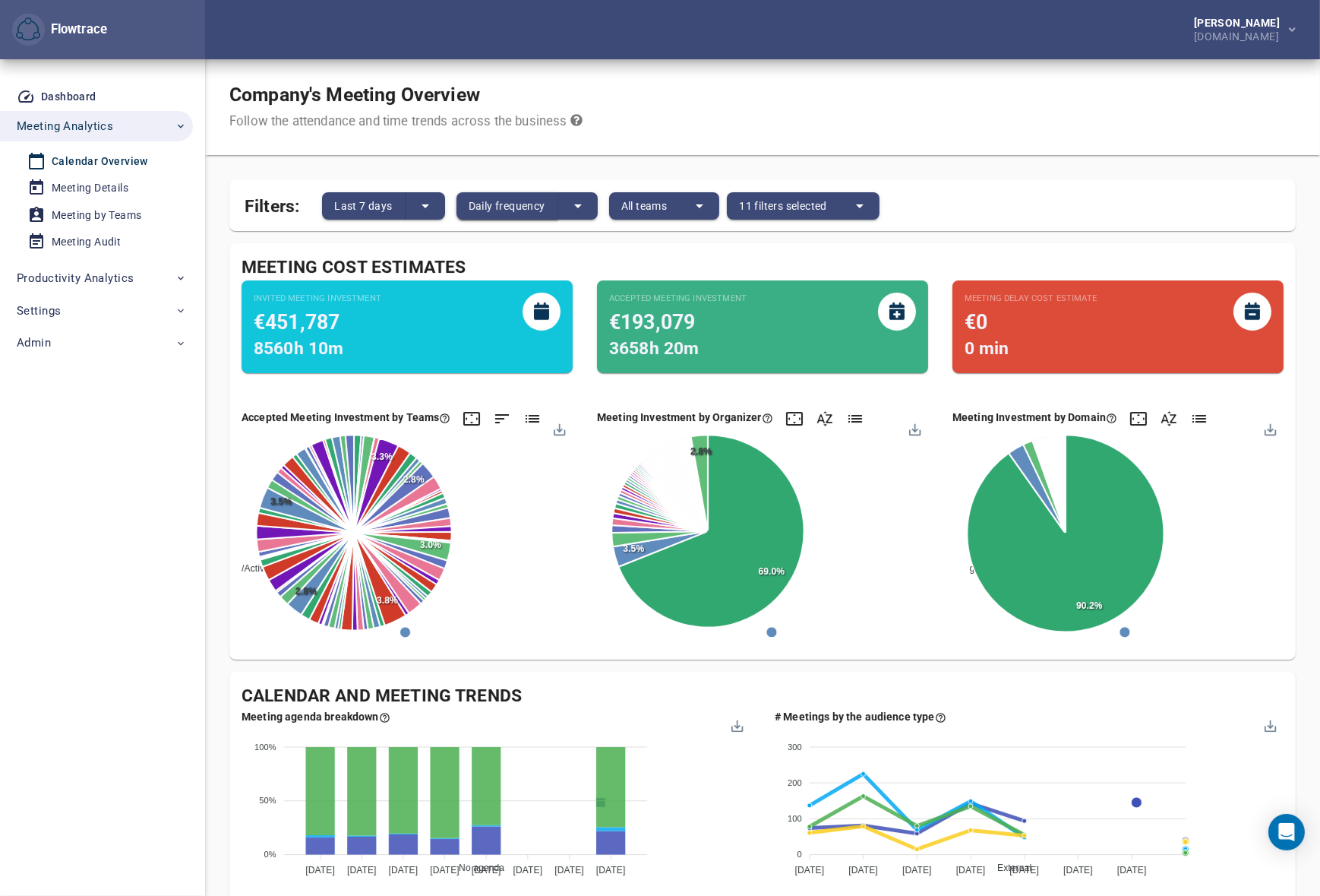
click at [517, 213] on span "Daily frequency" at bounding box center [507, 205] width 76 height 18
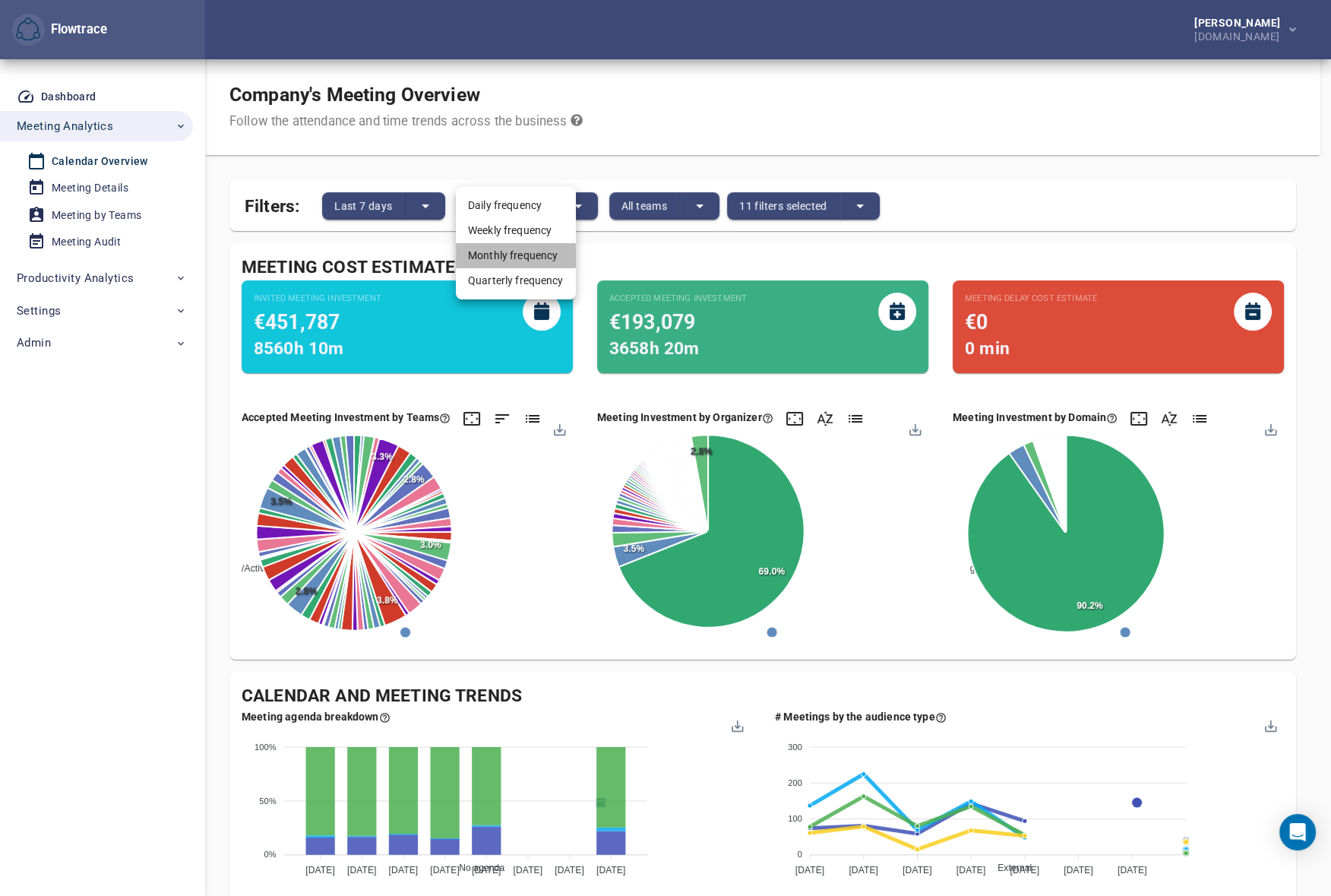
click at [510, 255] on li "Monthly frequency" at bounding box center [516, 255] width 120 height 25
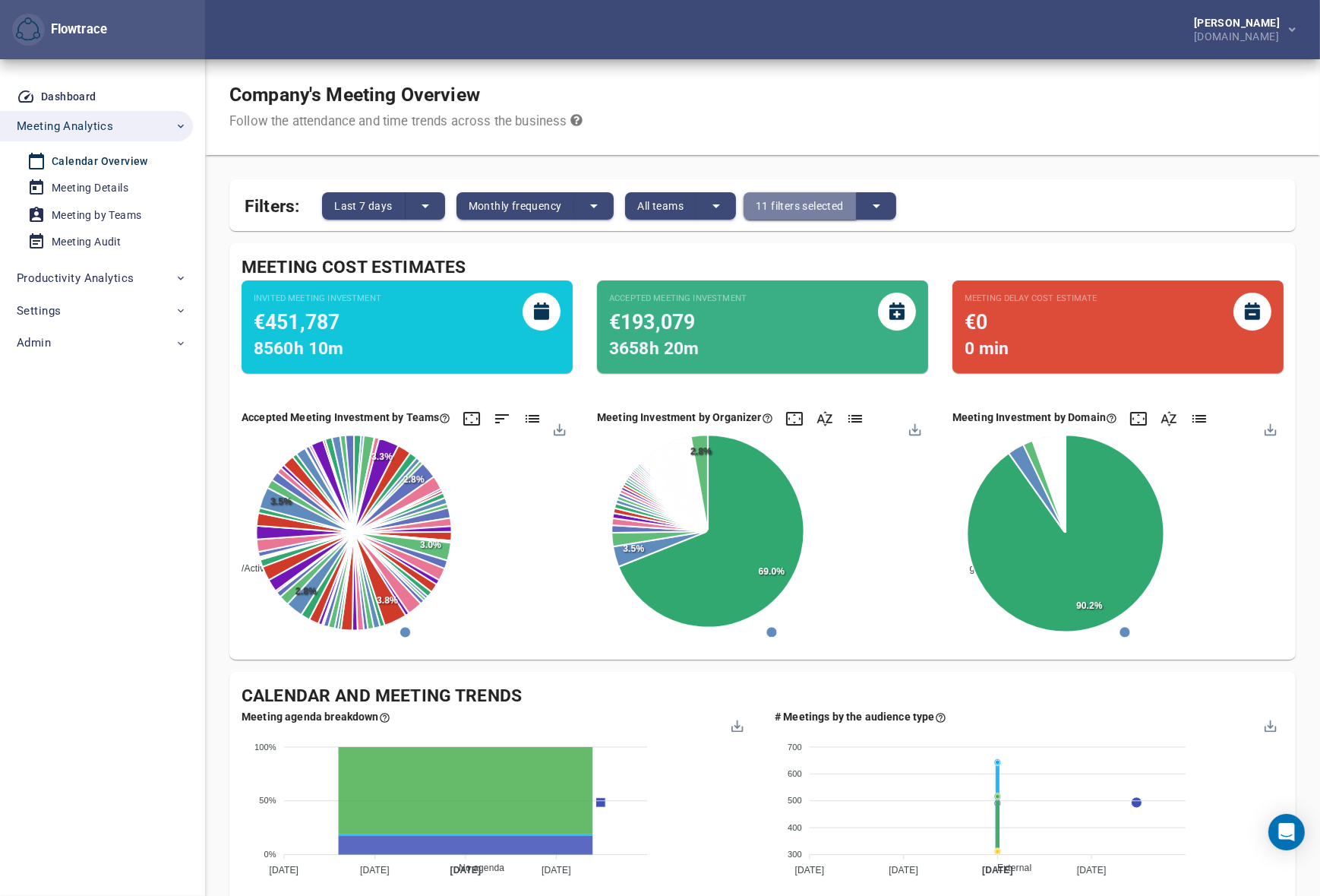
click at [817, 208] on span "11 filters selected" at bounding box center [799, 205] width 88 height 18
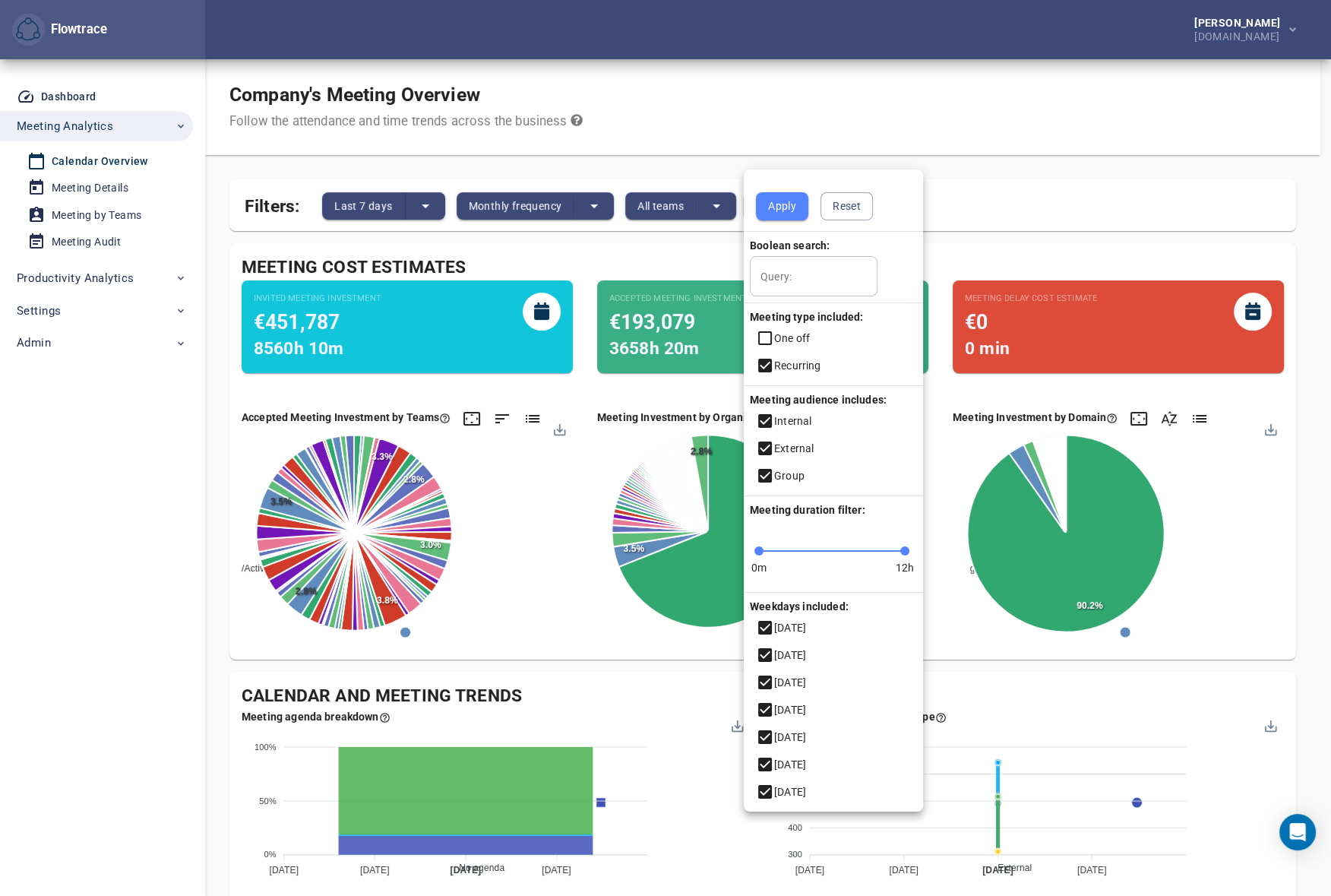
click at [762, 334] on icon at bounding box center [764, 337] width 18 height 18
click at [766, 366] on icon at bounding box center [764, 365] width 18 height 18
click at [779, 206] on span "Apply" at bounding box center [782, 206] width 28 height 19
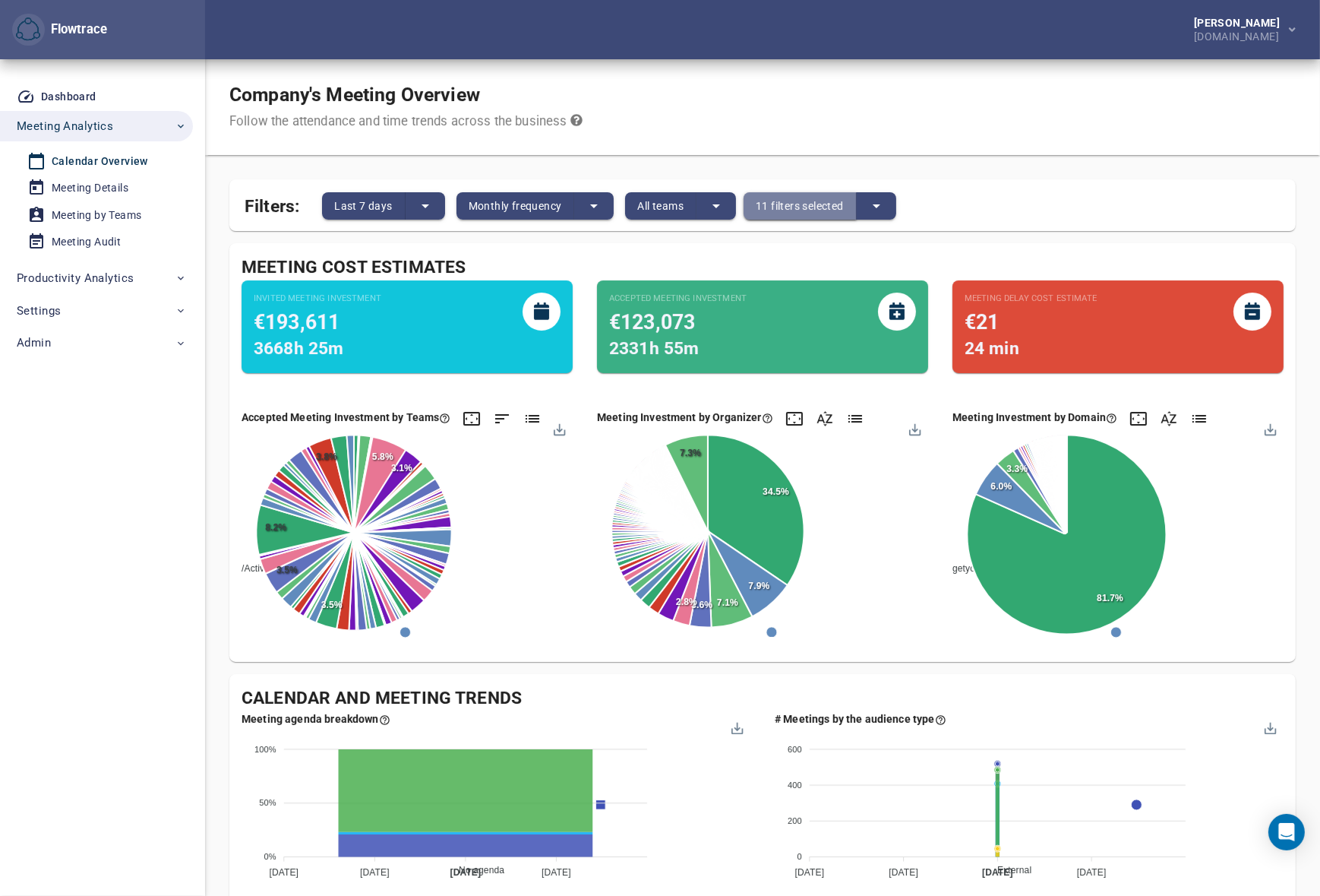
click at [820, 209] on span "11 filters selected" at bounding box center [799, 205] width 88 height 18
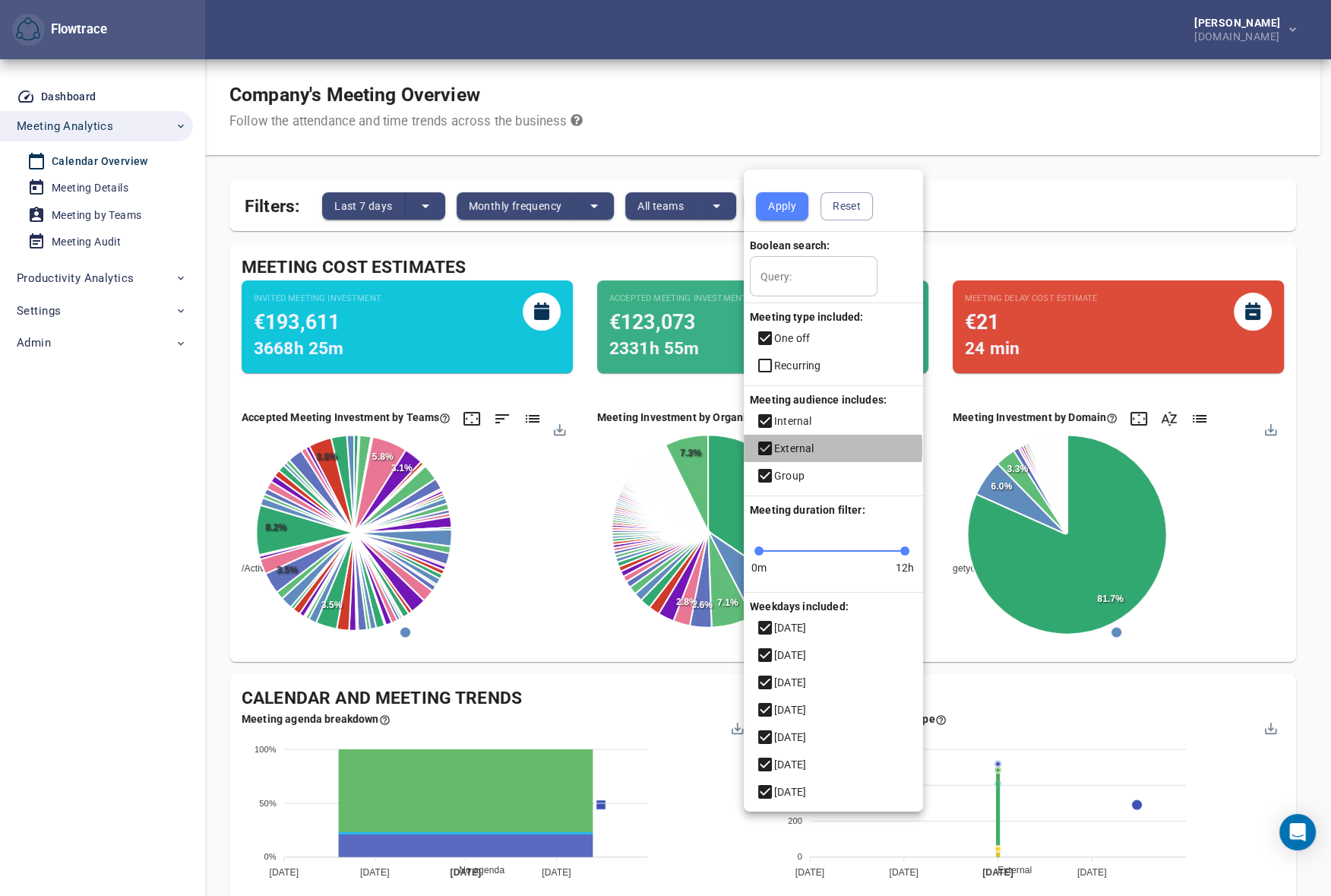
click at [765, 448] on icon at bounding box center [764, 448] width 18 height 18
click at [769, 473] on icon at bounding box center [764, 475] width 18 height 18
click at [766, 445] on icon at bounding box center [764, 448] width 18 height 18
click at [786, 211] on span "Apply" at bounding box center [782, 206] width 28 height 19
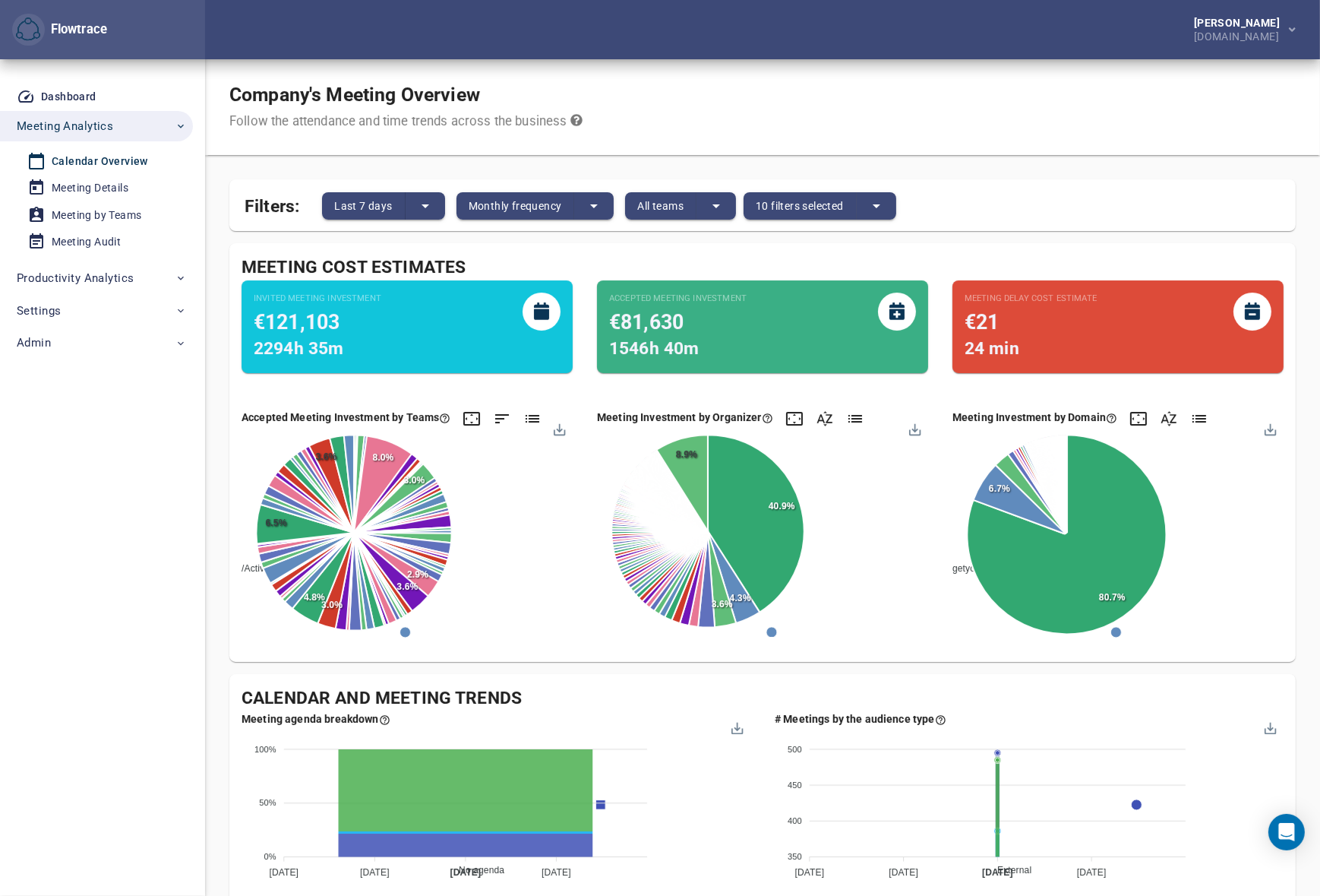
click at [812, 192] on button "10 filters selected" at bounding box center [800, 205] width 113 height 28
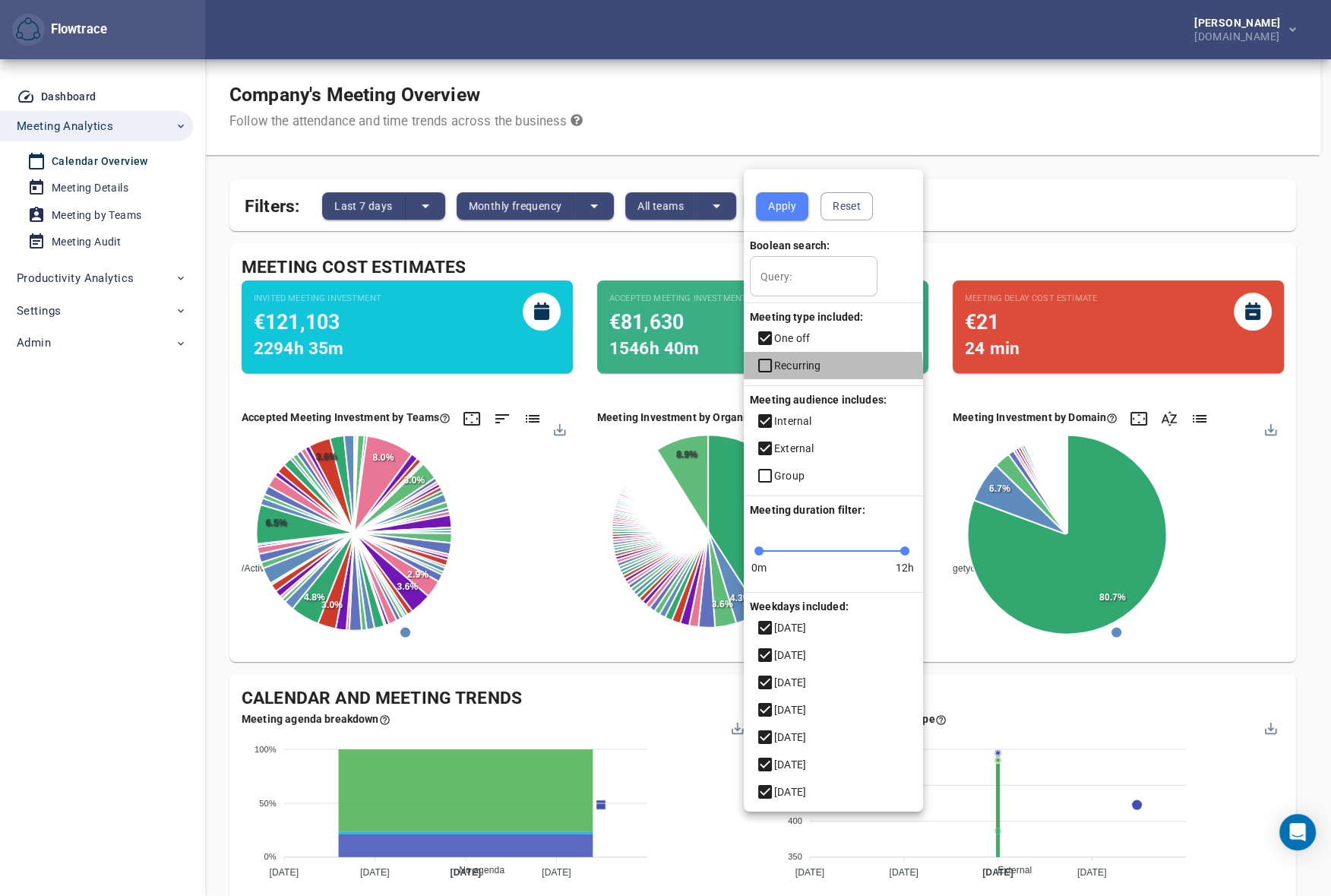
click at [767, 373] on icon at bounding box center [764, 365] width 18 height 18
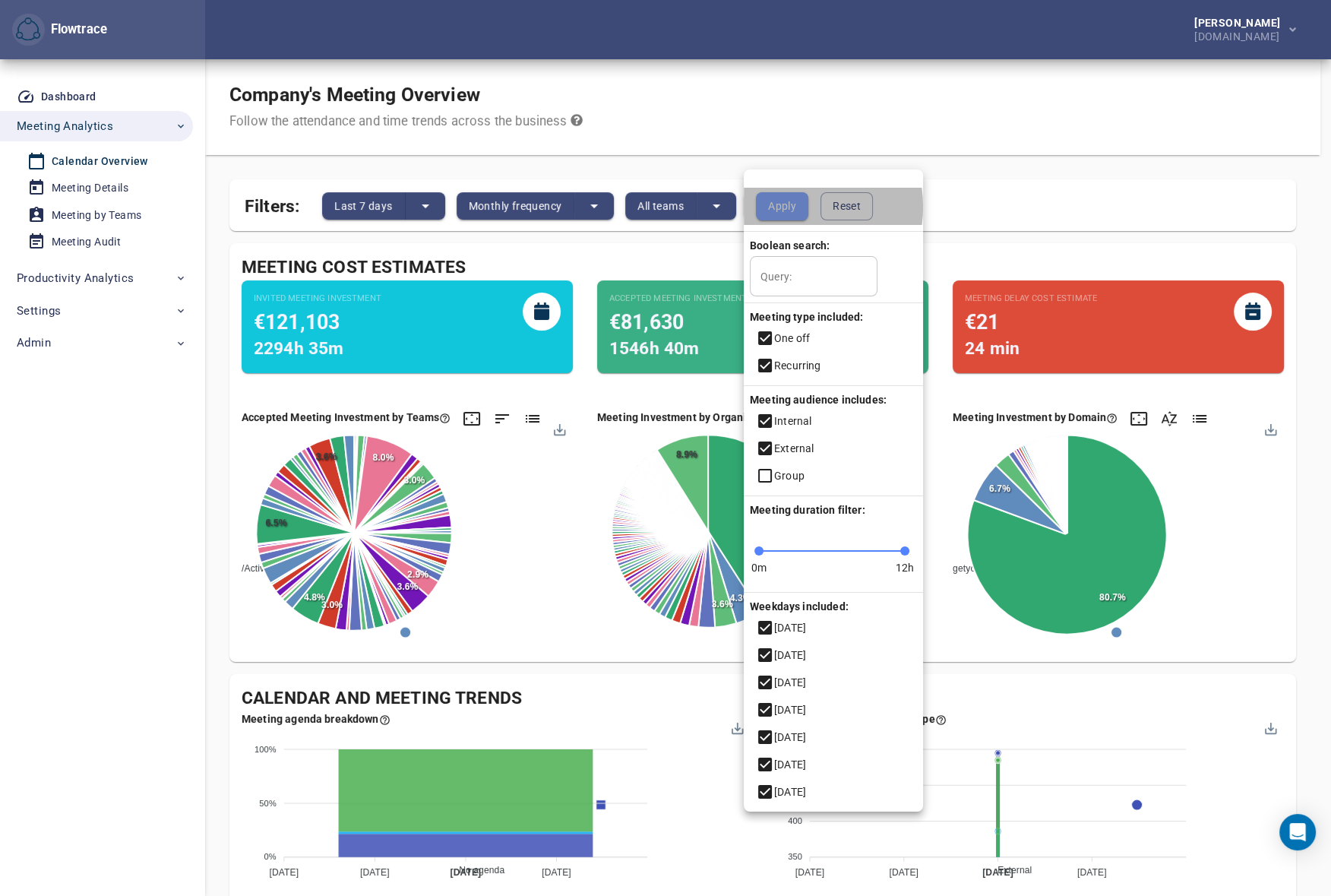
click at [784, 206] on span "Apply" at bounding box center [782, 206] width 28 height 19
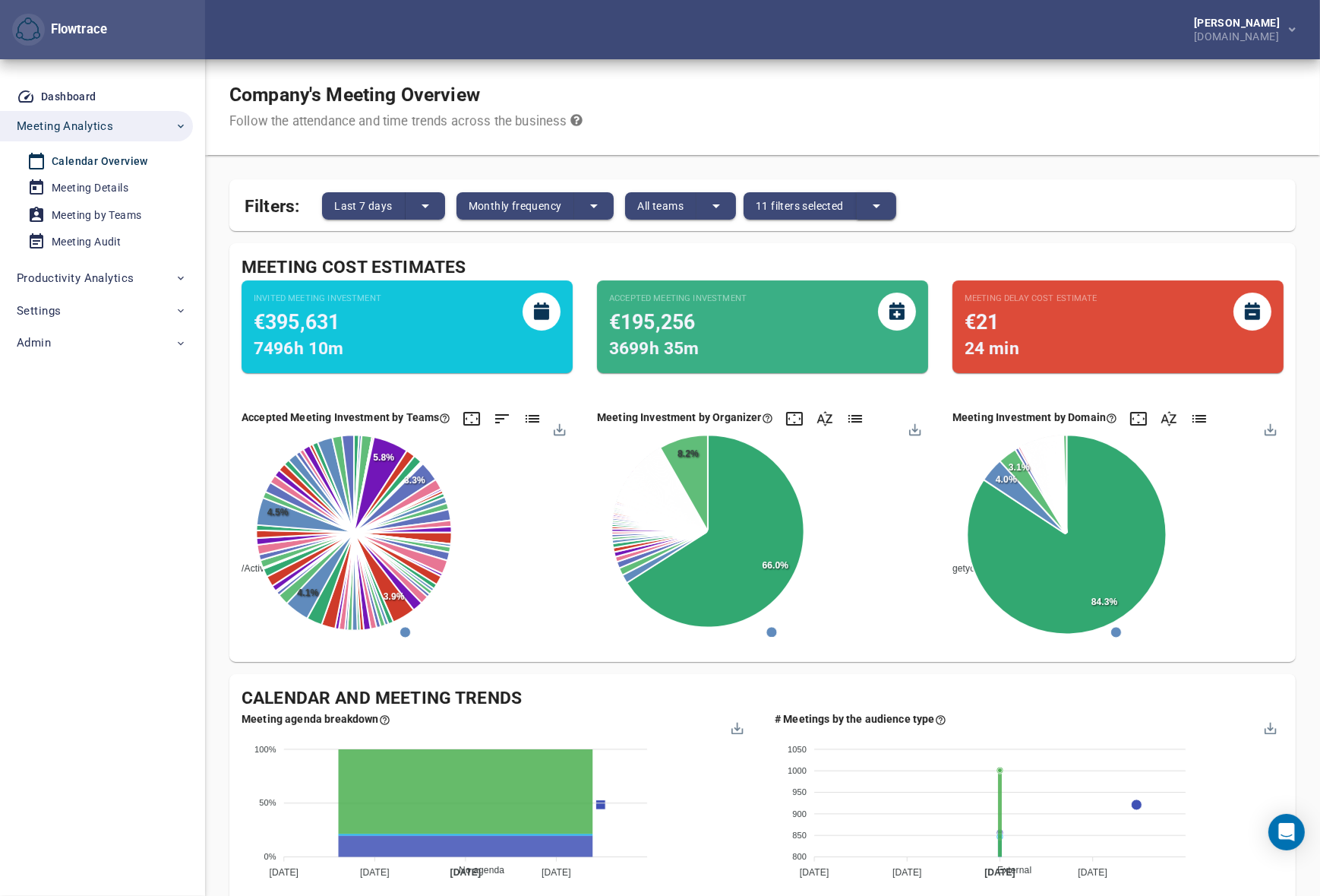
click at [872, 203] on icon "split button" at bounding box center [876, 205] width 18 height 18
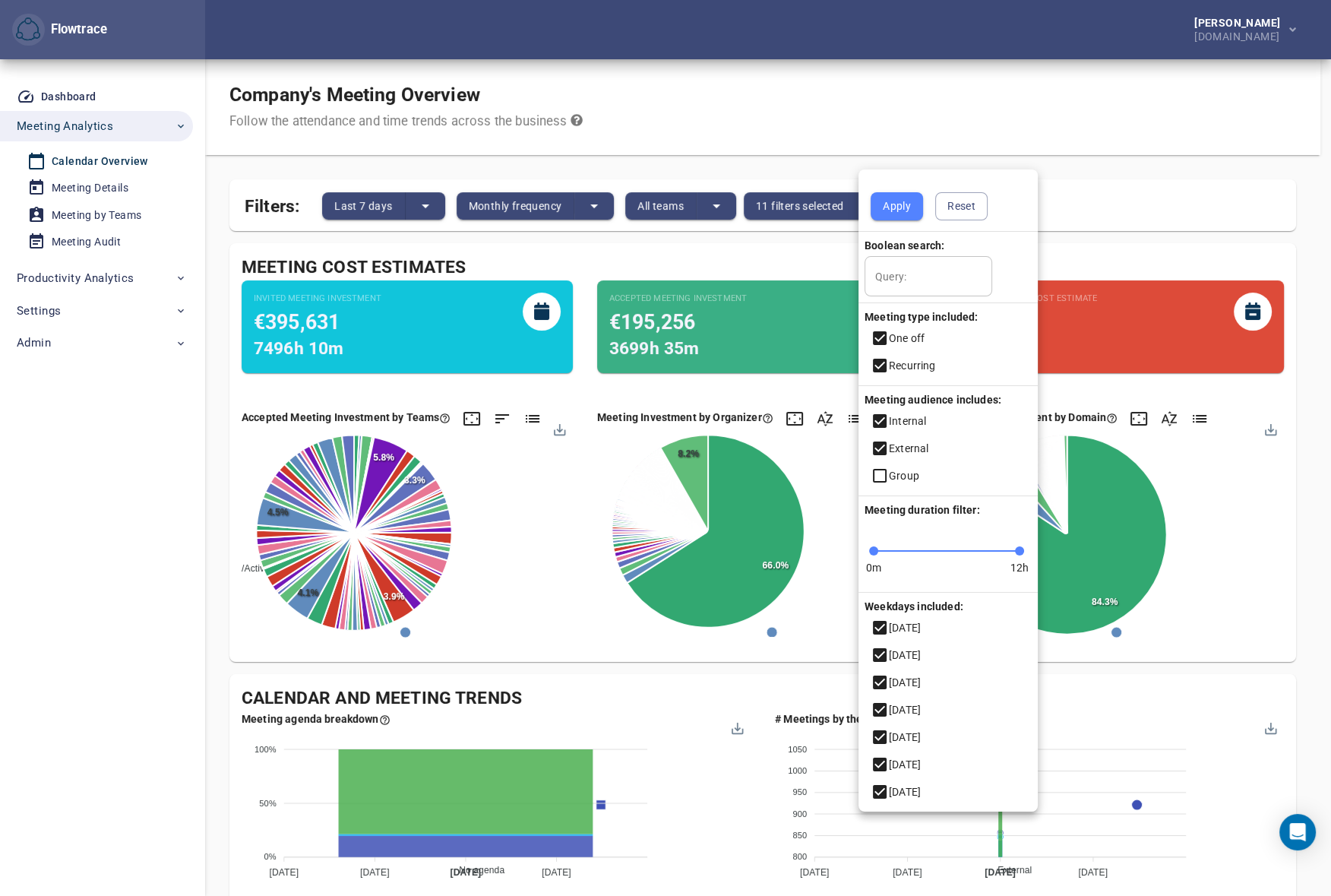
click at [880, 333] on icon at bounding box center [880, 338] width 13 height 13
click at [881, 205] on button "Apply" at bounding box center [896, 205] width 53 height 28
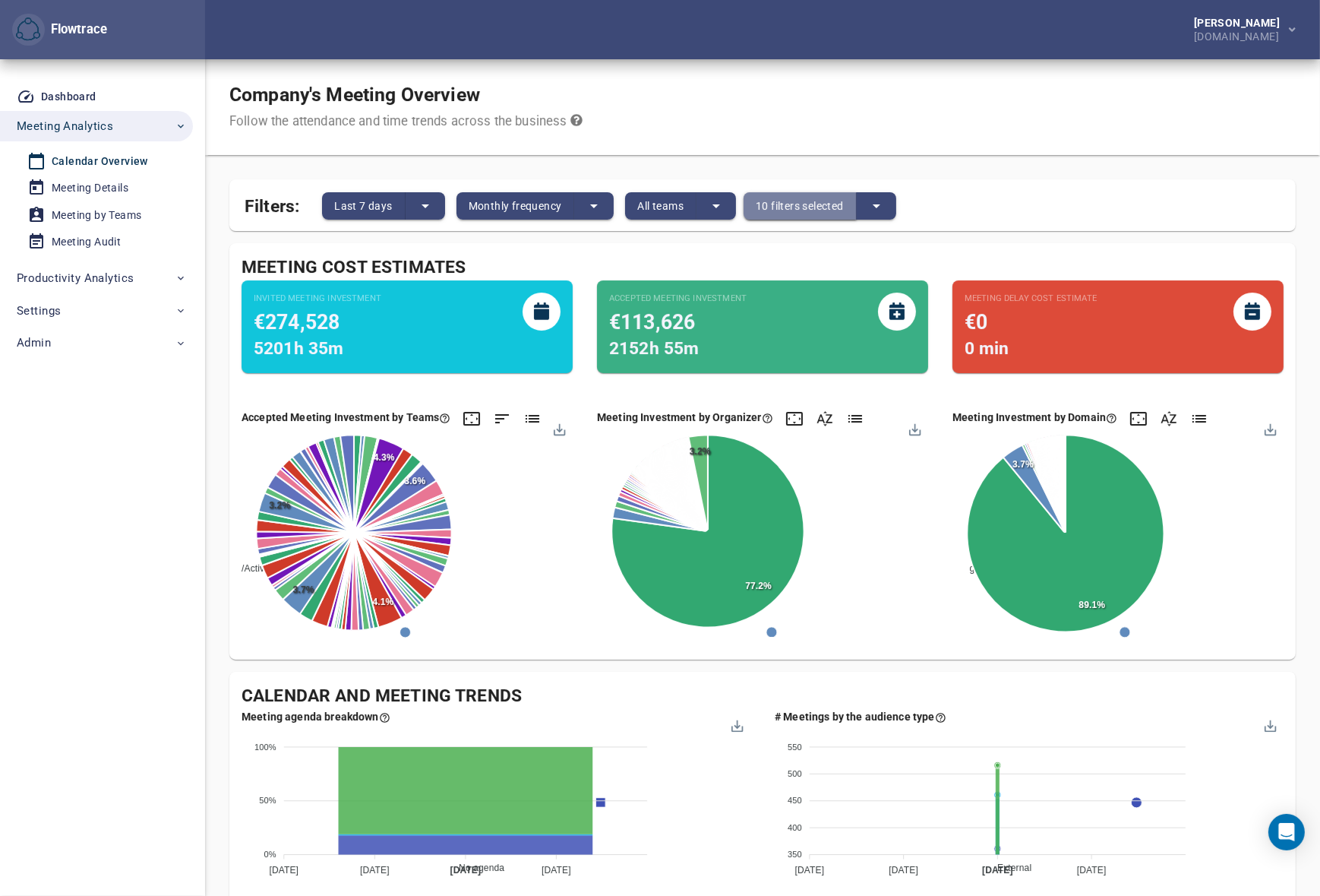
click at [812, 205] on span "10 filters selected" at bounding box center [799, 205] width 88 height 18
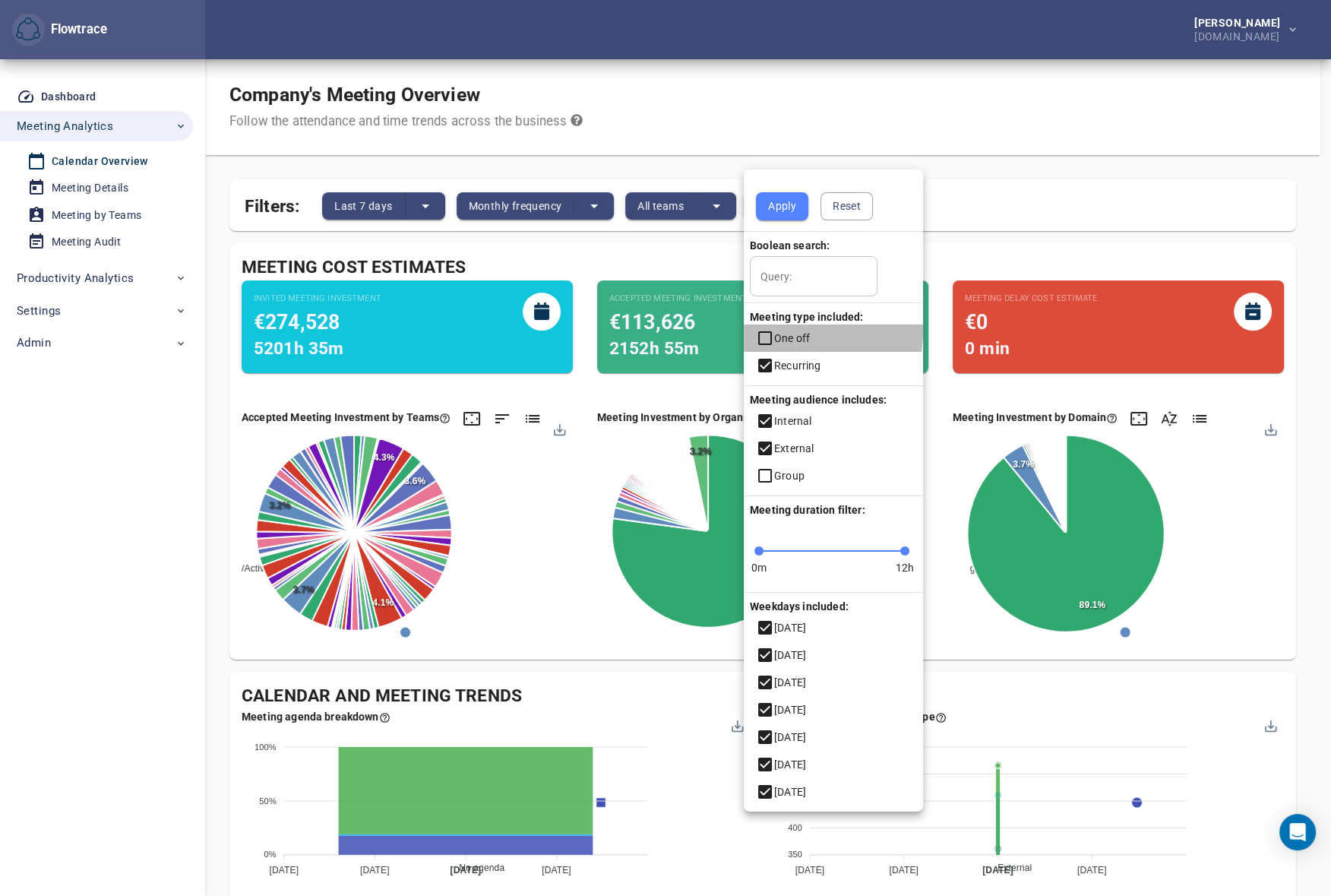
click at [769, 330] on icon at bounding box center [764, 337] width 18 height 18
click at [762, 364] on icon at bounding box center [765, 365] width 13 height 13
click at [782, 219] on button "Apply" at bounding box center [782, 205] width 53 height 28
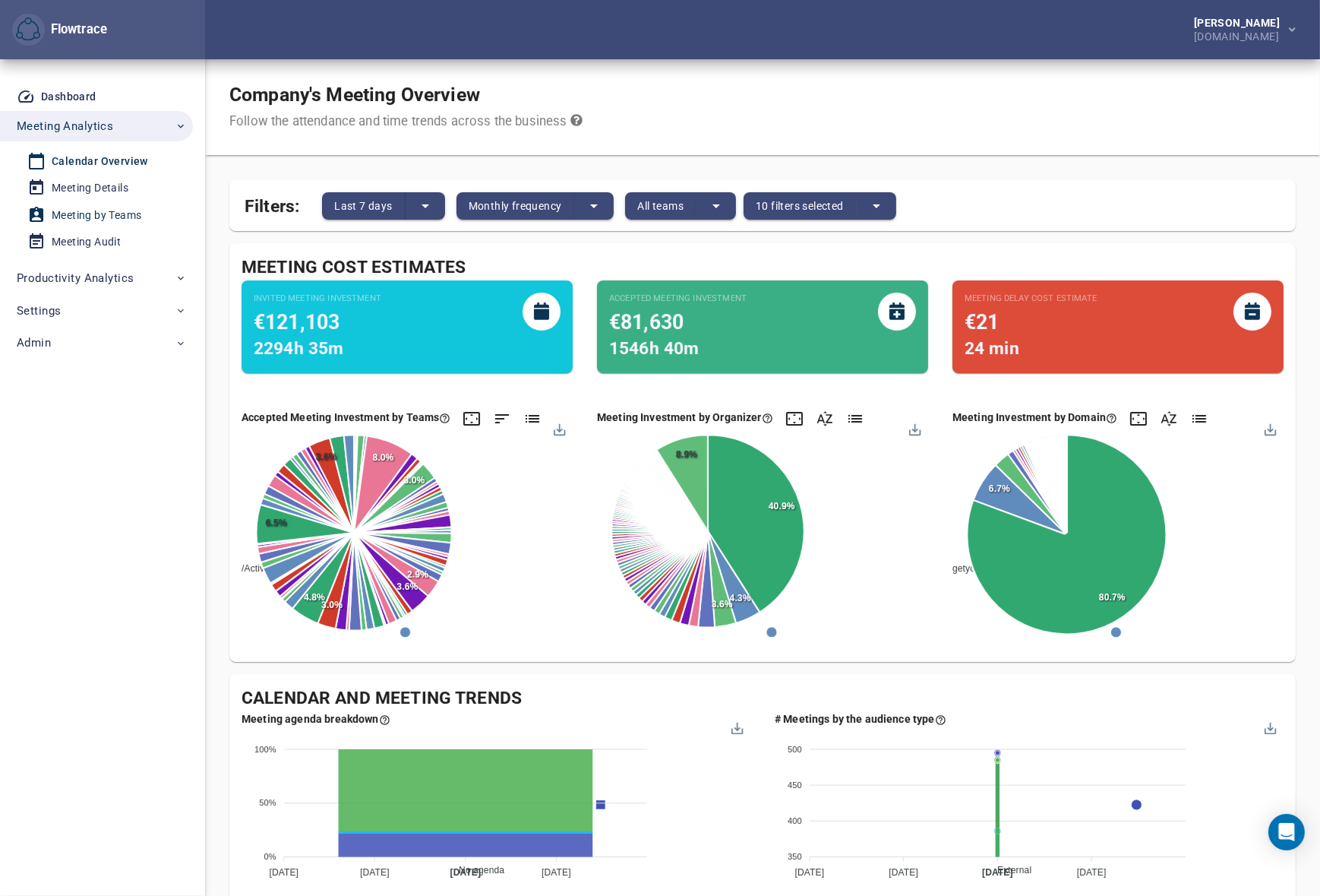
click at [91, 214] on div "Meeting by Teams" at bounding box center [96, 216] width 90 height 19
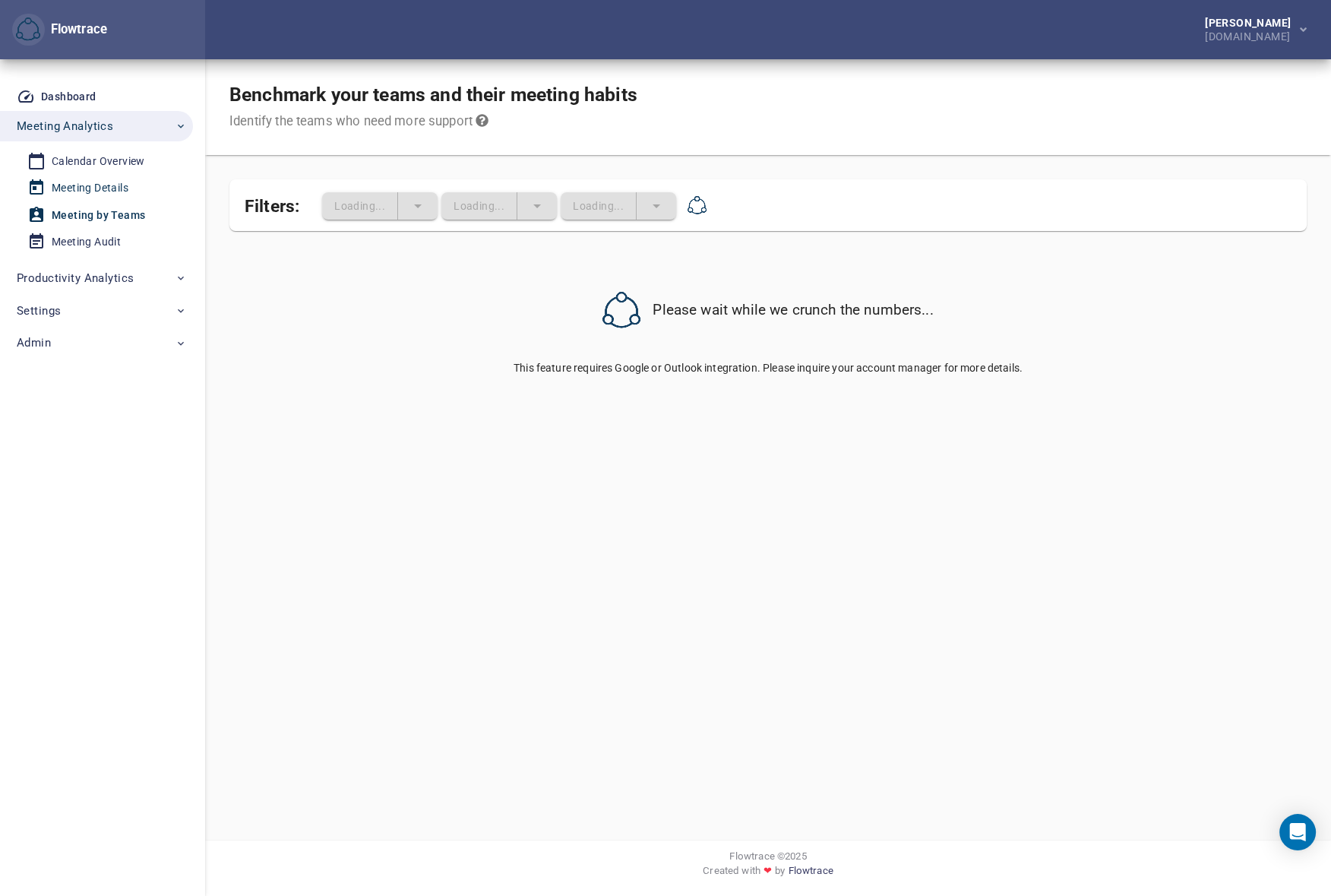
click at [98, 189] on div "Meeting Details" at bounding box center [90, 188] width 76 height 19
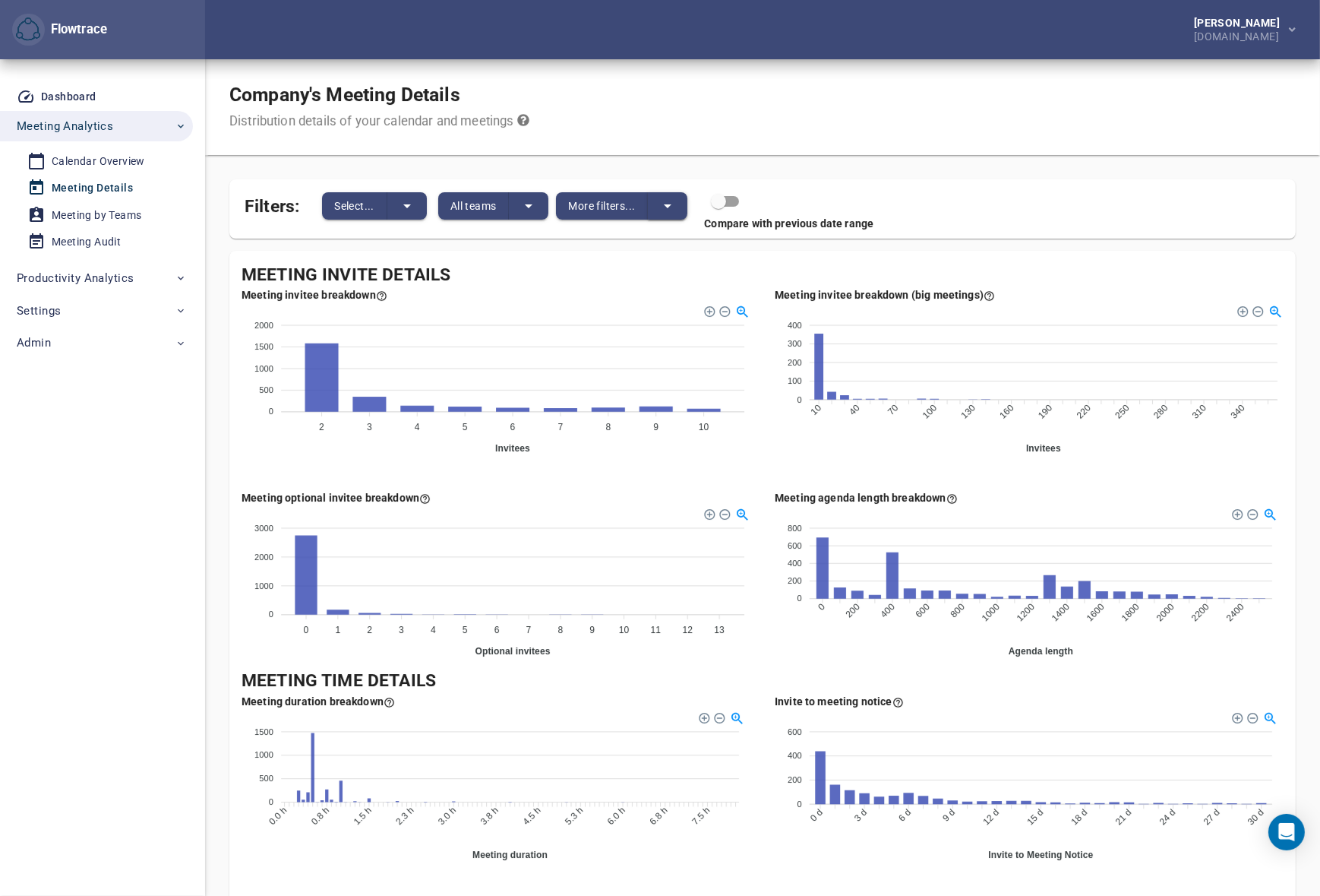
click at [665, 195] on button "split button" at bounding box center [667, 205] width 39 height 28
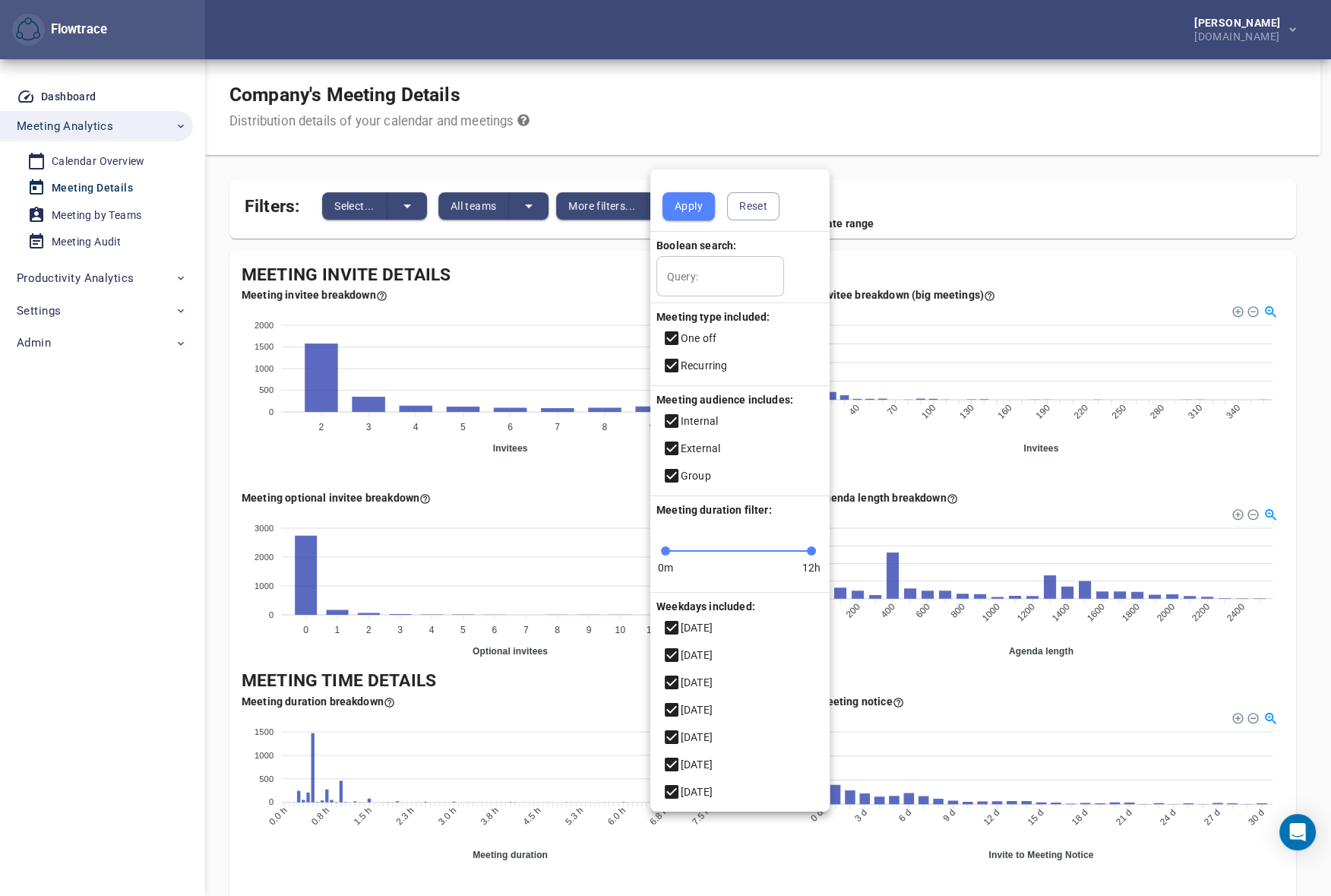
click at [672, 364] on icon at bounding box center [672, 365] width 13 height 13
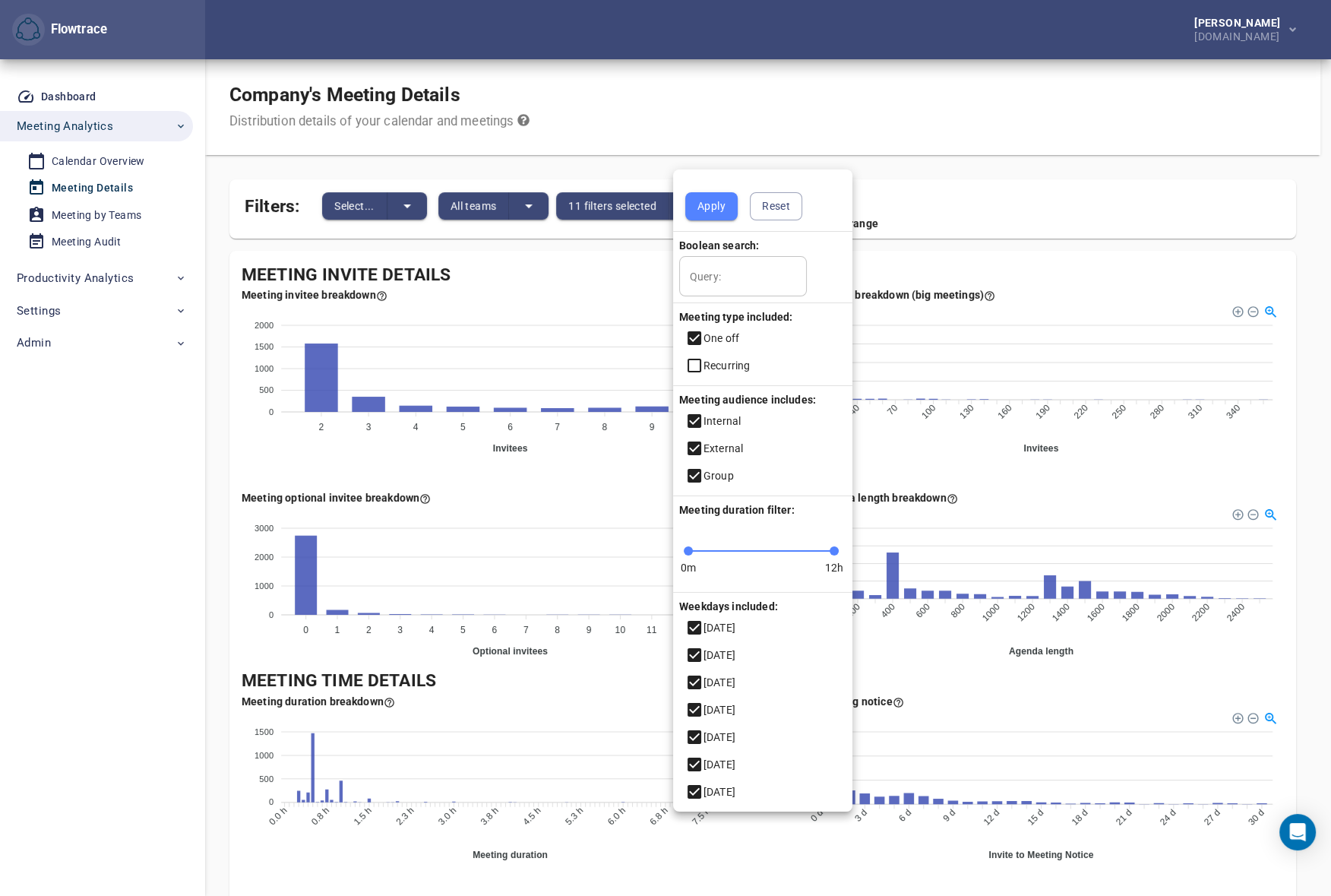
click at [696, 788] on icon at bounding box center [695, 791] width 13 height 13
click at [699, 758] on icon at bounding box center [695, 764] width 13 height 13
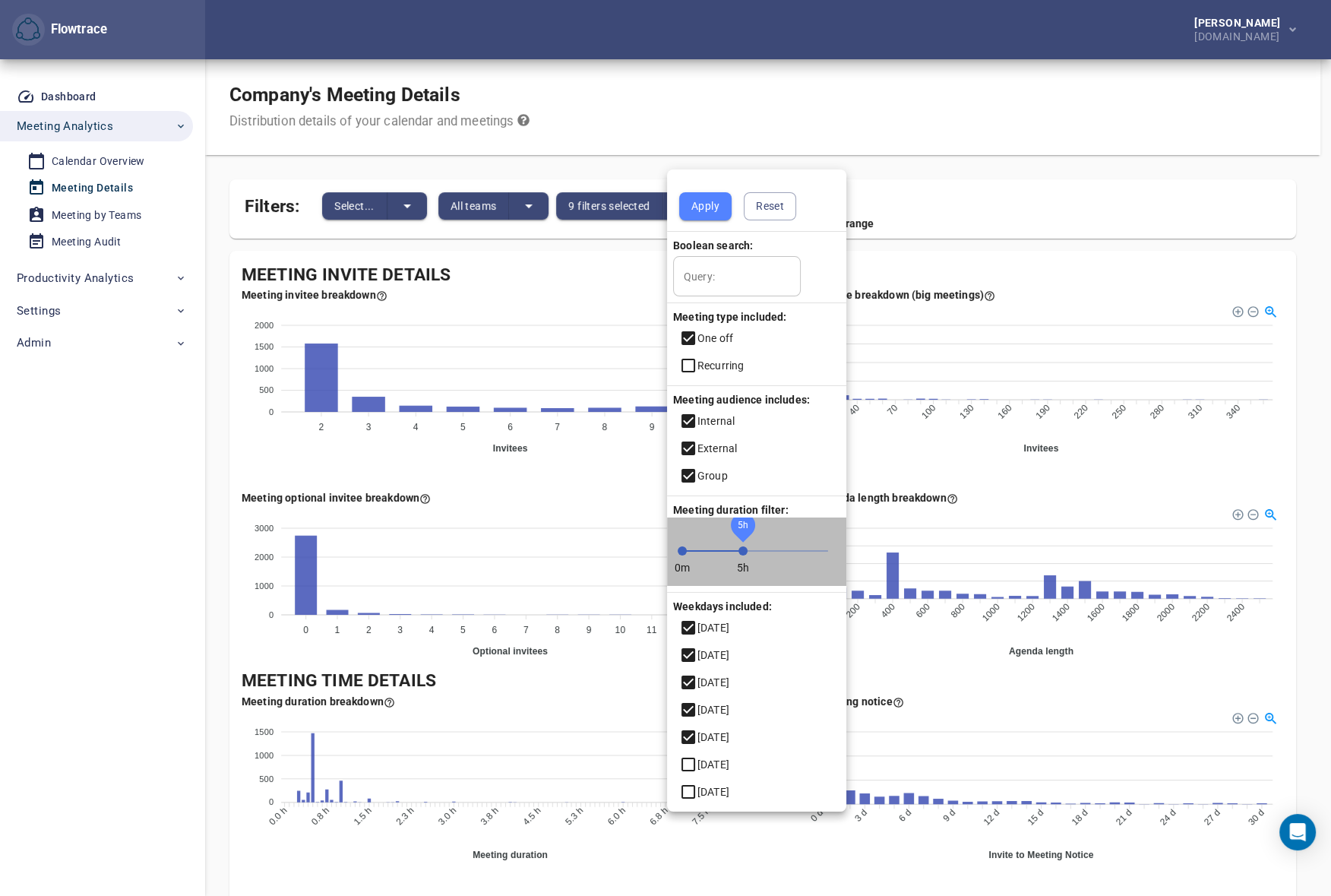
drag, startPoint x: 829, startPoint y: 555, endPoint x: 744, endPoint y: 562, distance: 85.3
click at [744, 555] on span "5h" at bounding box center [743, 551] width 10 height 10
click at [717, 208] on span "Apply" at bounding box center [705, 206] width 28 height 19
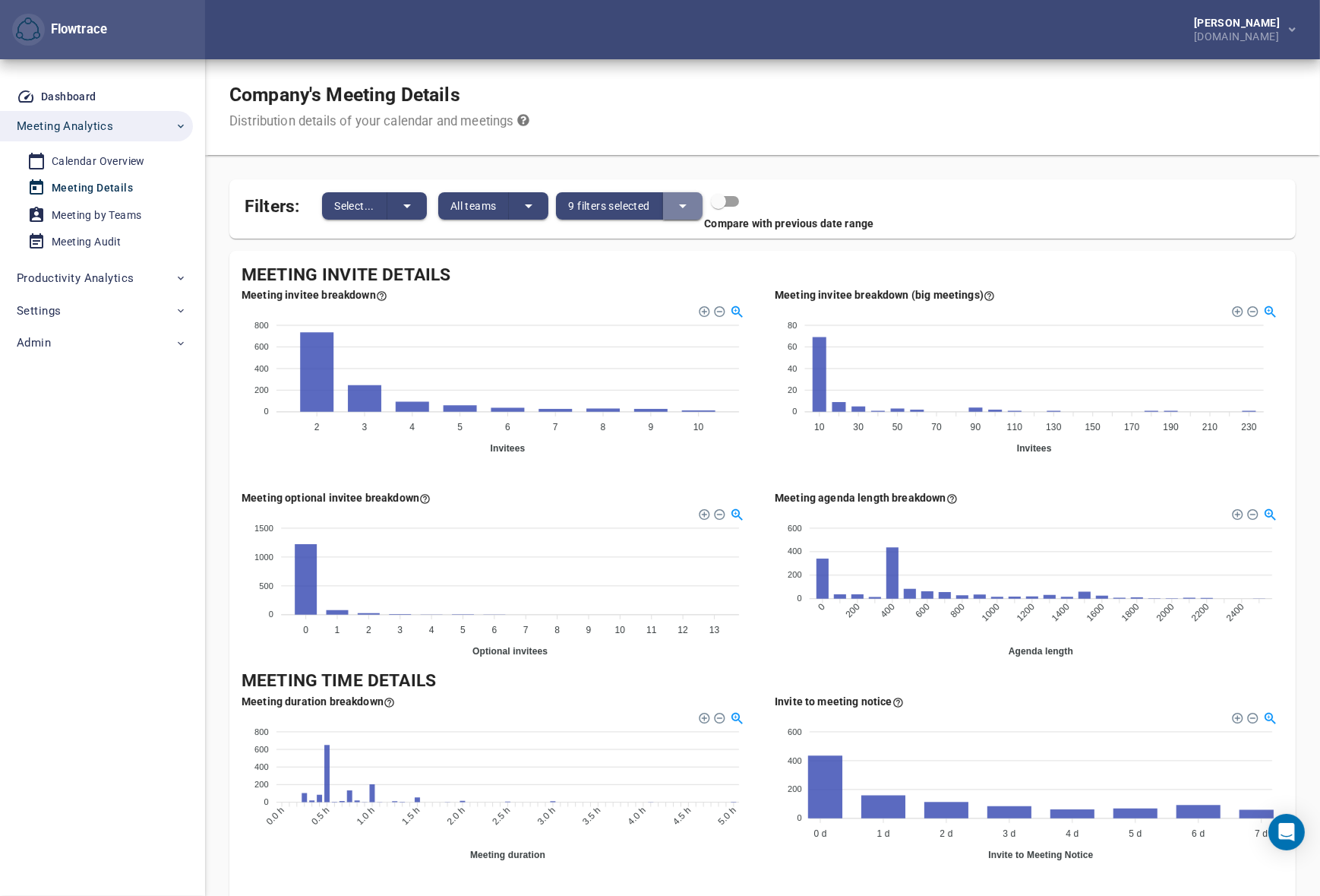
click at [669, 206] on button "split button" at bounding box center [682, 205] width 39 height 28
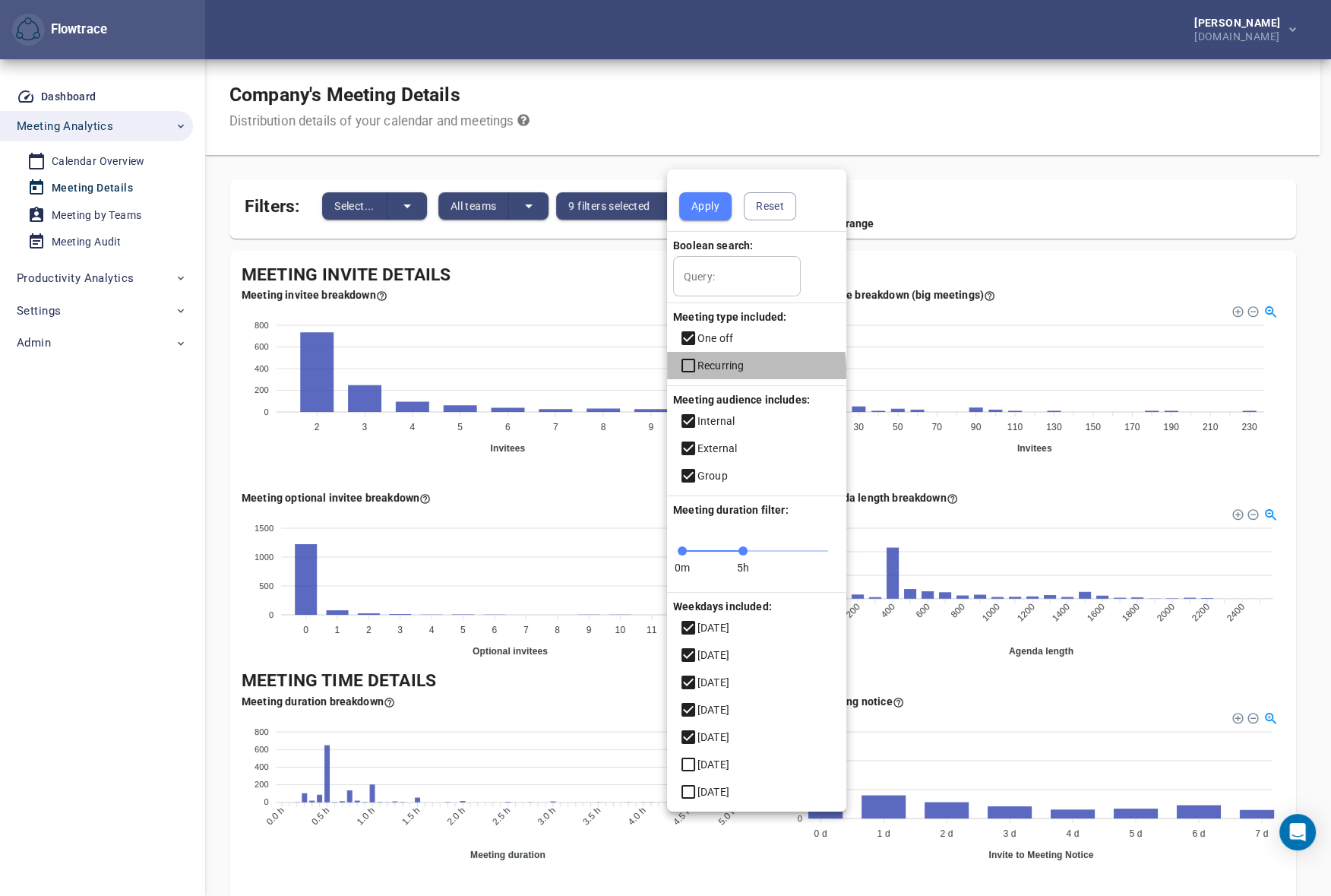
click at [693, 372] on icon at bounding box center [688, 365] width 13 height 13
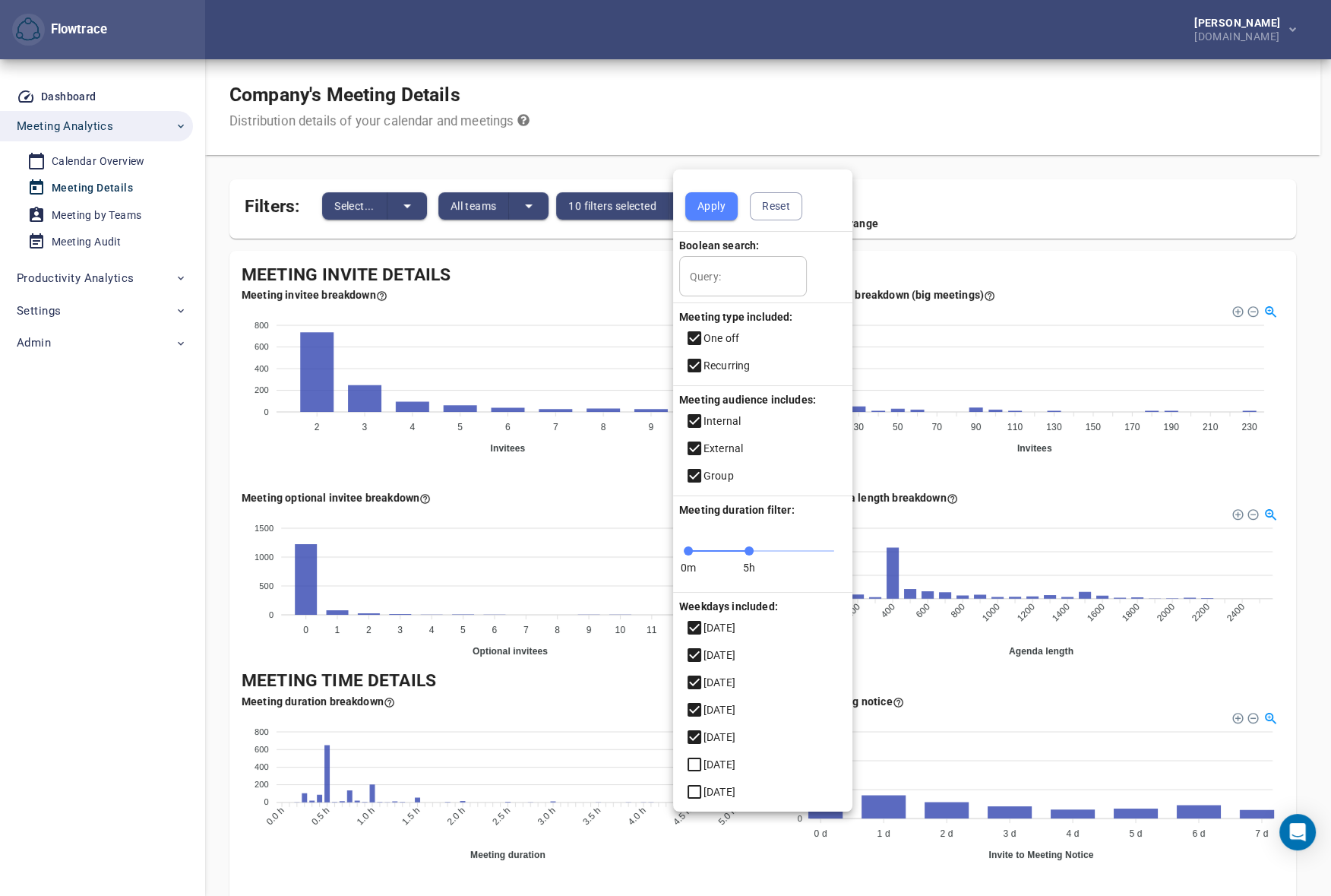
click at [688, 332] on icon at bounding box center [695, 338] width 13 height 13
click at [708, 206] on span "Apply" at bounding box center [705, 206] width 28 height 19
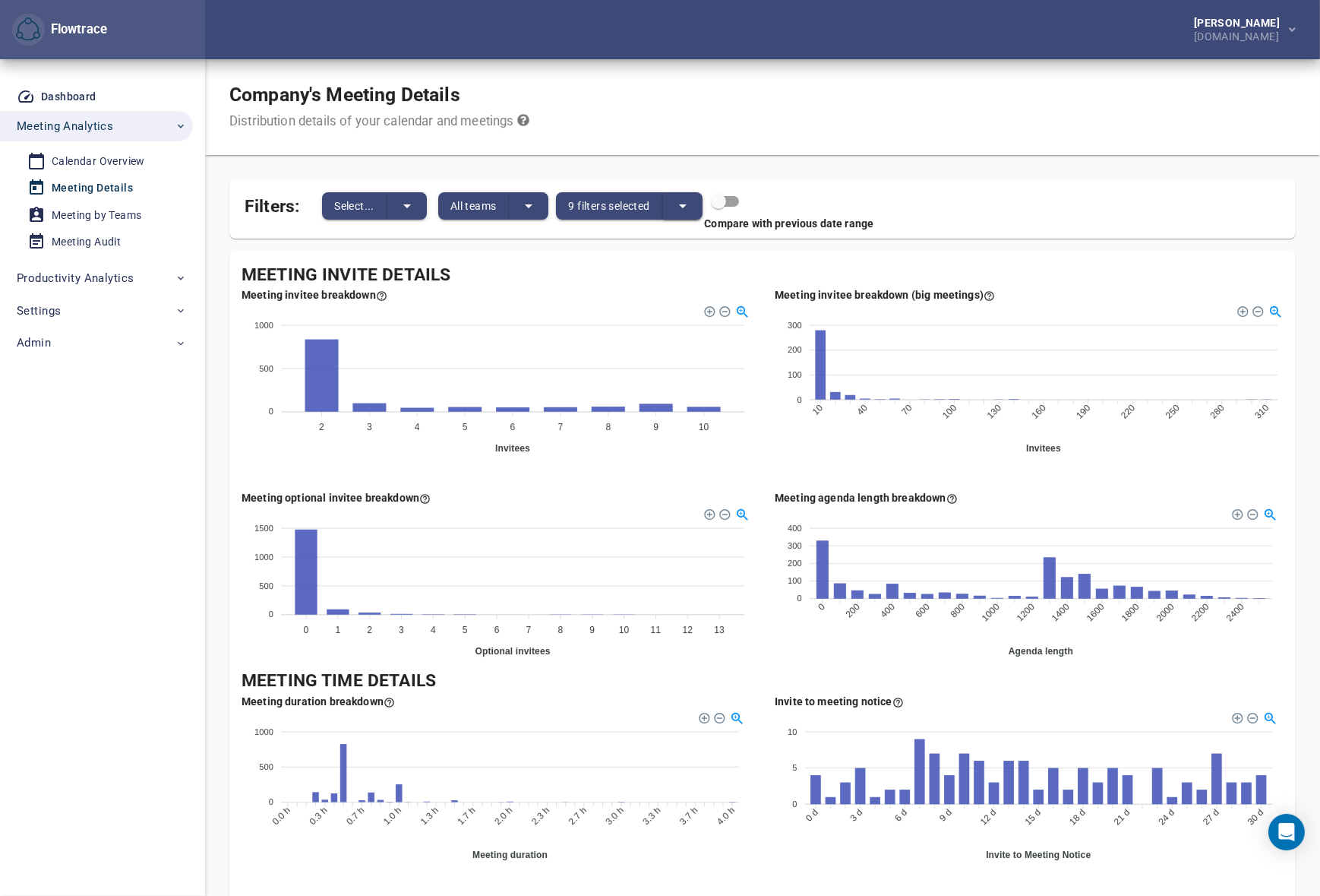
click at [691, 205] on icon "split button" at bounding box center [682, 205] width 18 height 18
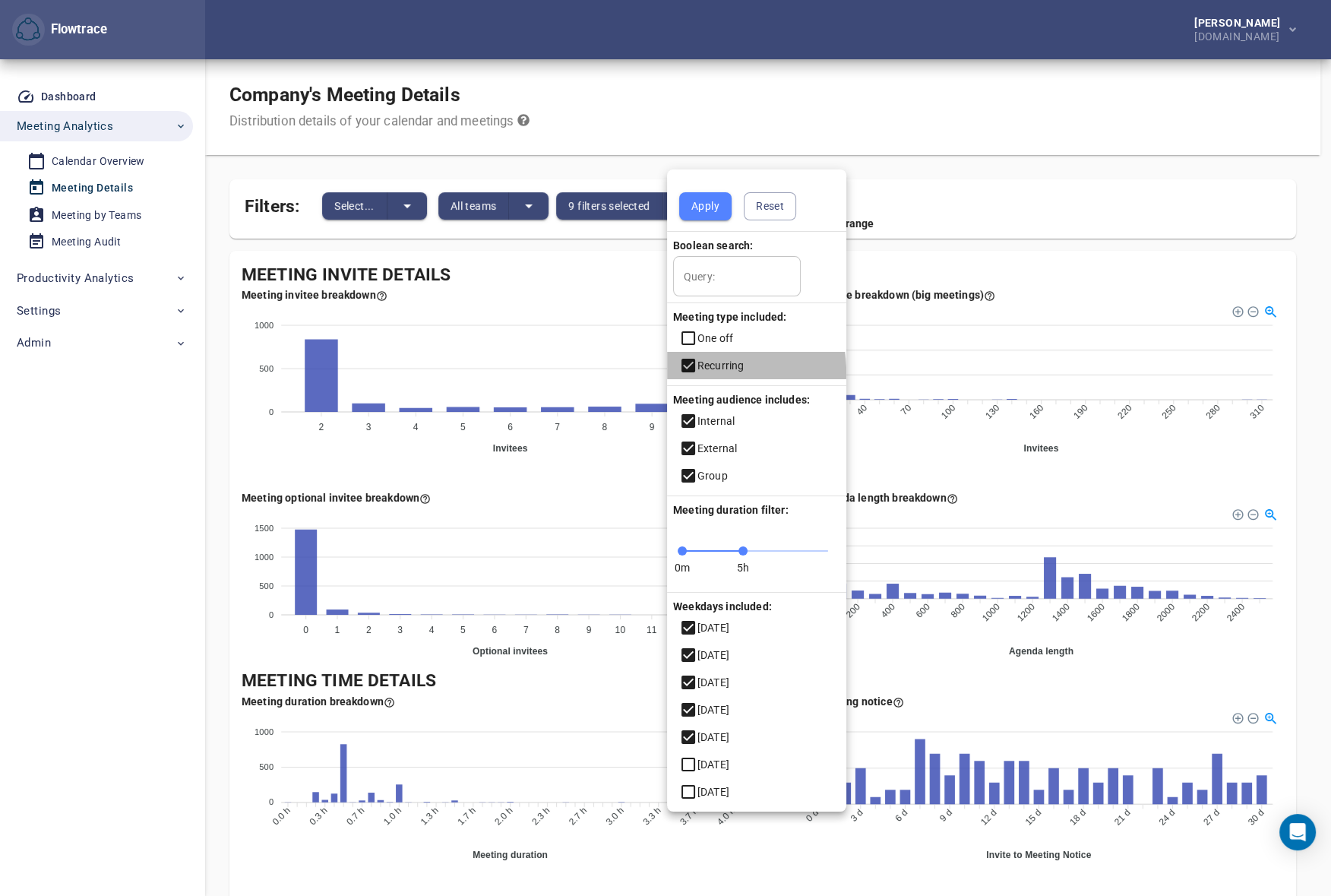
click at [692, 373] on icon at bounding box center [688, 365] width 18 height 18
click at [692, 335] on icon at bounding box center [688, 337] width 18 height 18
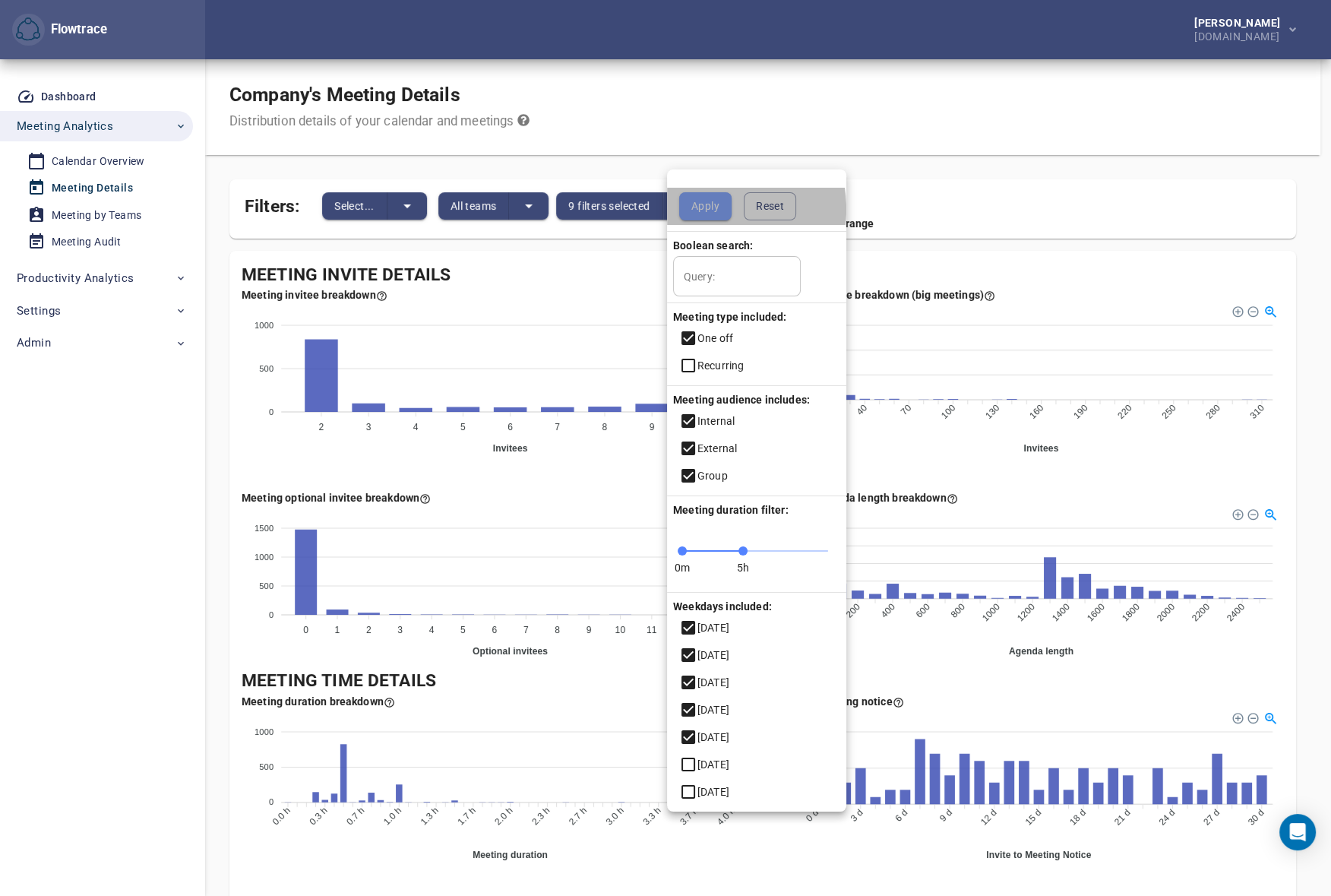
click at [705, 209] on span "Apply" at bounding box center [705, 206] width 28 height 19
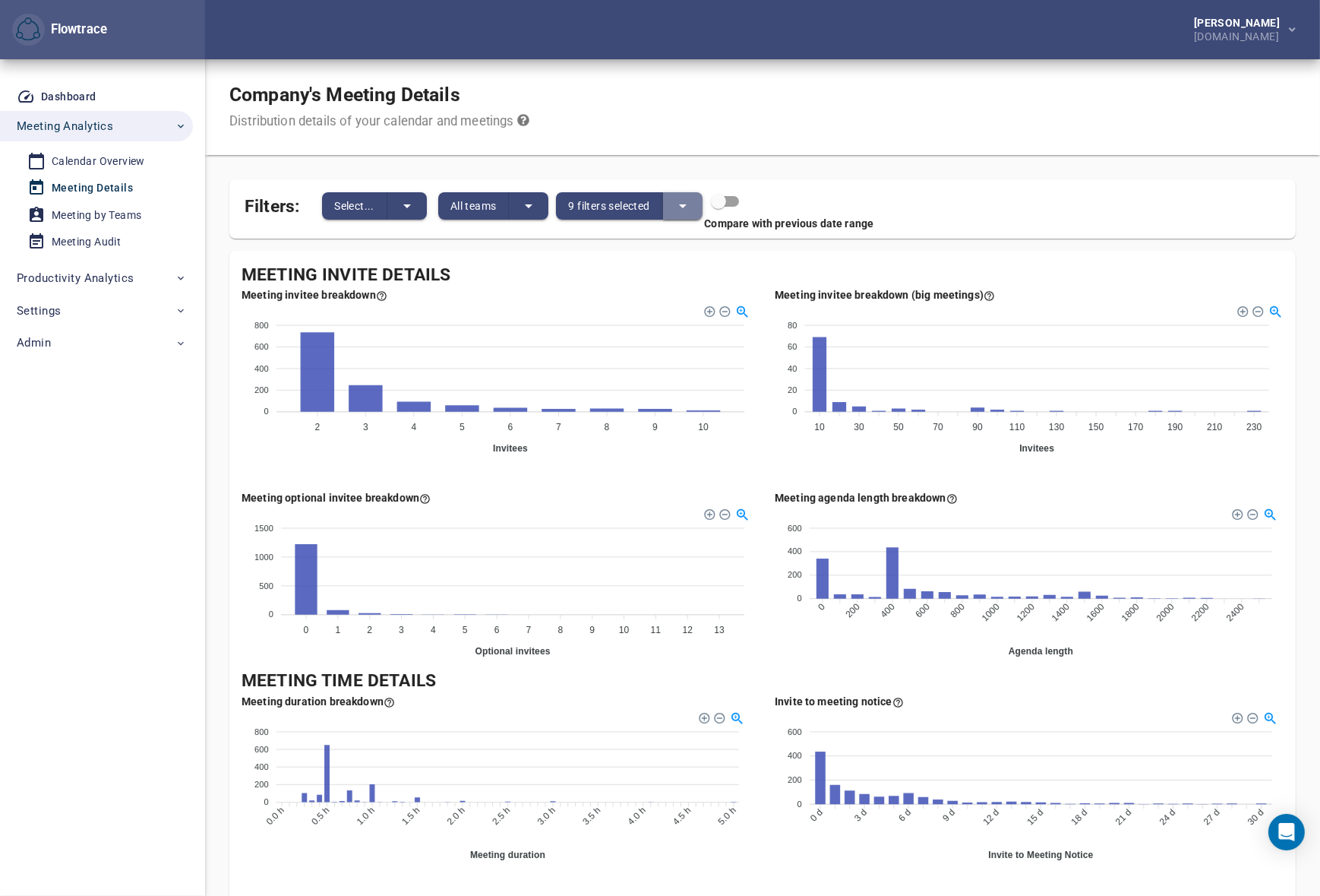
click at [689, 202] on icon "split button" at bounding box center [682, 205] width 18 height 18
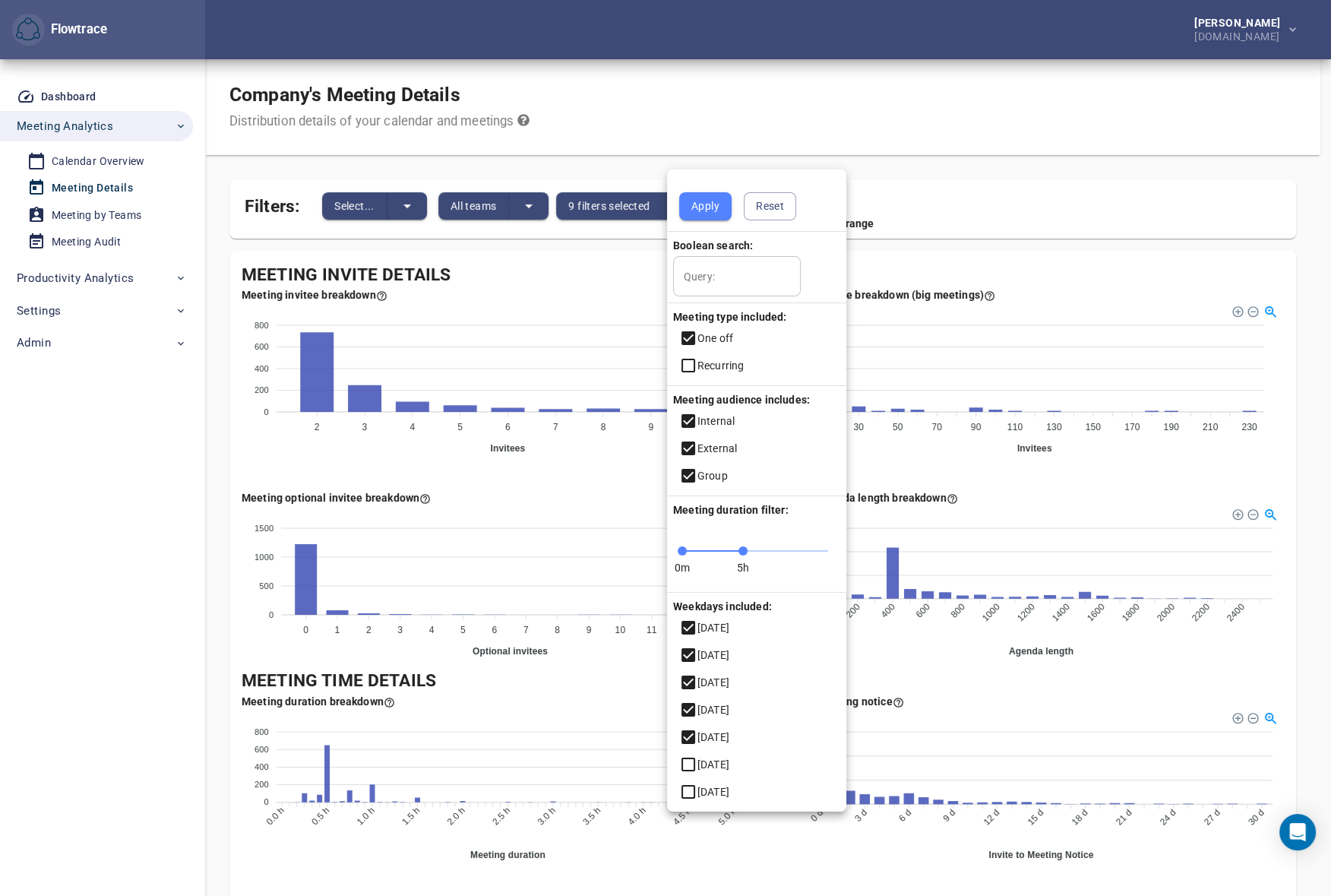
click at [696, 369] on icon at bounding box center [688, 365] width 18 height 18
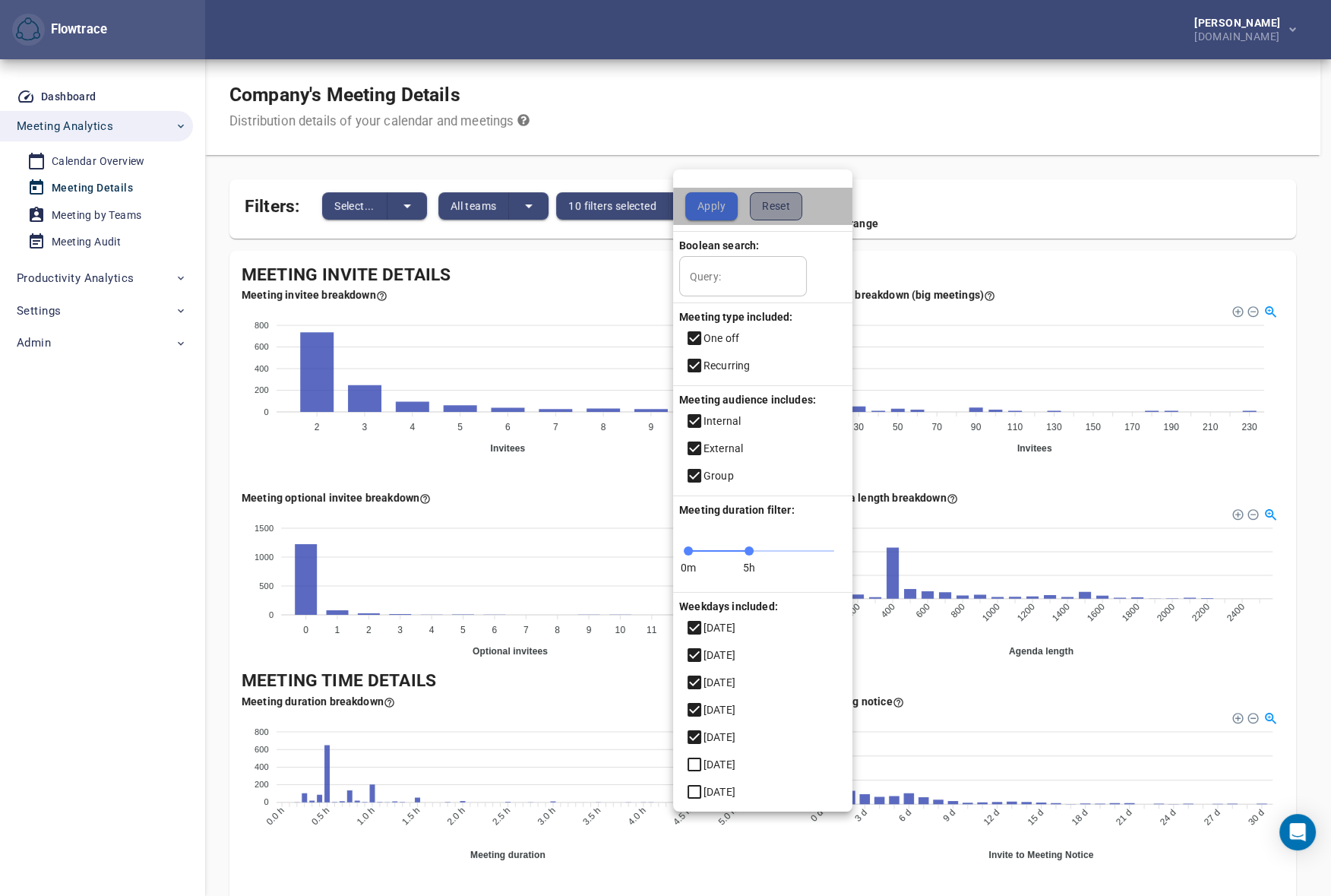
click at [775, 209] on span "Reset" at bounding box center [776, 206] width 28 height 19
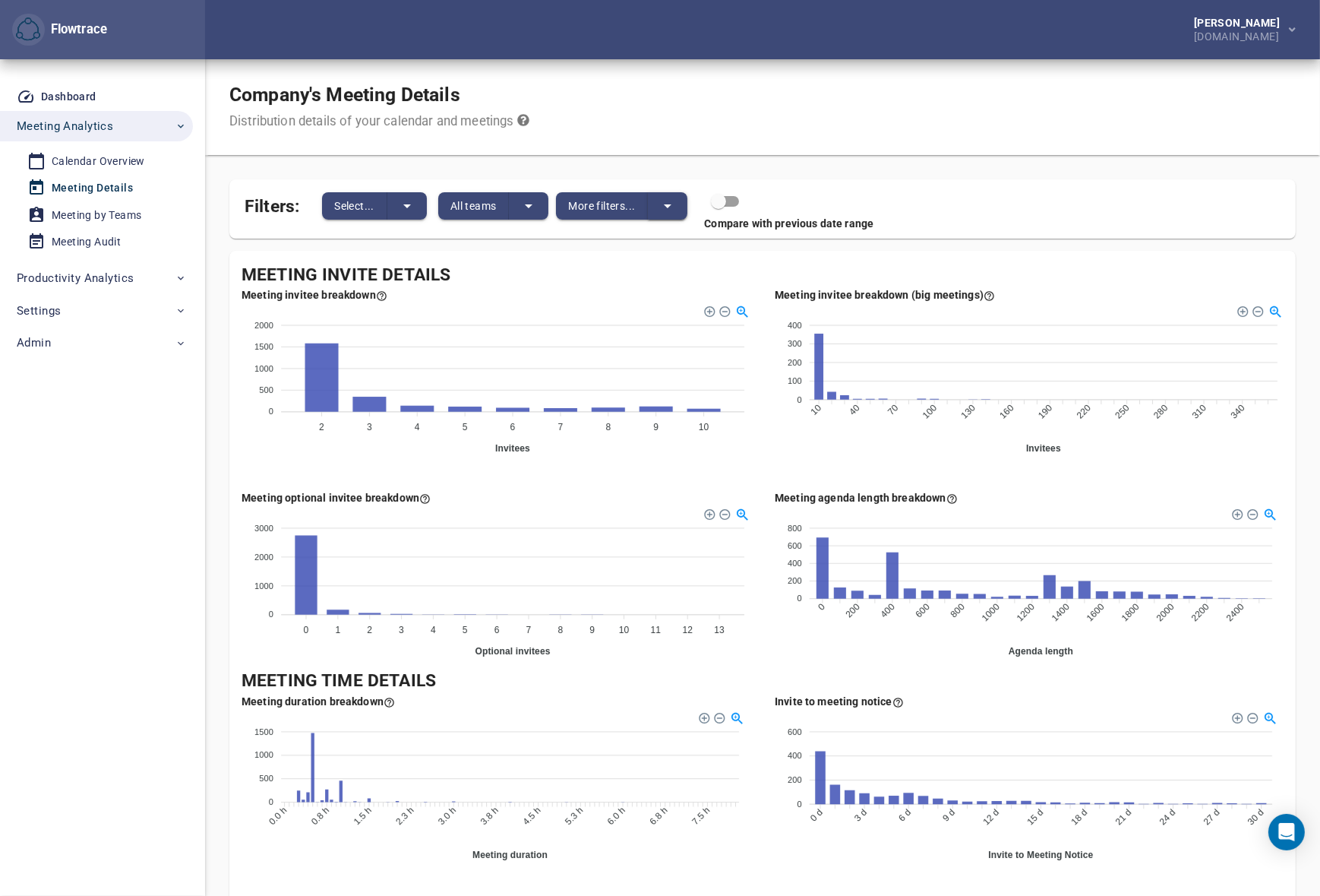
click at [673, 203] on icon "split button" at bounding box center [667, 205] width 18 height 18
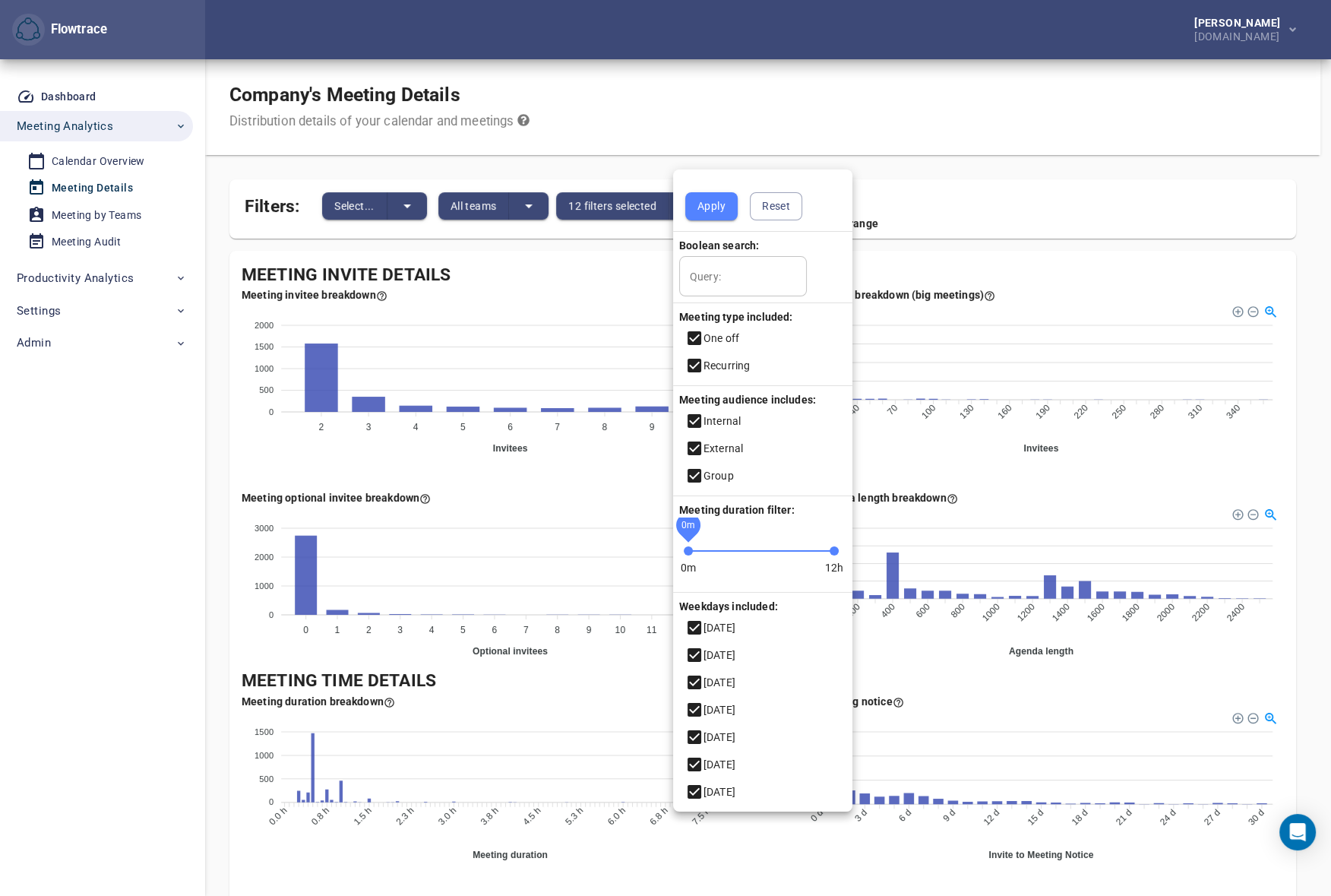
click at [684, 555] on span "0m" at bounding box center [689, 551] width 10 height 10
drag, startPoint x: 830, startPoint y: 554, endPoint x: 838, endPoint y: 553, distance: 8.1
click at [838, 553] on span "12h" at bounding box center [834, 551] width 10 height 10
drag, startPoint x: 834, startPoint y: 547, endPoint x: 848, endPoint y: 555, distance: 16.1
click at [839, 555] on span "12h" at bounding box center [834, 551] width 10 height 10
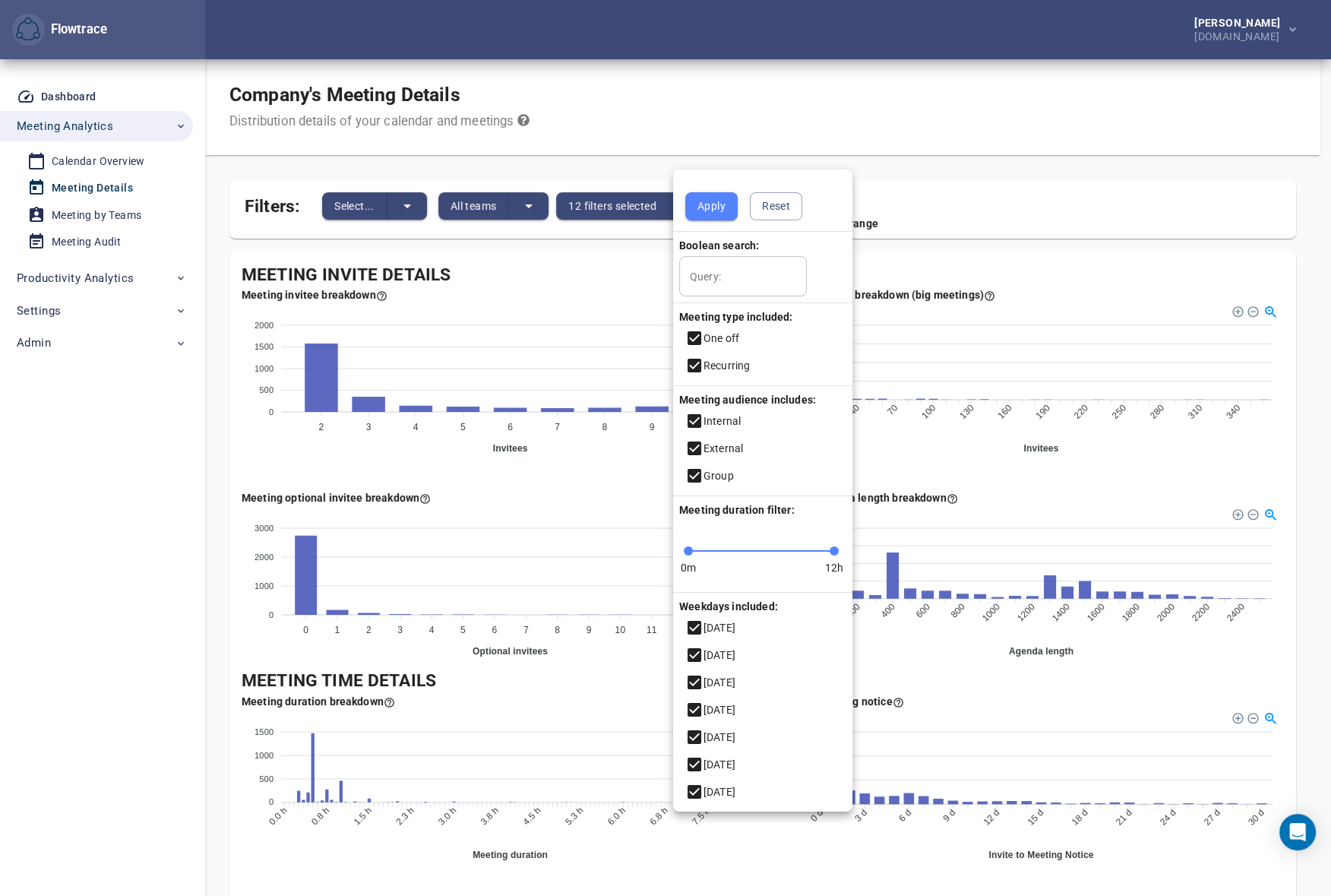
click at [812, 103] on div at bounding box center [665, 448] width 1331 height 896
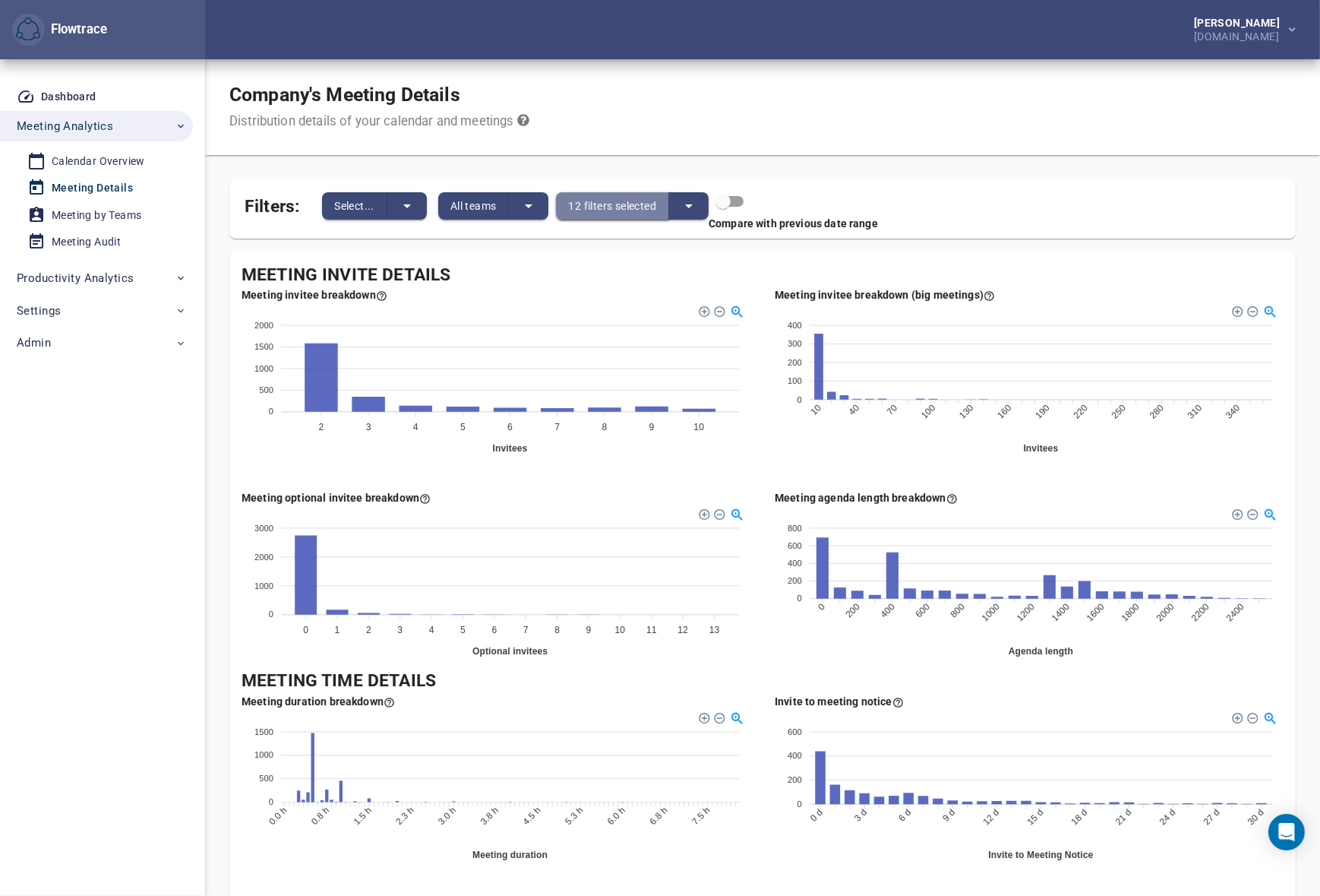
click at [660, 209] on button "12 filters selected" at bounding box center [612, 205] width 113 height 28
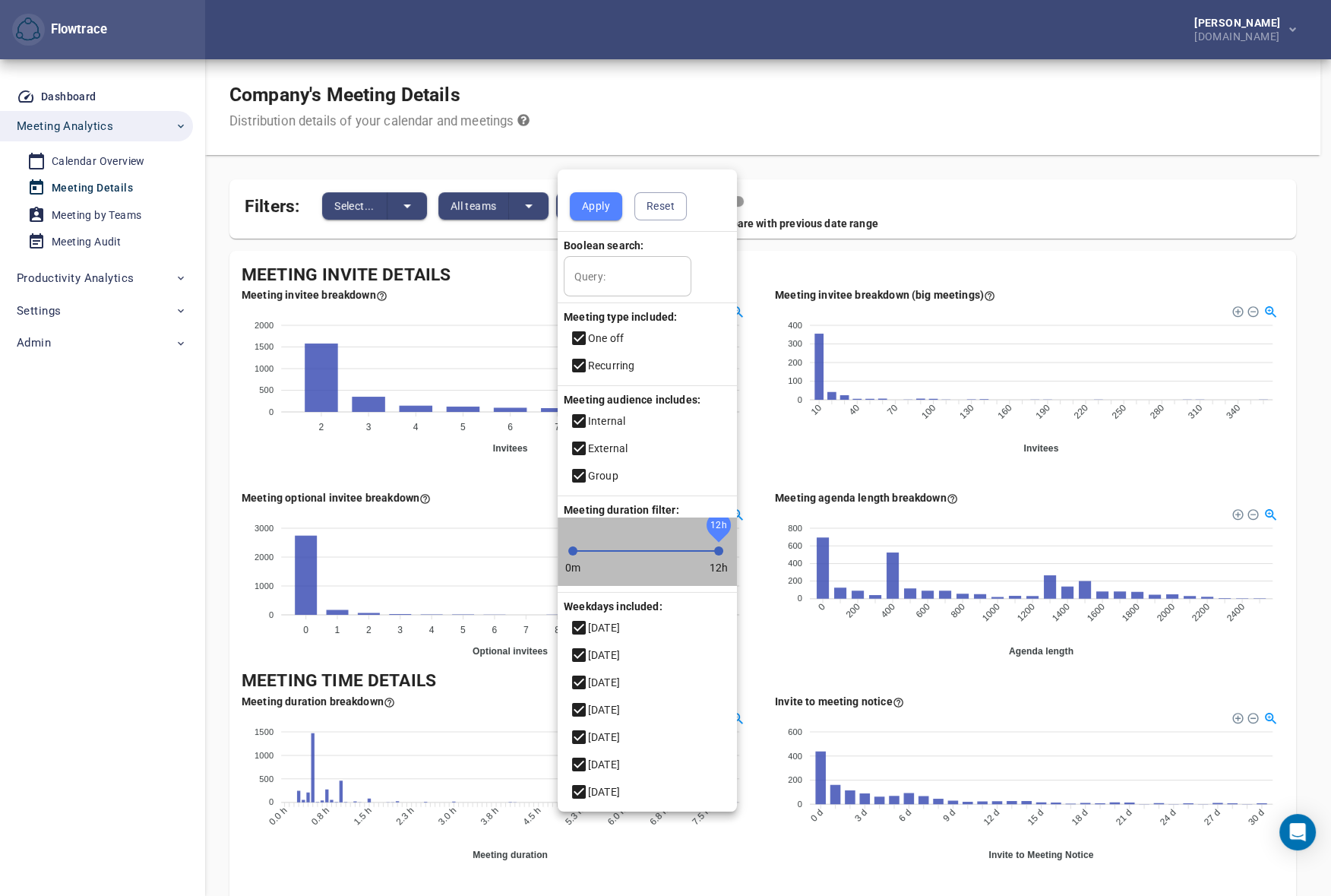
drag, startPoint x: 695, startPoint y: 555, endPoint x: 721, endPoint y: 547, distance: 27.2
click at [721, 547] on span "12h" at bounding box center [719, 551] width 10 height 10
click at [1305, 402] on div at bounding box center [665, 448] width 1331 height 896
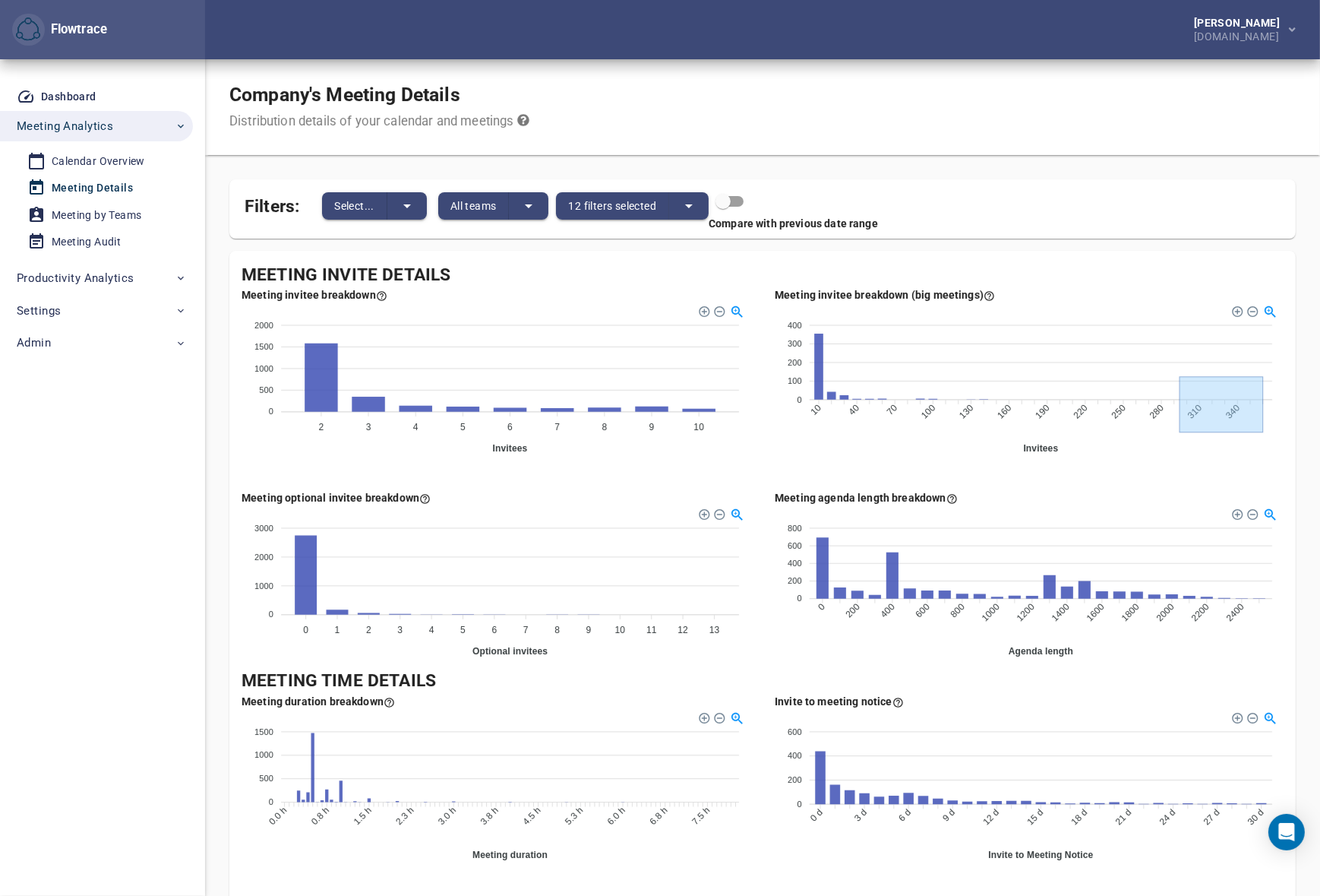
drag, startPoint x: 1171, startPoint y: 377, endPoint x: 1278, endPoint y: 433, distance: 120.8
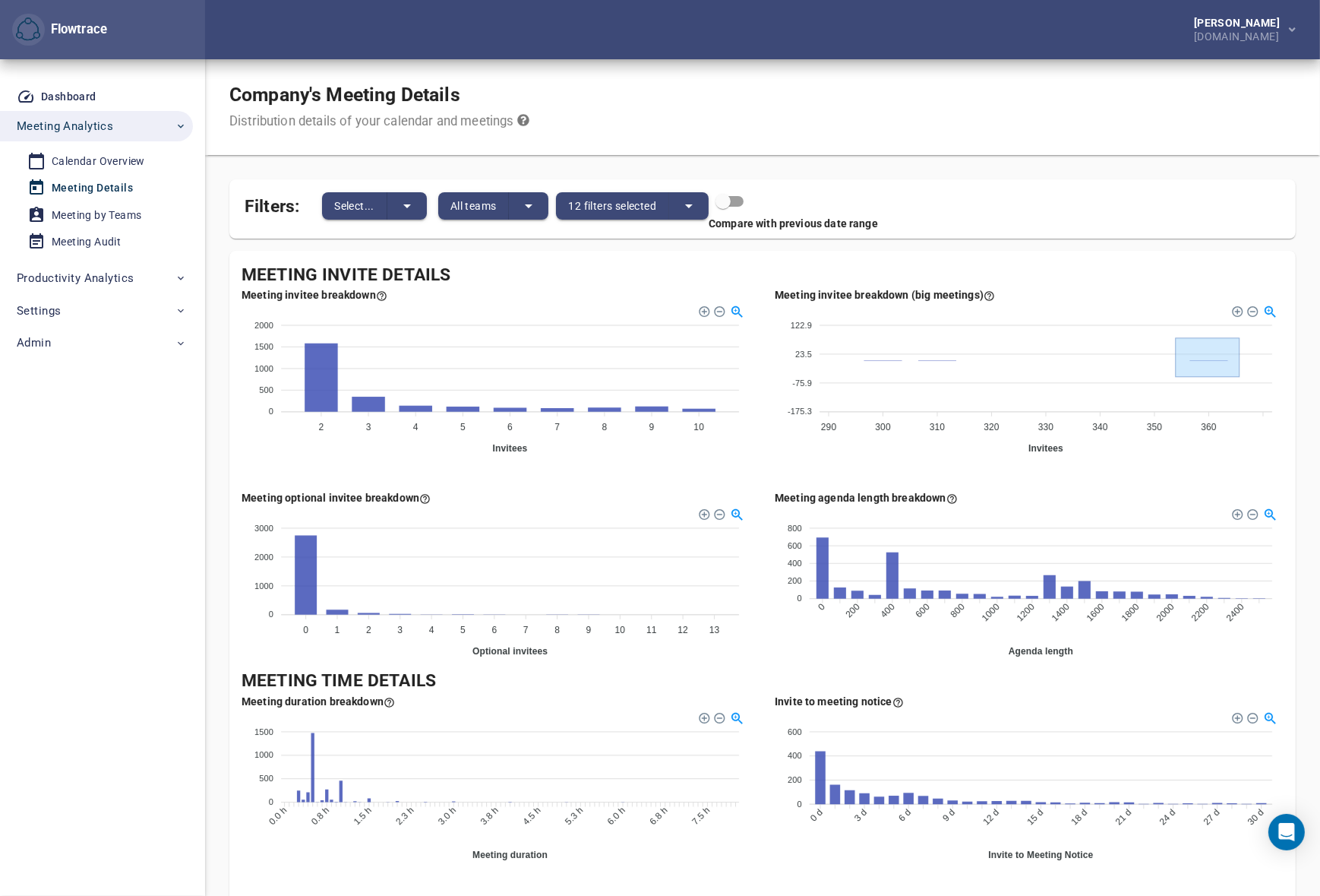
drag, startPoint x: 1167, startPoint y: 339, endPoint x: 1256, endPoint y: 392, distance: 103.6
drag, startPoint x: 950, startPoint y: 339, endPoint x: 1143, endPoint y: 370, distance: 195.5
click at [1255, 312] on div at bounding box center [1251, 309] width 11 height 11
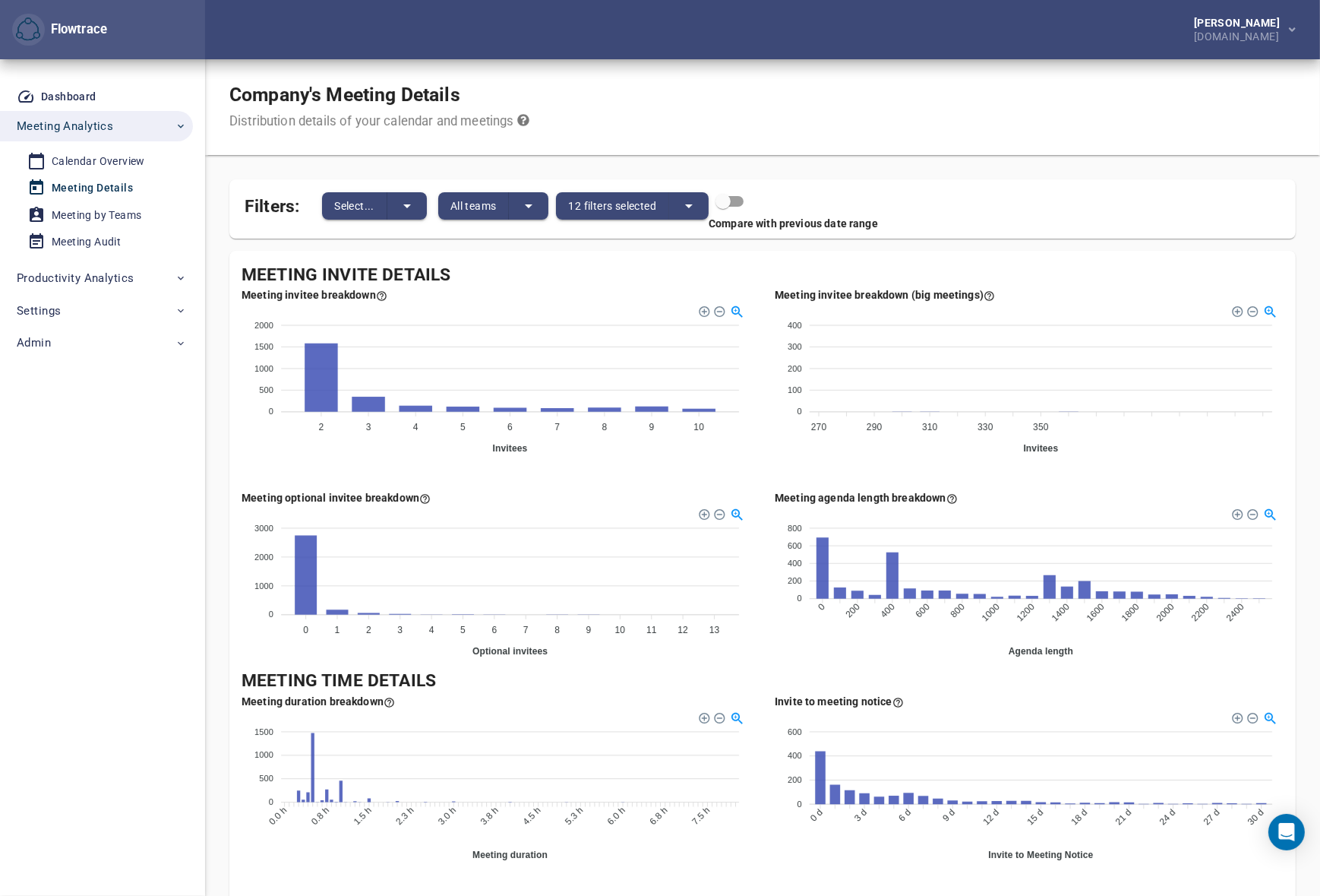
click at [1251, 311] on div at bounding box center [1251, 309] width 11 height 11
click at [691, 211] on icon "split button" at bounding box center [689, 205] width 18 height 18
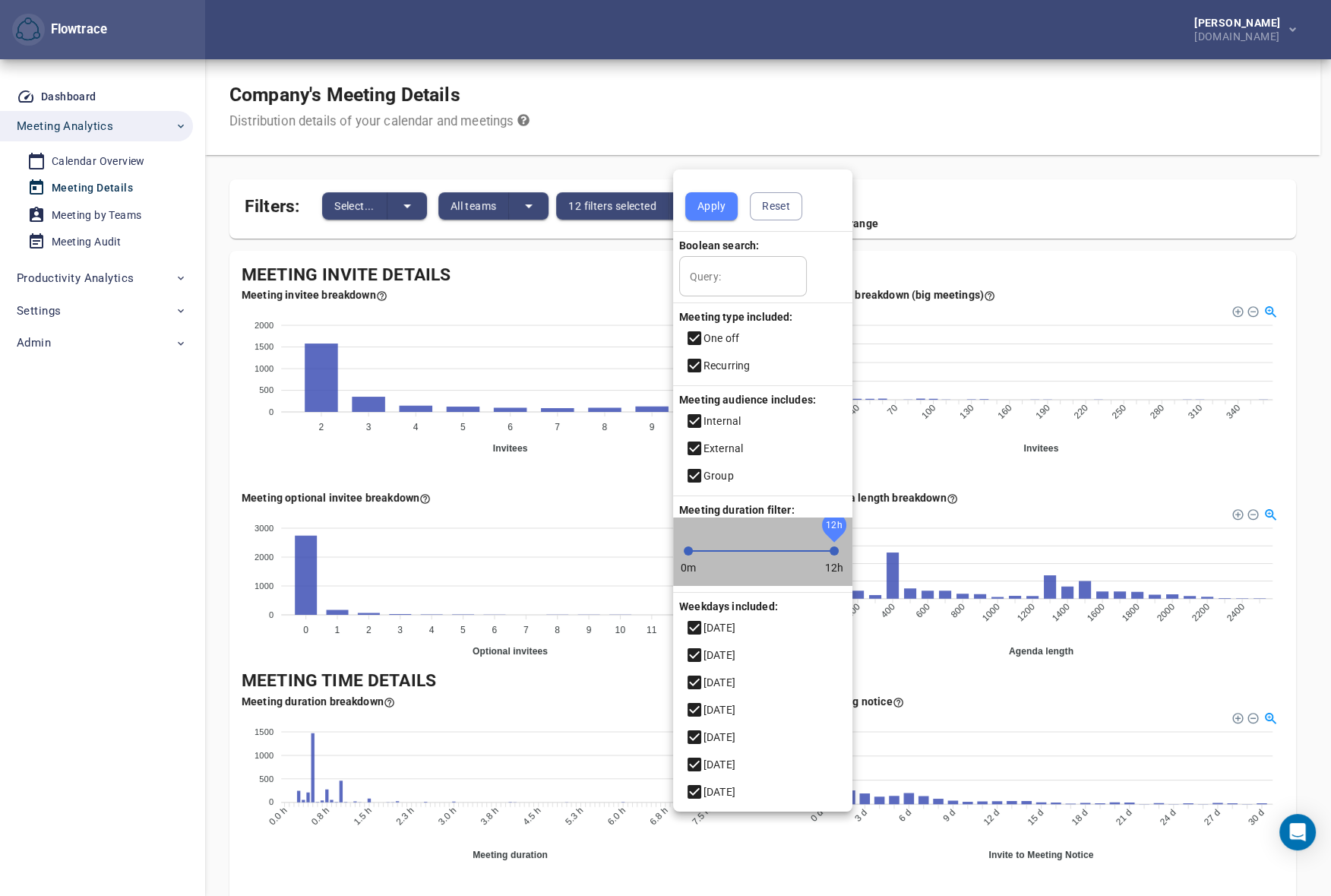
drag, startPoint x: 831, startPoint y: 551, endPoint x: 843, endPoint y: 547, distance: 12.6
click at [839, 547] on span "12h" at bounding box center [834, 551] width 10 height 10
click at [876, 110] on div at bounding box center [665, 448] width 1331 height 896
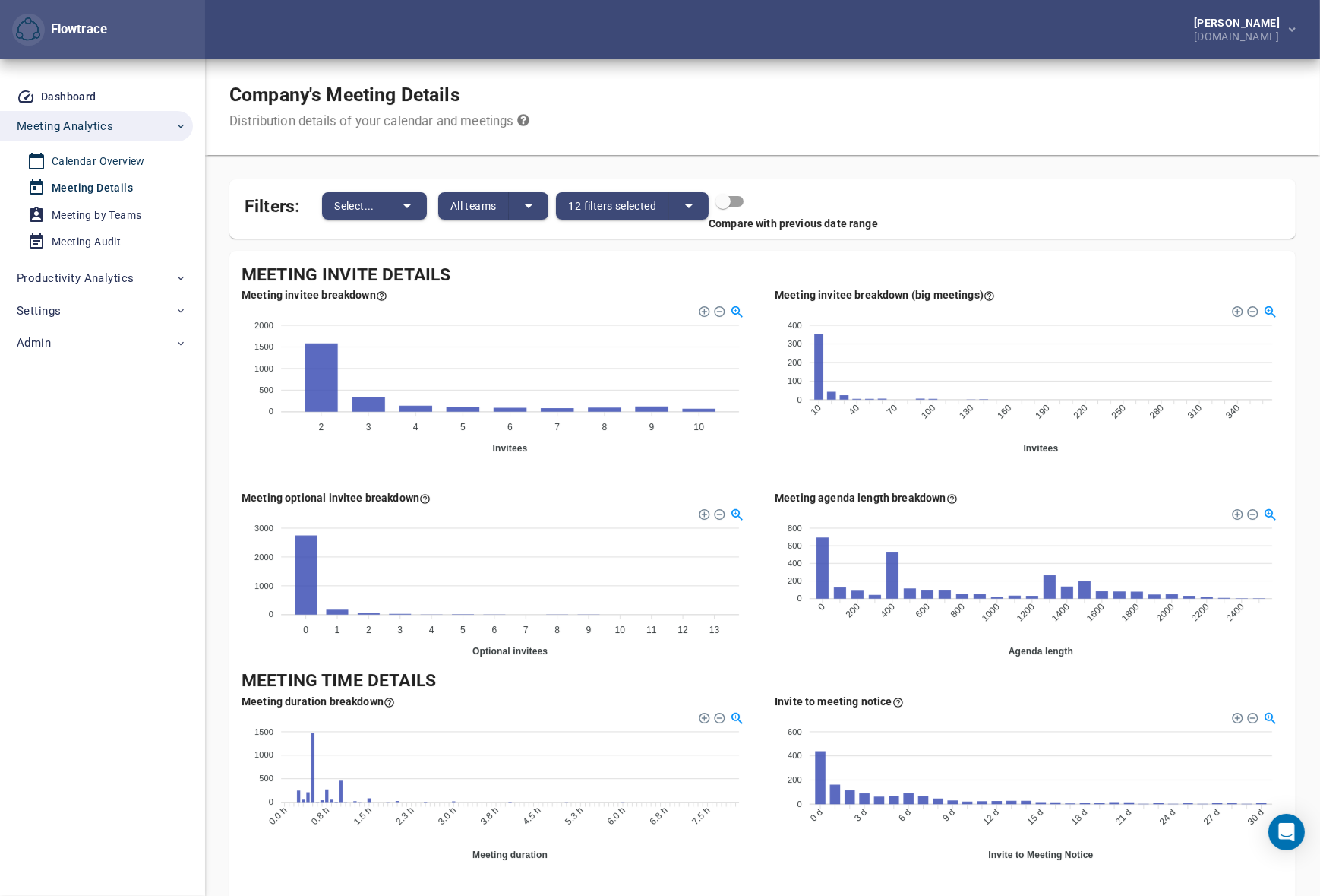
click at [83, 159] on div "Calendar Overview" at bounding box center [98, 161] width 94 height 19
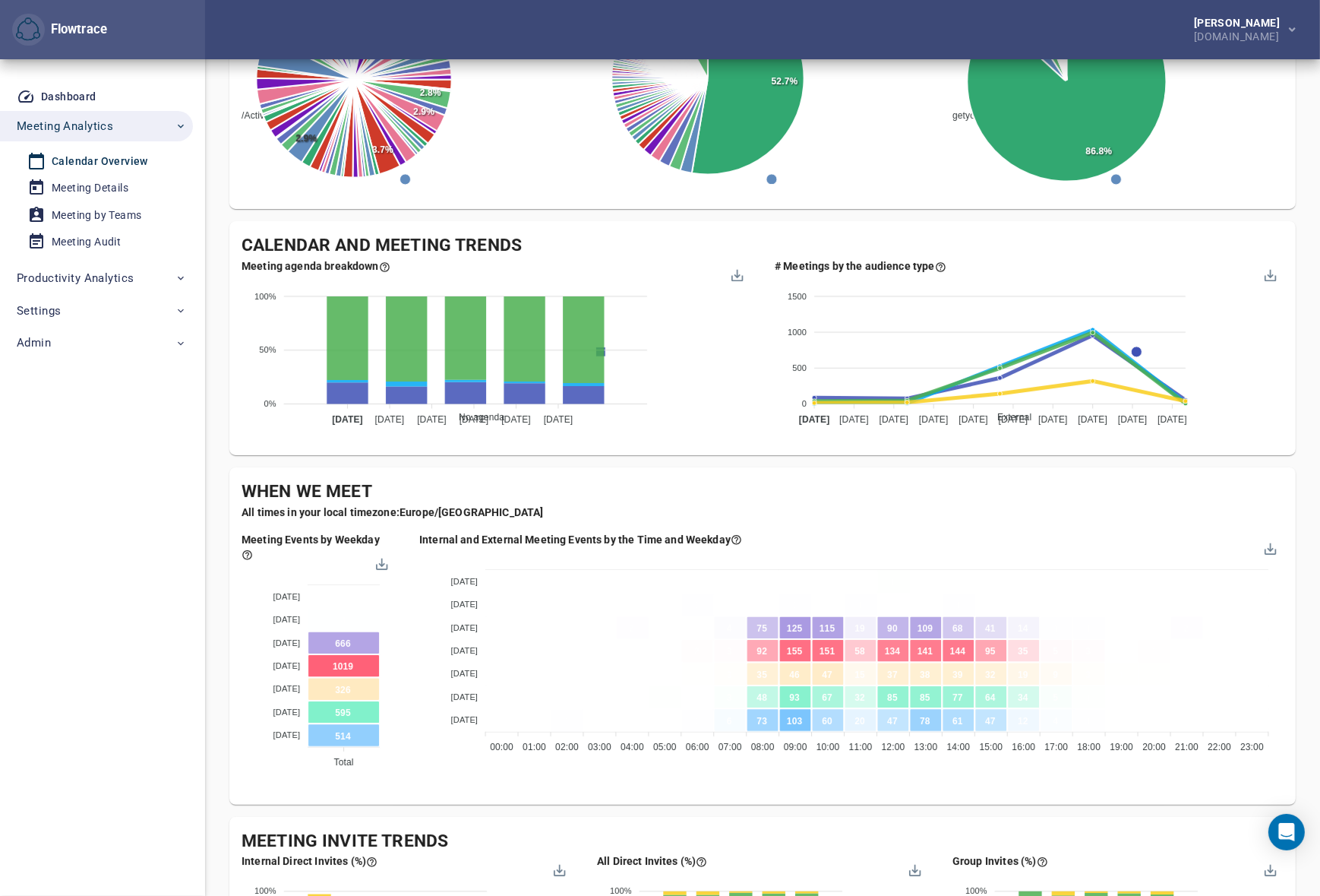
scroll to position [483, 0]
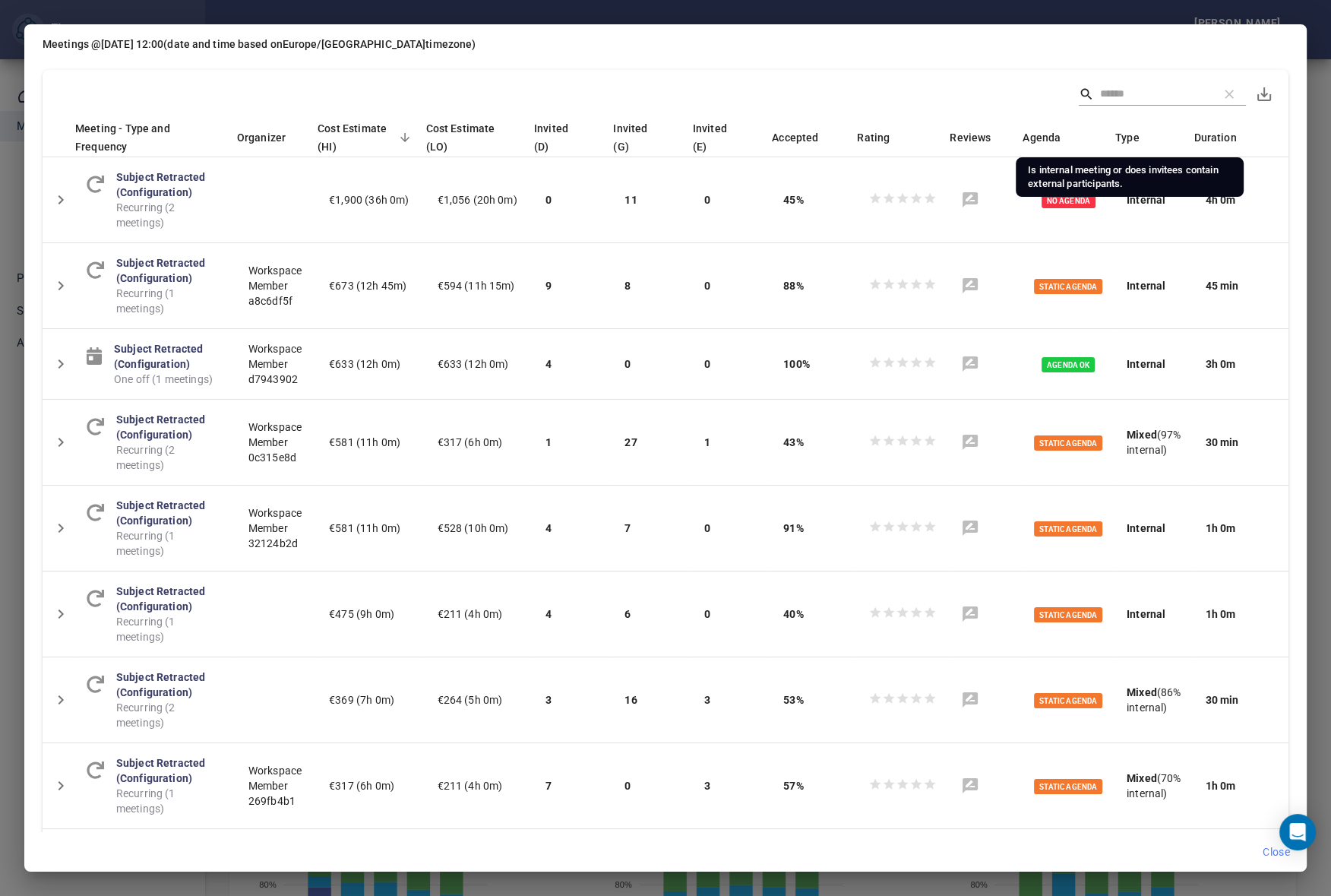
click at [1136, 132] on span "Type" at bounding box center [1127, 137] width 24 height 18
click at [1268, 844] on span "Close" at bounding box center [1277, 852] width 28 height 19
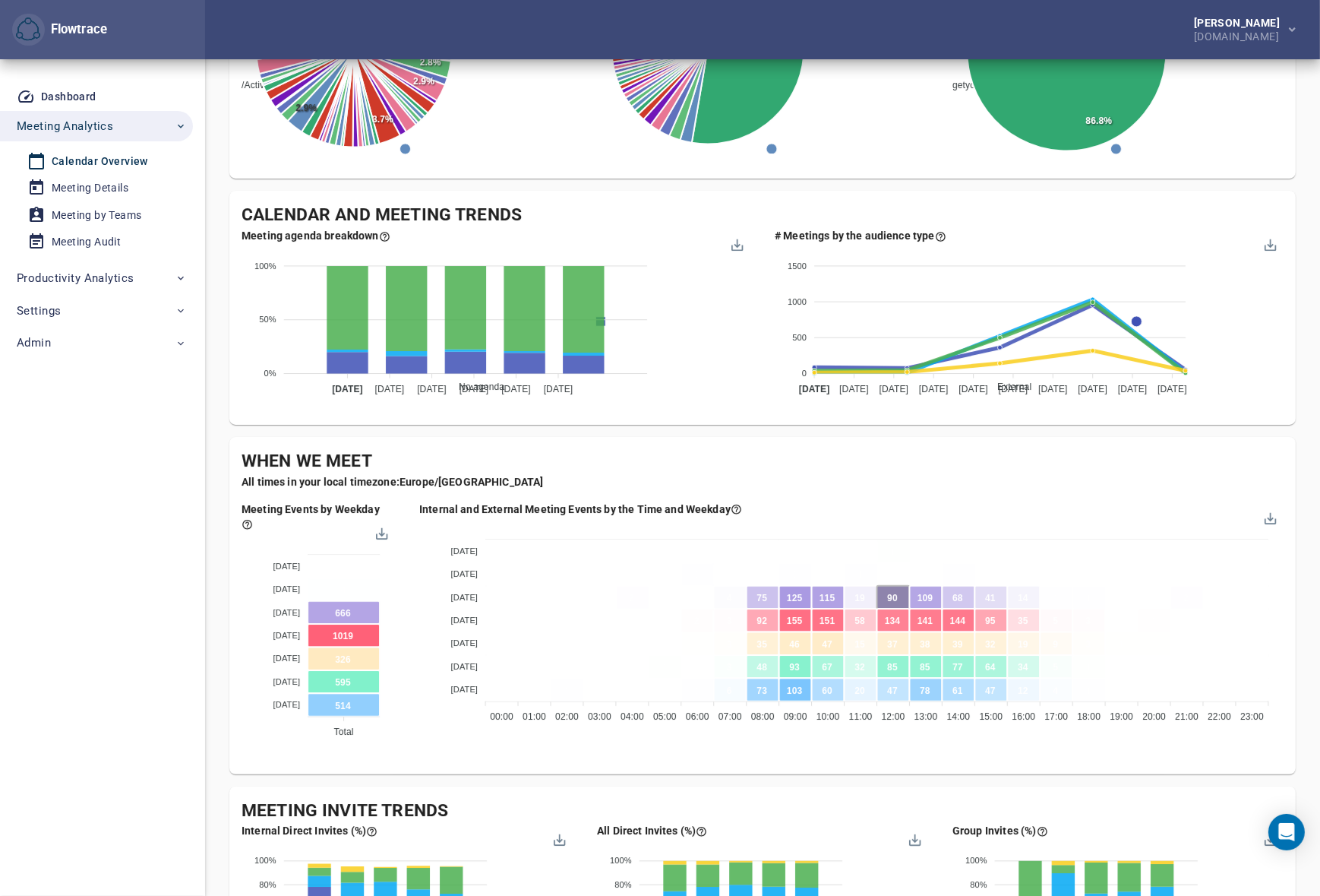
drag, startPoint x: 859, startPoint y: 765, endPoint x: 912, endPoint y: 755, distance: 53.9
click at [859, 765] on div "Internal and External Meeting Events by the Time and Weekday Sunday Sunday Satu…" at bounding box center [851, 629] width 888 height 279
click at [57, 308] on span "Settings" at bounding box center [38, 310] width 44 height 20
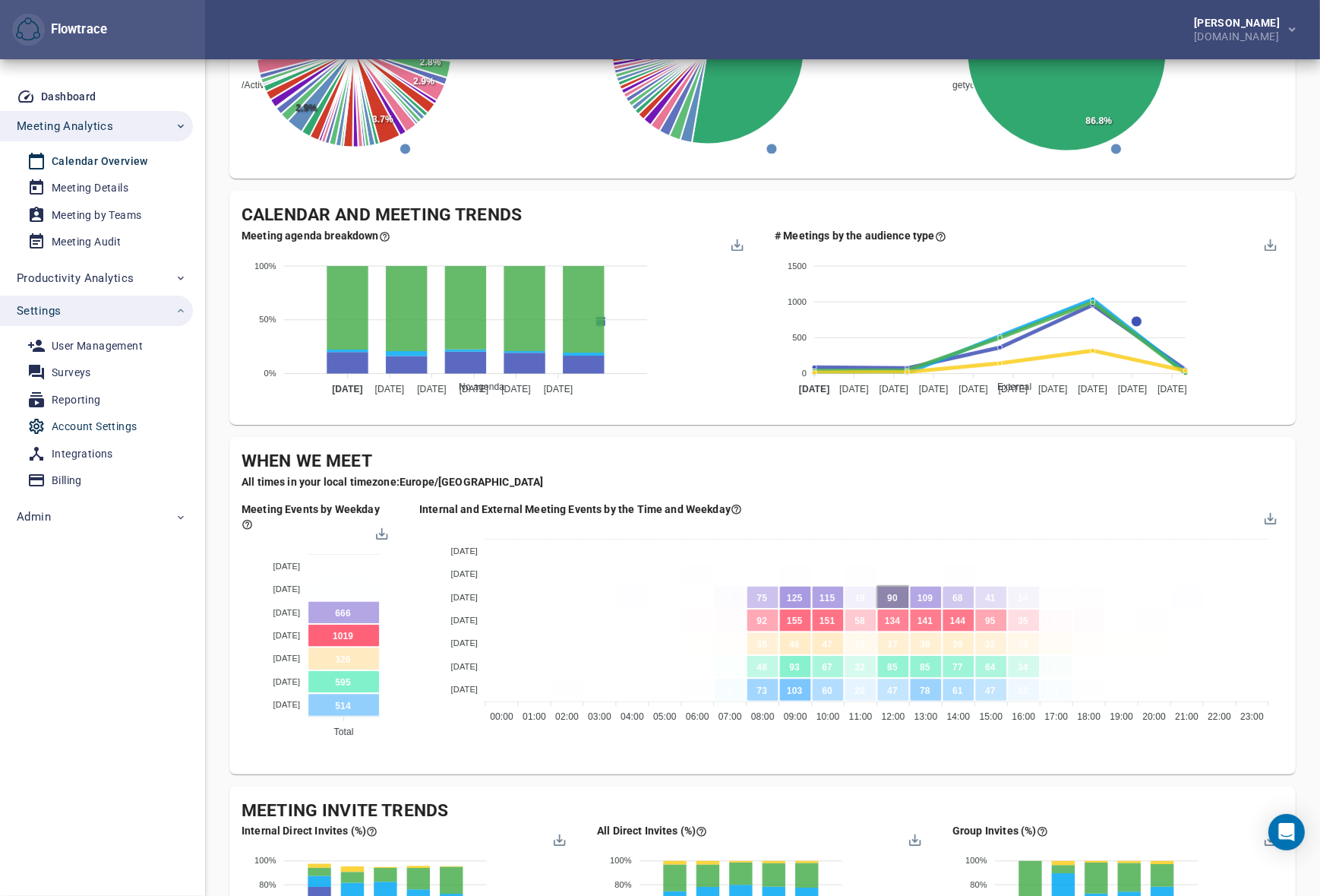
click at [80, 426] on div "Account Settings" at bounding box center [94, 427] width 85 height 19
select select "***"
select select "**********"
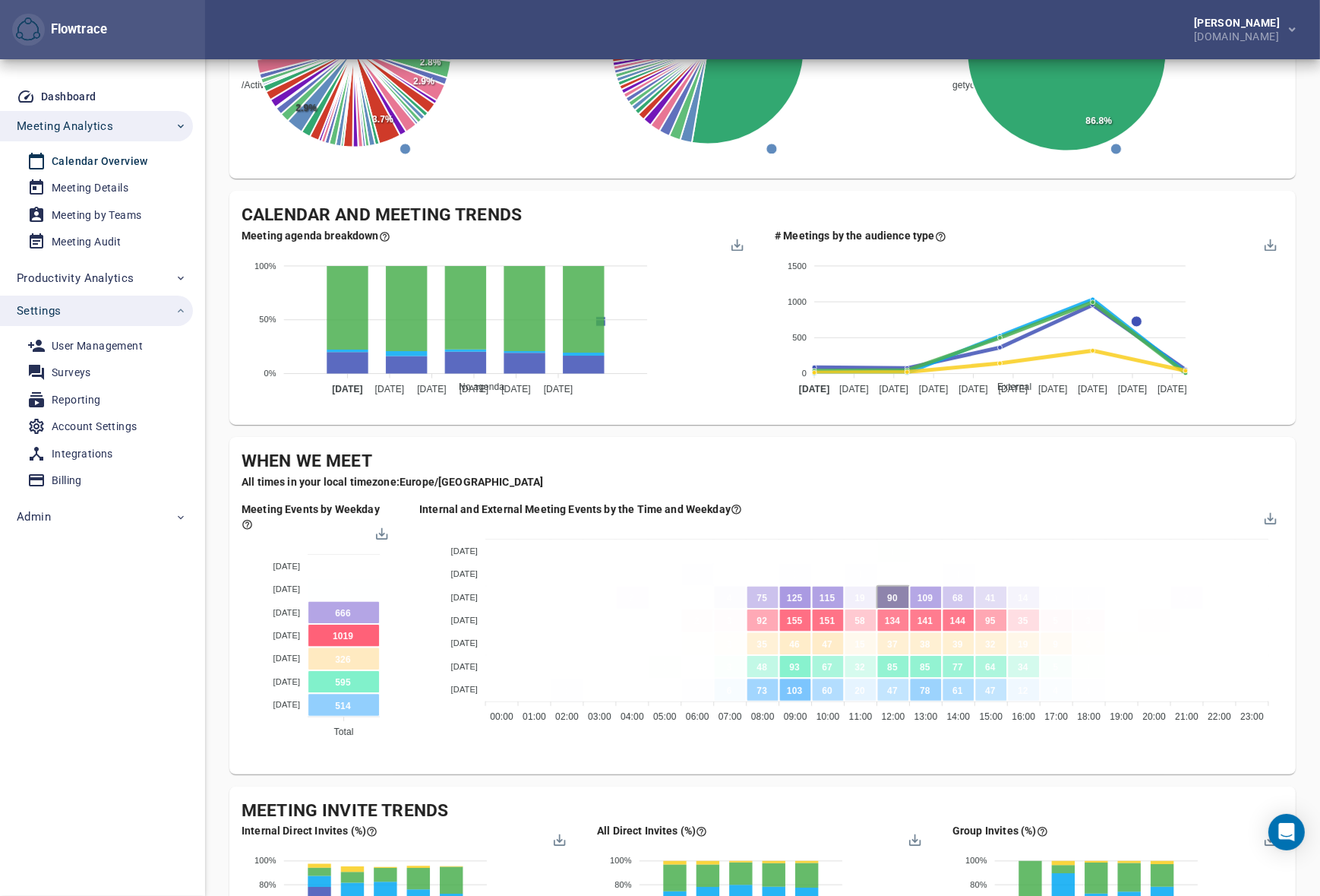
select select "***"
select select "**********"
select select "***"
select select "**********"
select select "***"
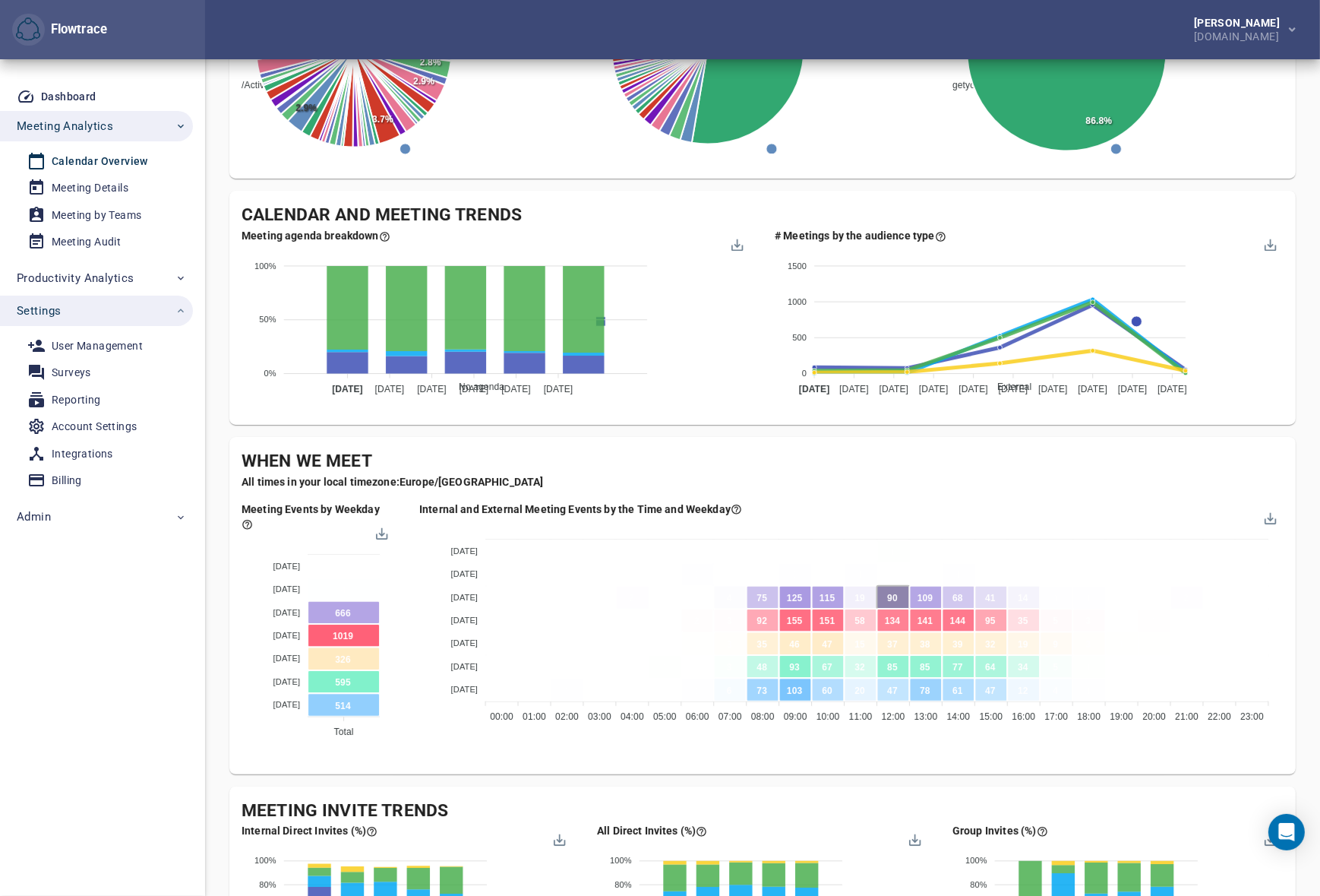
select select "**********"
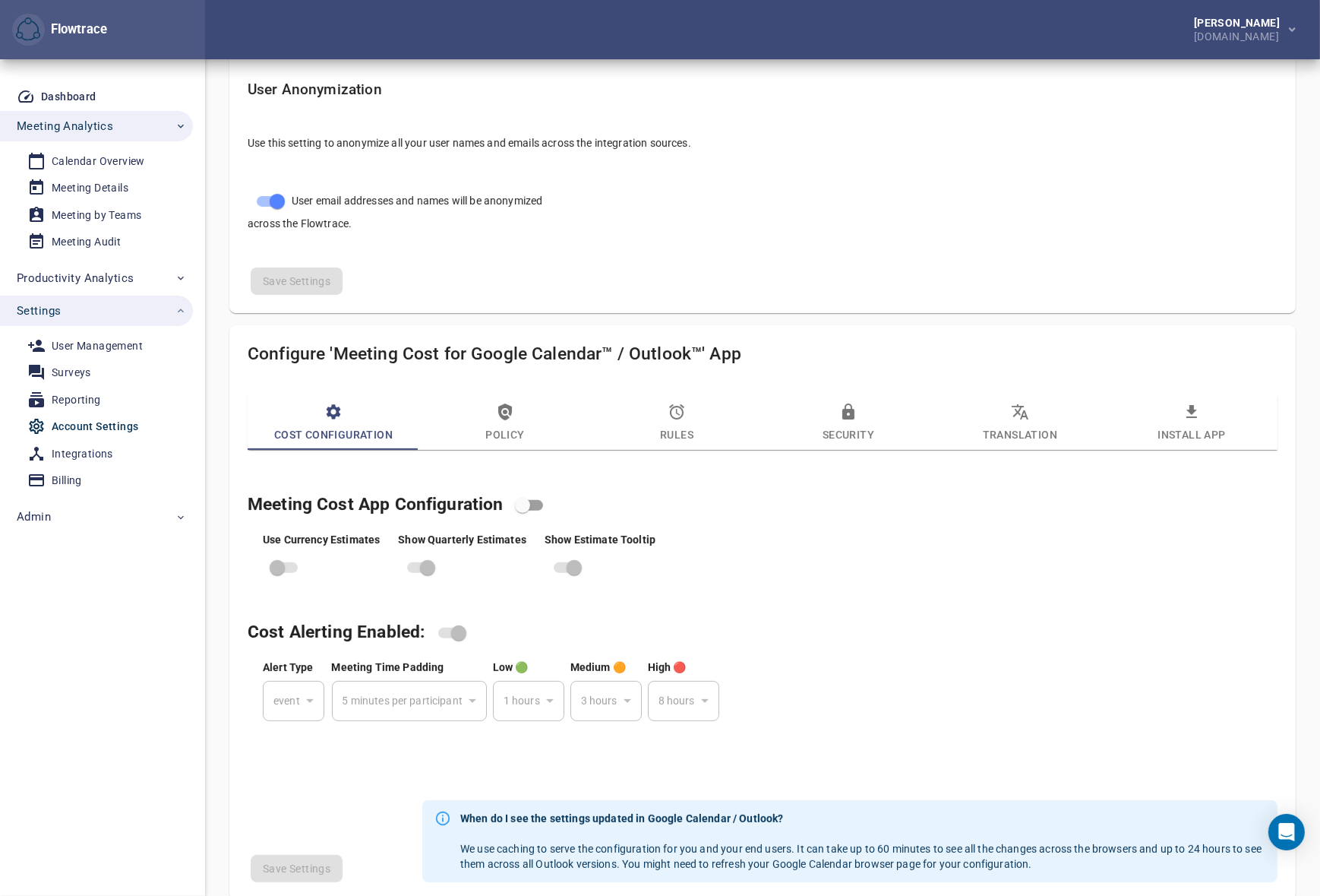
scroll to position [644, 0]
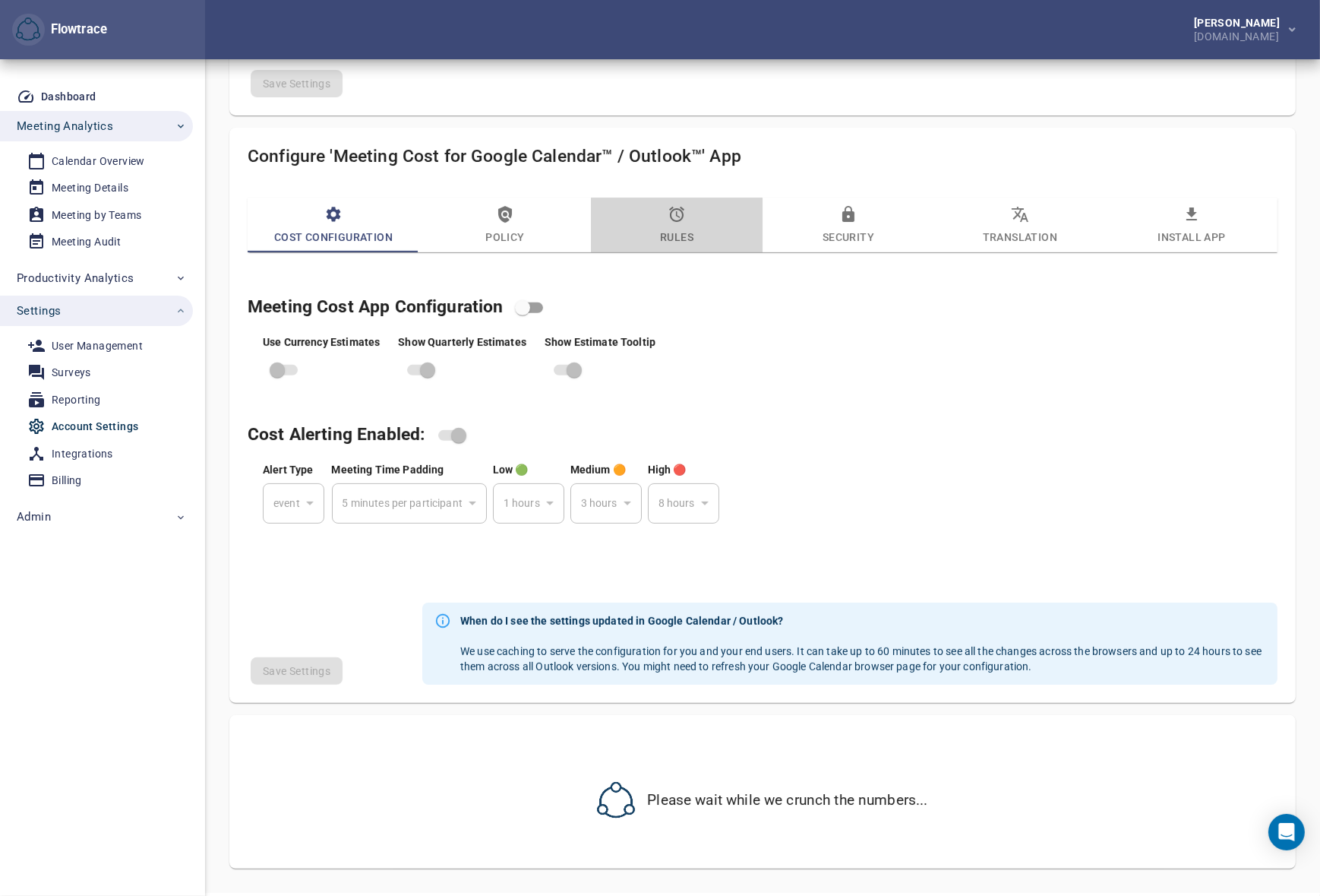
click at [664, 207] on span "Rules" at bounding box center [676, 225] width 154 height 41
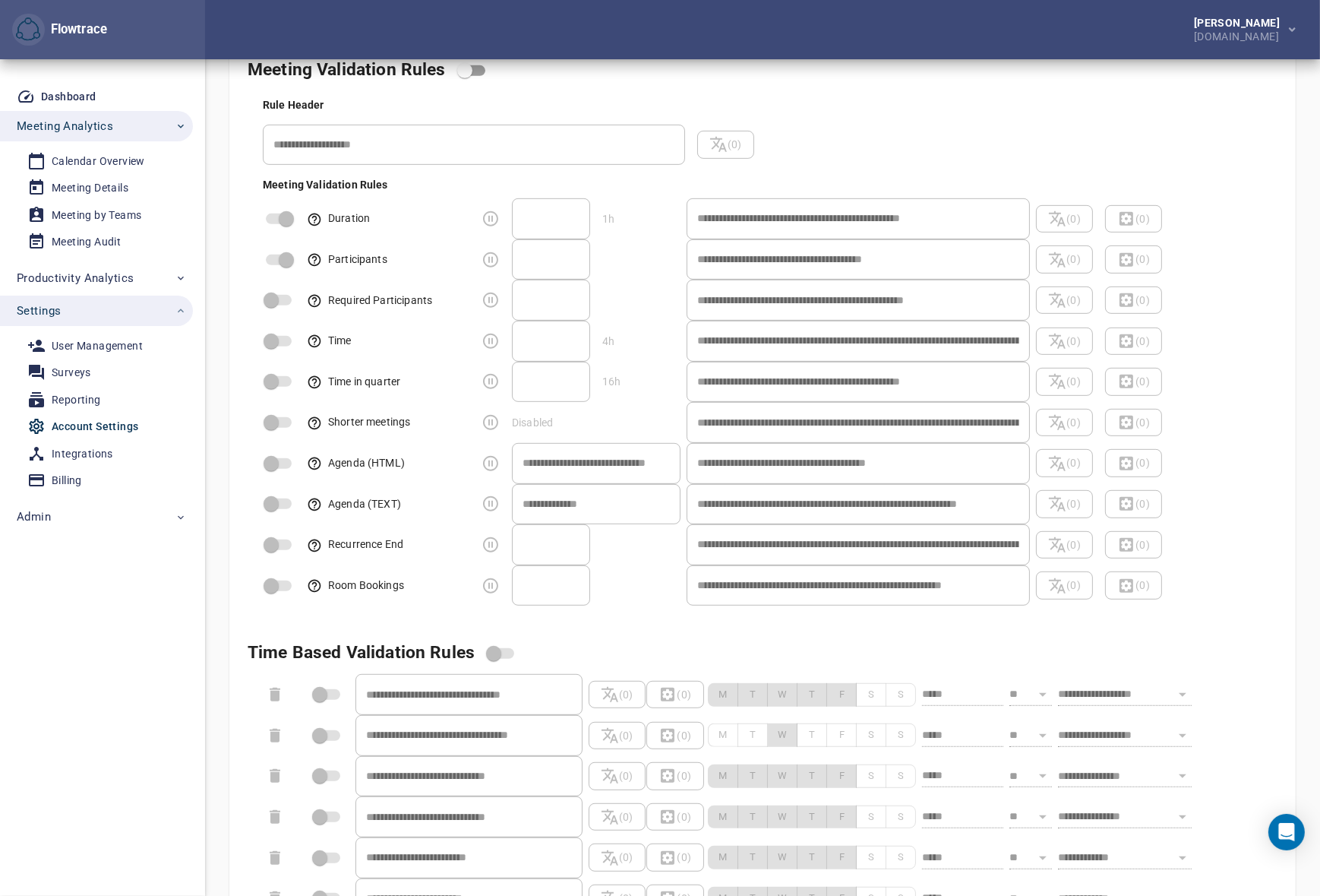
scroll to position [967, 0]
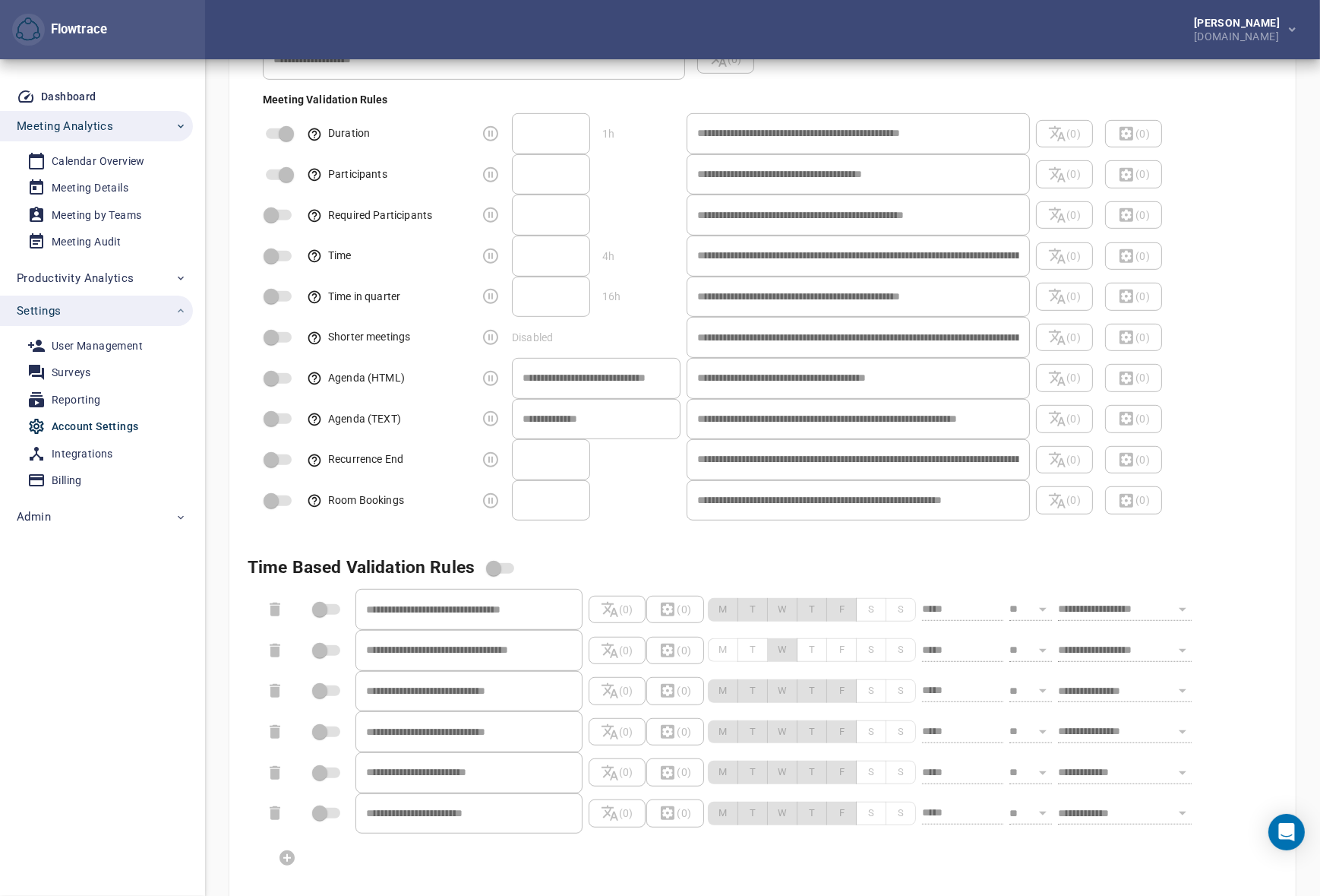
select select "***"
click at [500, 566] on span at bounding box center [500, 567] width 26 height 11
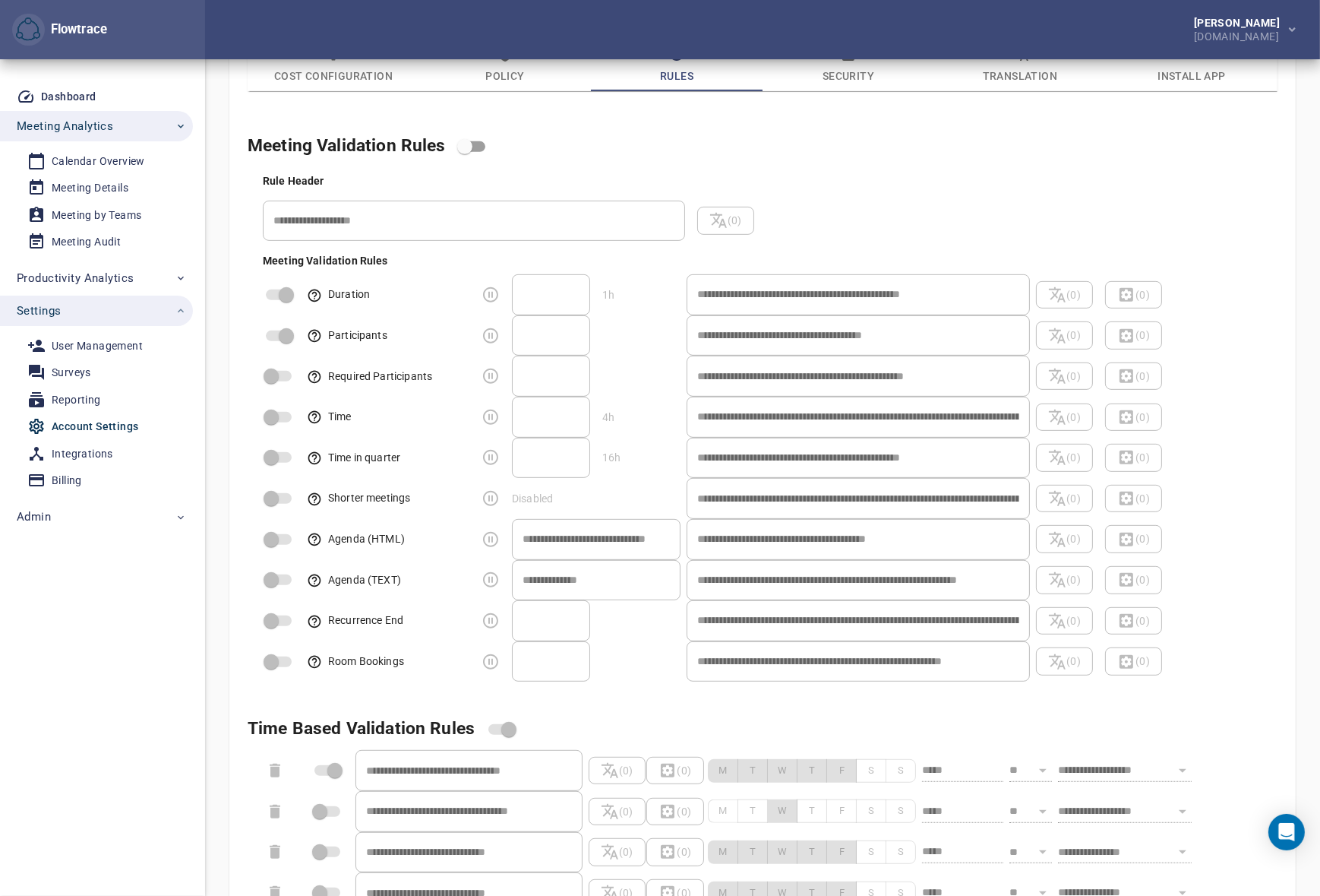
click at [983, 146] on h4 "Meeting Validation Rules" at bounding box center [744, 146] width 993 height 29
click at [67, 272] on span "Productivity Analytics" at bounding box center [75, 278] width 117 height 20
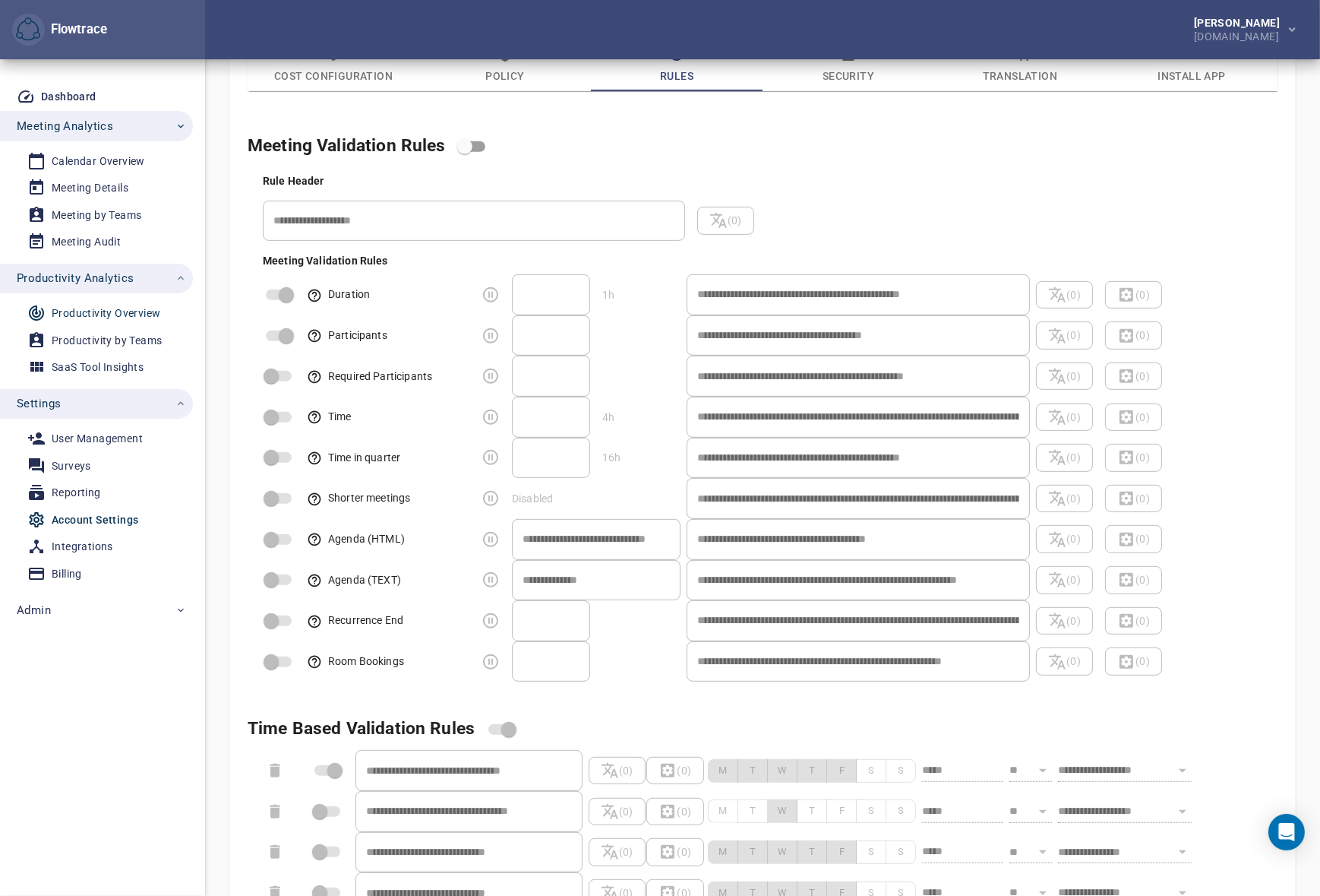
click at [91, 307] on div "Productivity Overview" at bounding box center [106, 313] width 109 height 19
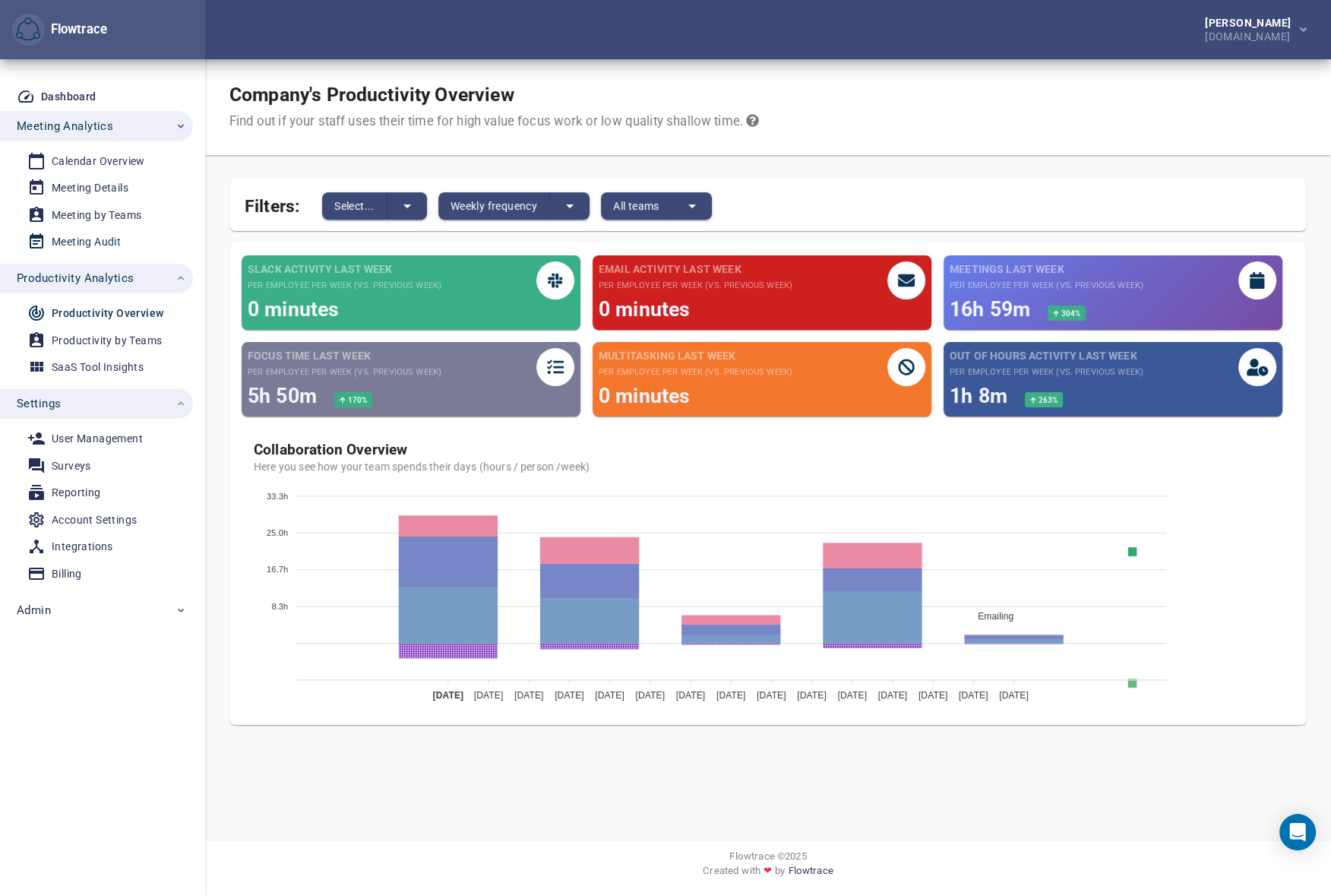
click at [81, 243] on div "Meeting Audit" at bounding box center [86, 242] width 69 height 19
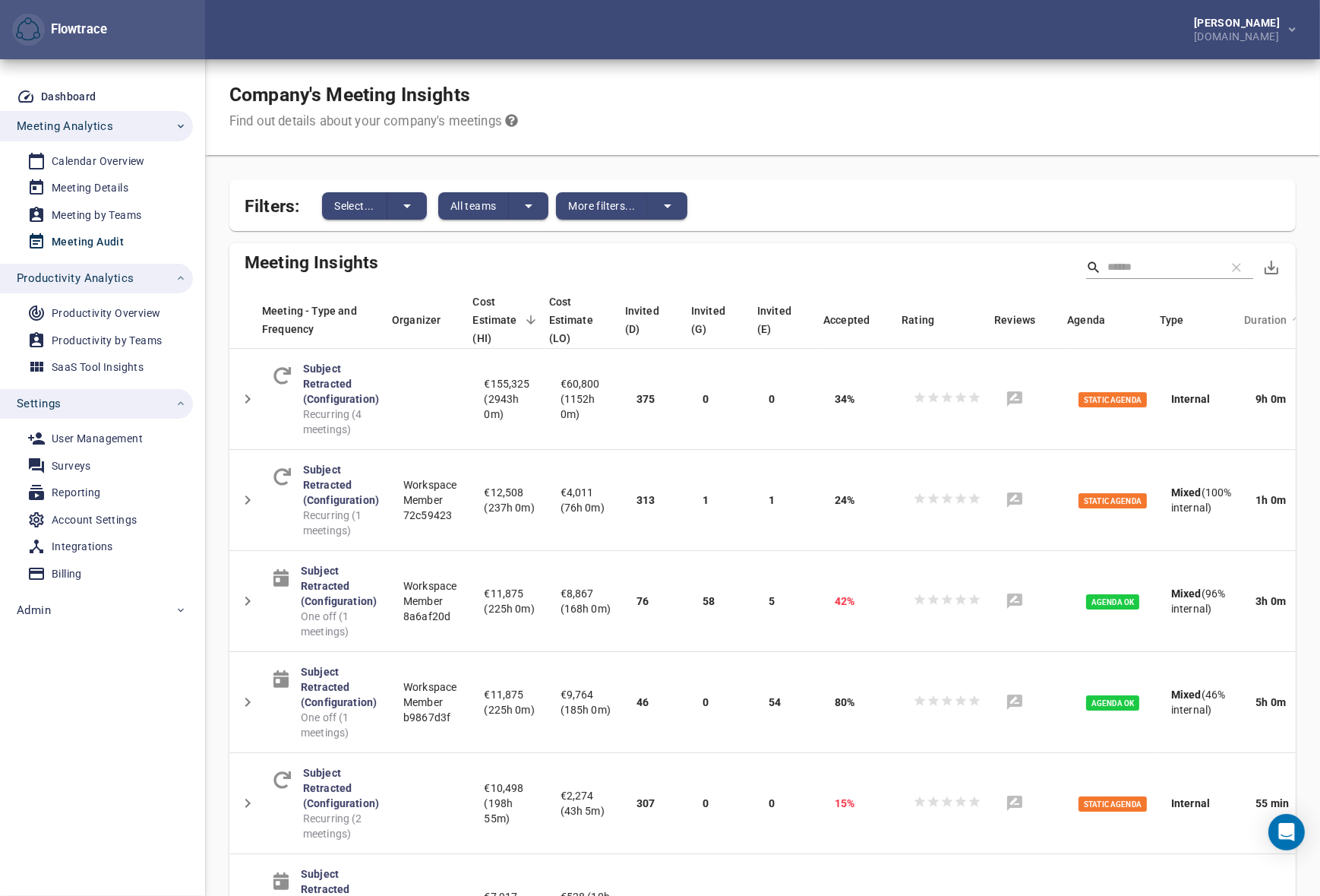
click at [1245, 321] on span "Duration" at bounding box center [1275, 319] width 62 height 18
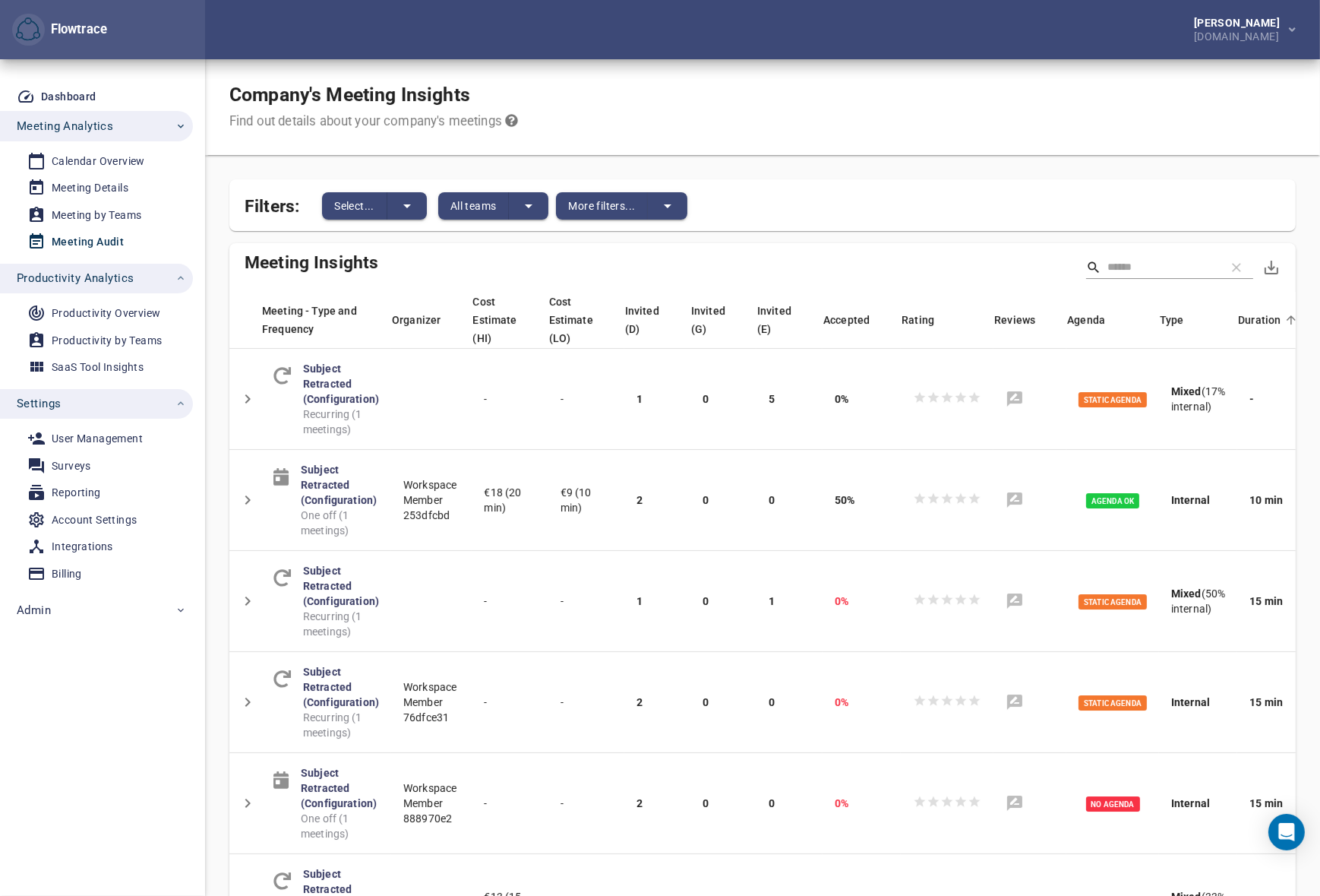
click at [1245, 321] on span "Duration" at bounding box center [1268, 319] width 62 height 18
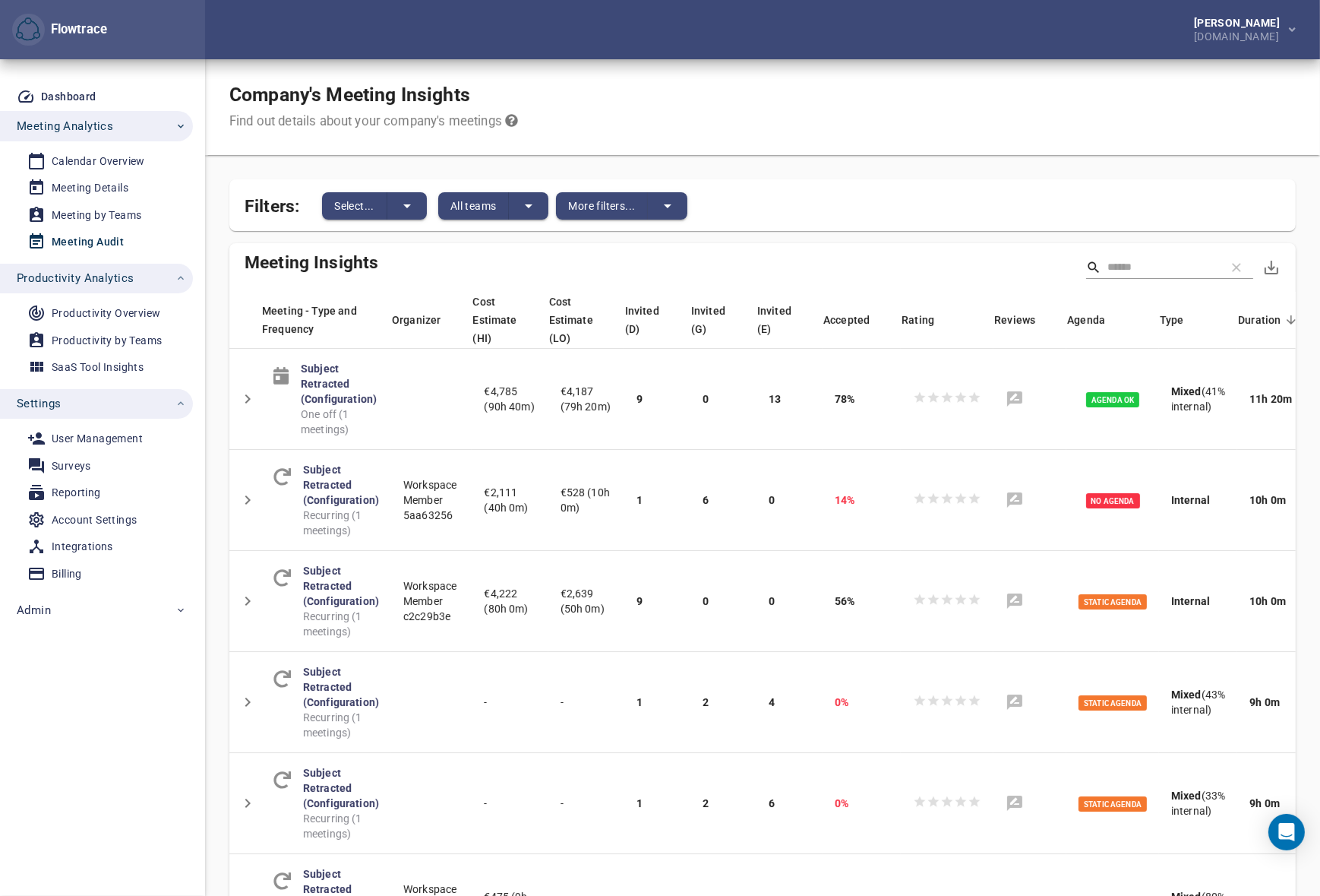
drag, startPoint x: 730, startPoint y: 52, endPoint x: 665, endPoint y: 35, distance: 67.2
click at [730, 52] on div "[PERSON_NAME] [DOMAIN_NAME]" at bounding box center [762, 30] width 1115 height 59
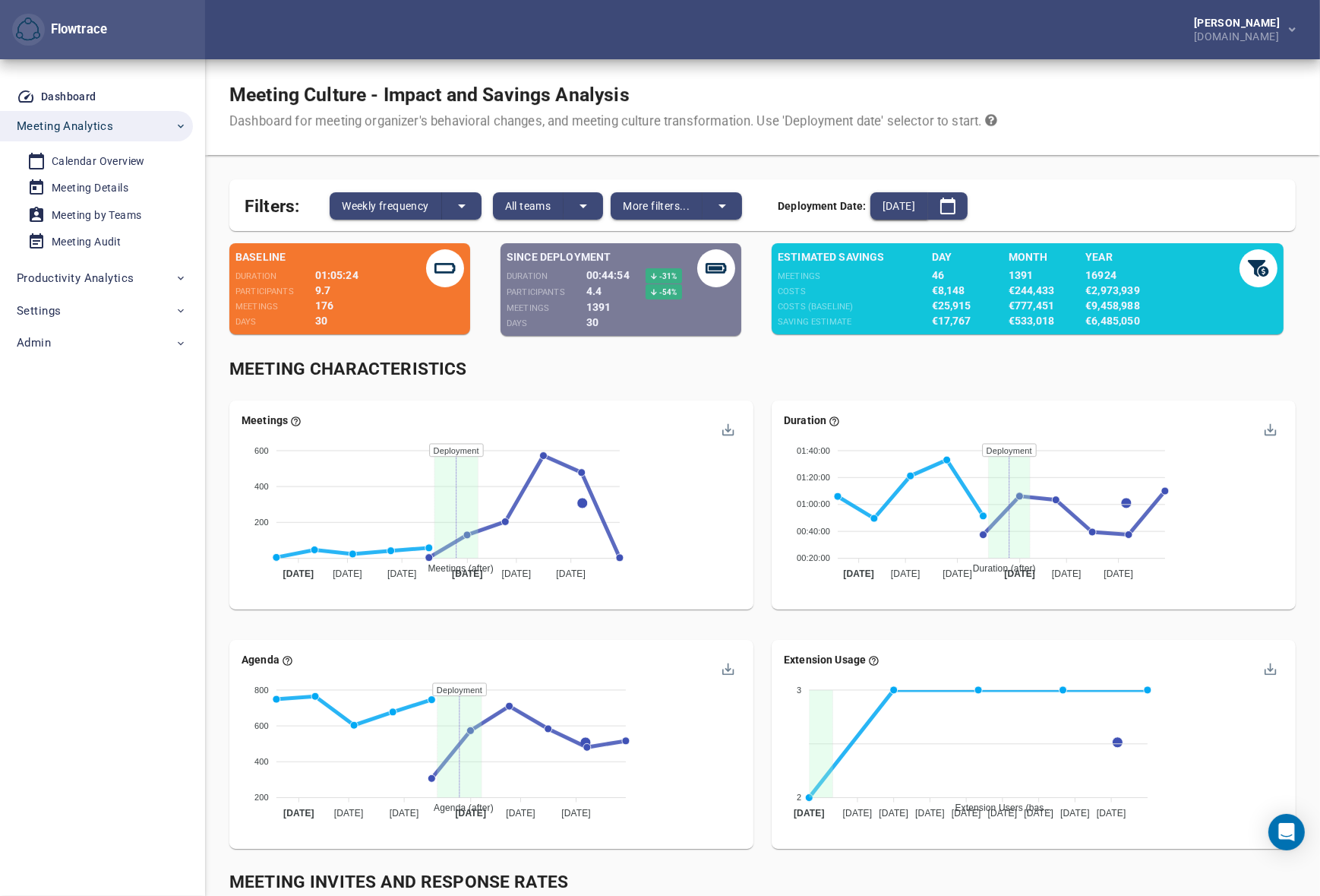
click at [911, 199] on span "[DATE]" at bounding box center [899, 205] width 32 height 18
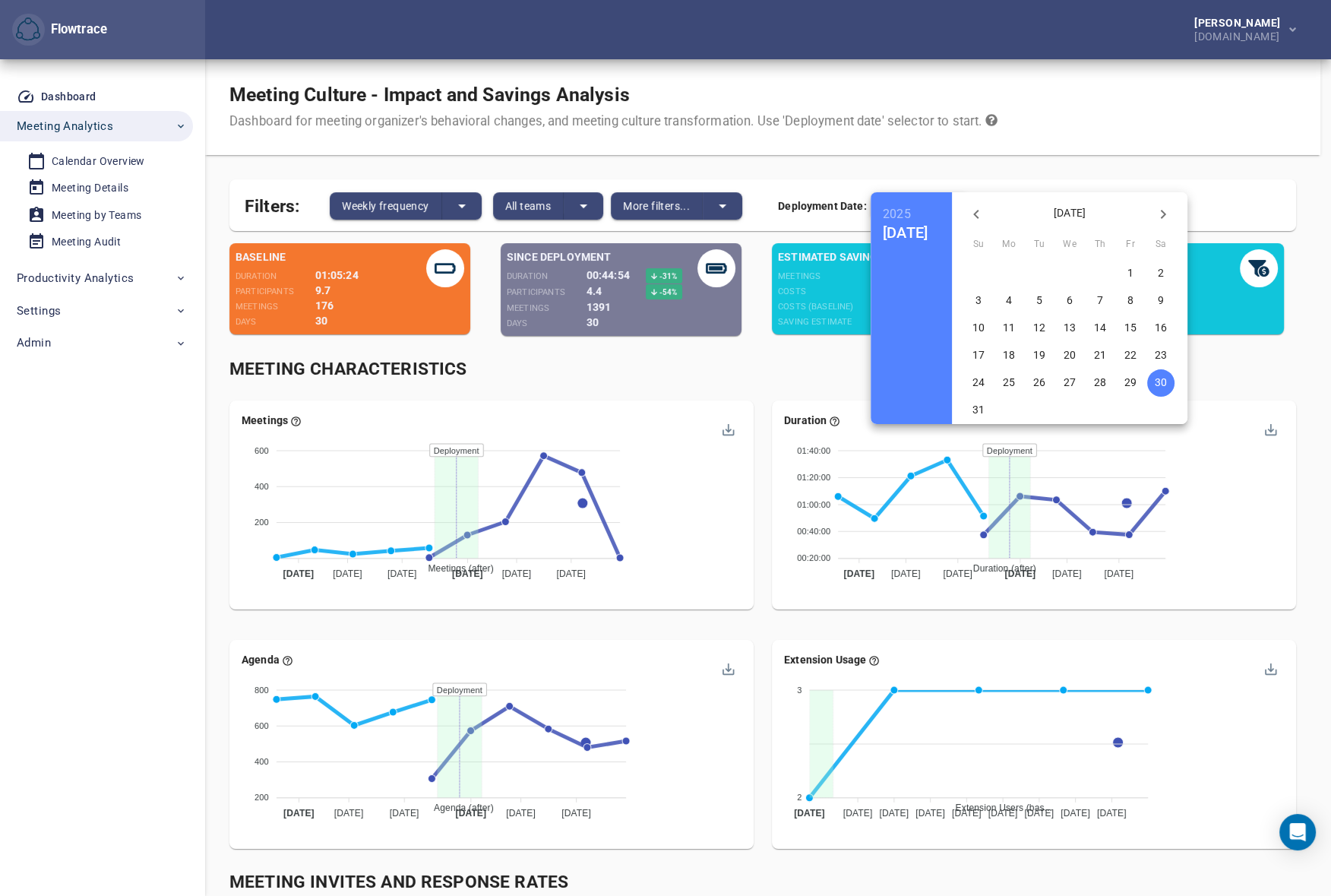
click at [927, 77] on div at bounding box center [665, 448] width 1331 height 896
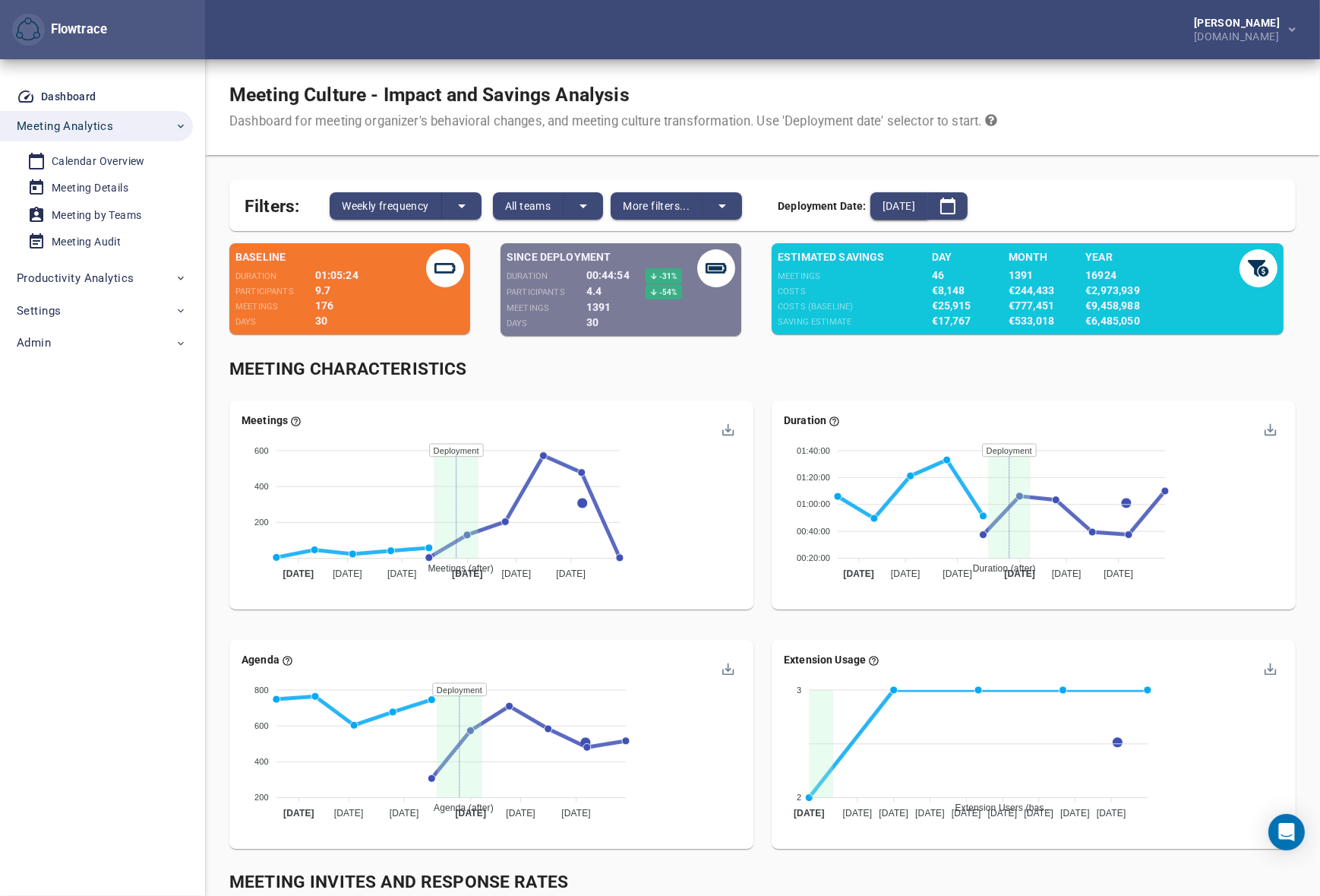
click at [915, 204] on span "[DATE]" at bounding box center [899, 205] width 32 height 18
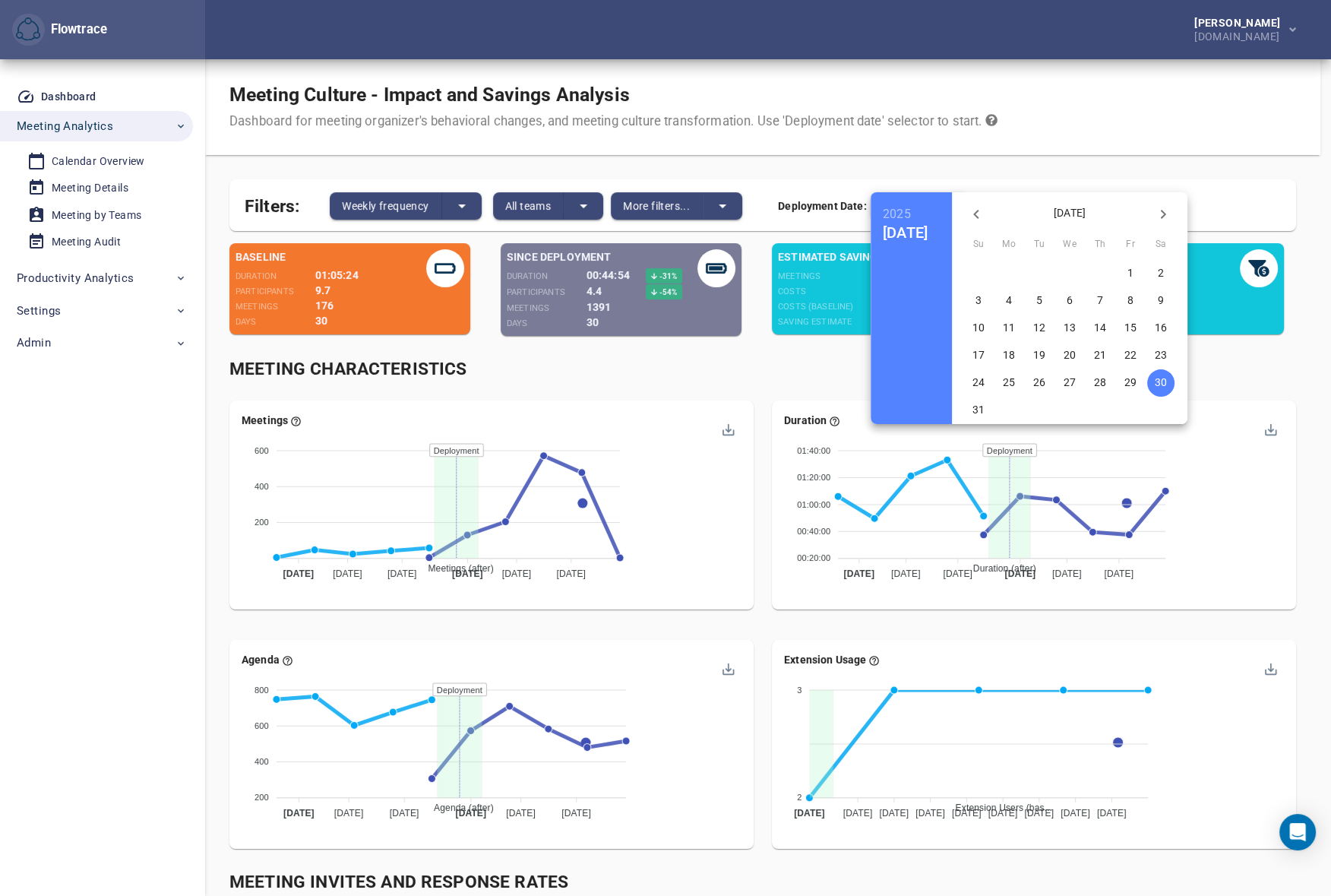
click at [963, 97] on div at bounding box center [665, 448] width 1331 height 896
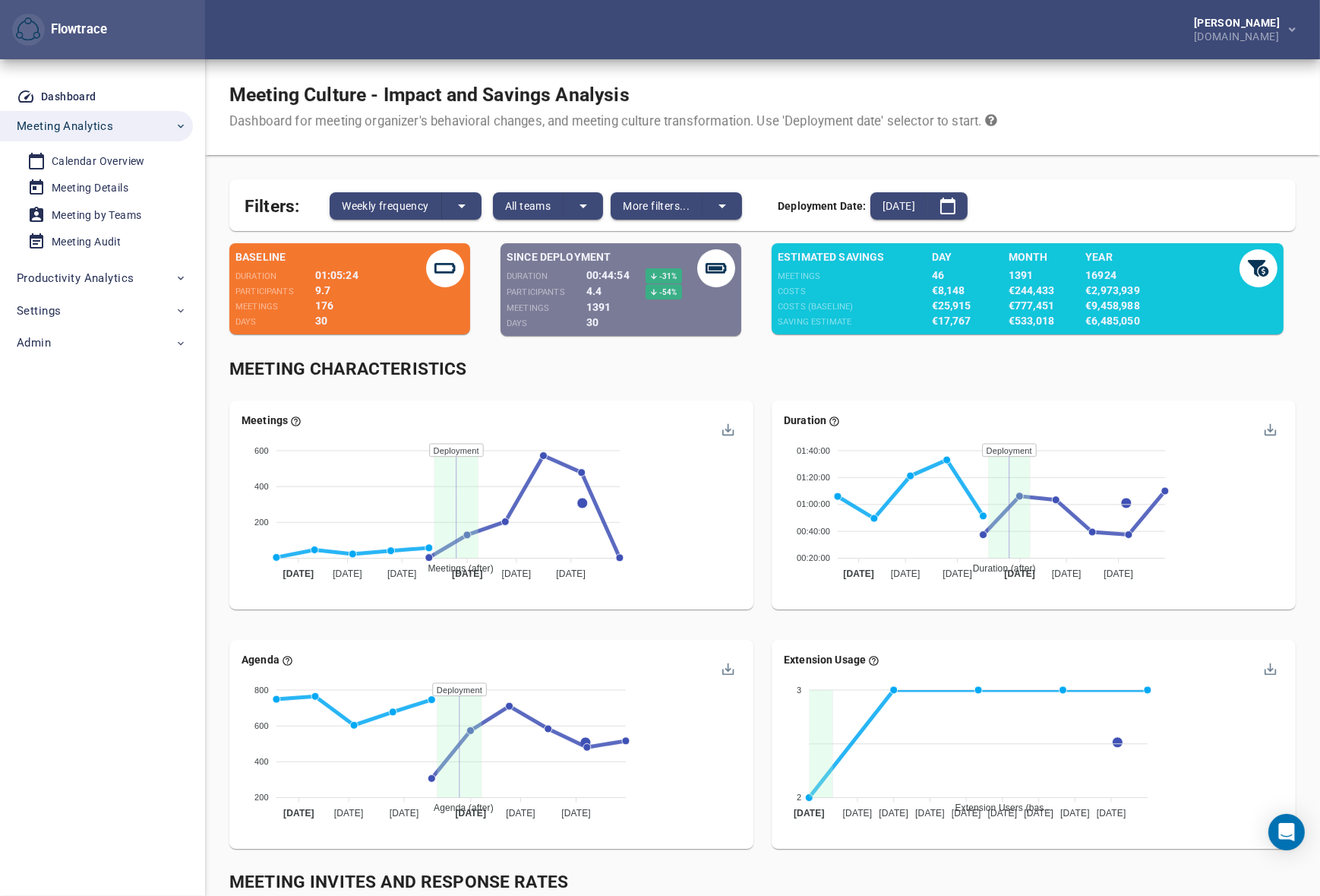
click at [766, 379] on div "Meeting Characteristics" at bounding box center [762, 370] width 1067 height 25
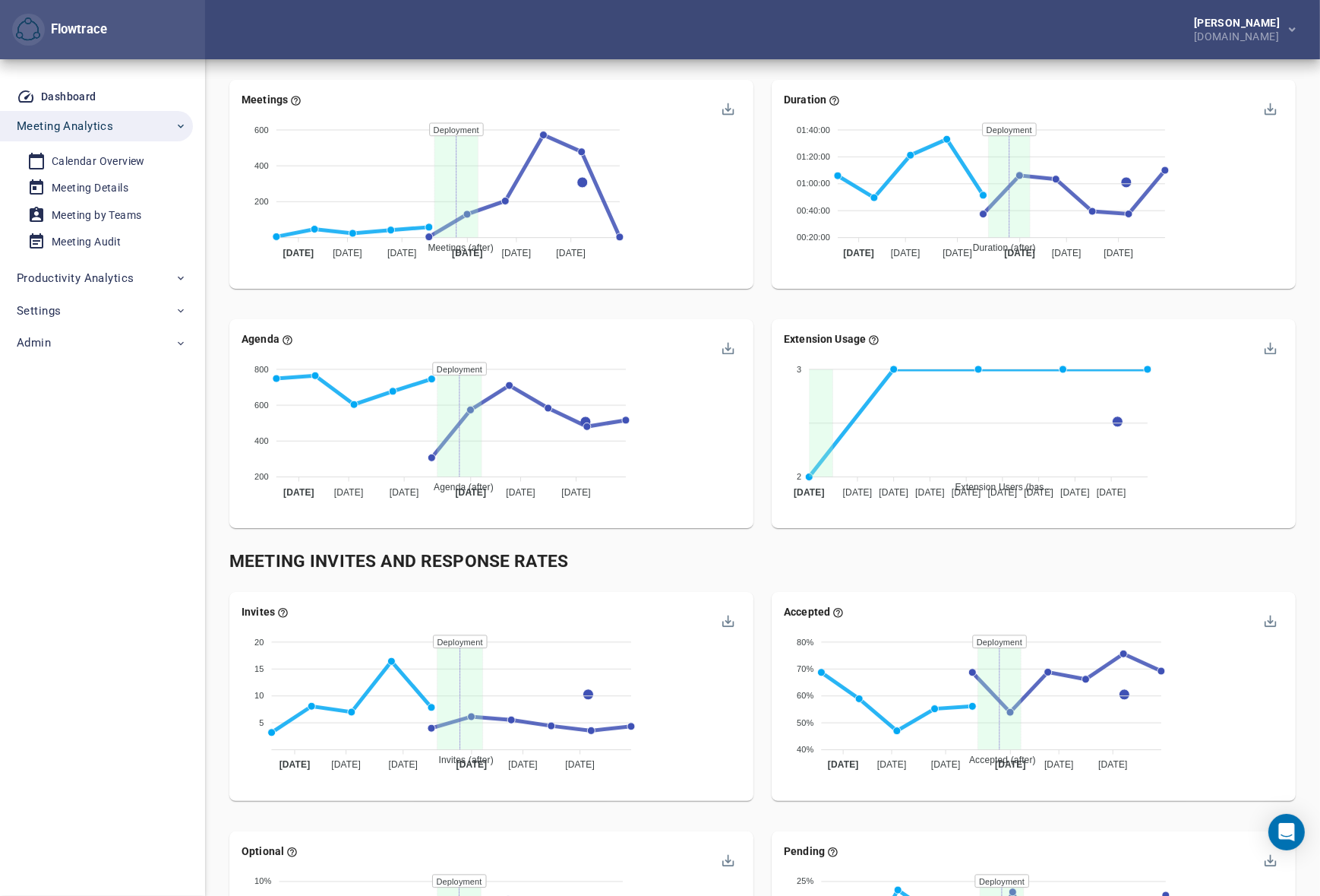
scroll to position [322, 0]
click at [762, 303] on div "Duration Duration (after) Duration (baseline) 01:40:00 01:40:00 01:20:00 01:20:…" at bounding box center [1033, 188] width 543 height 240
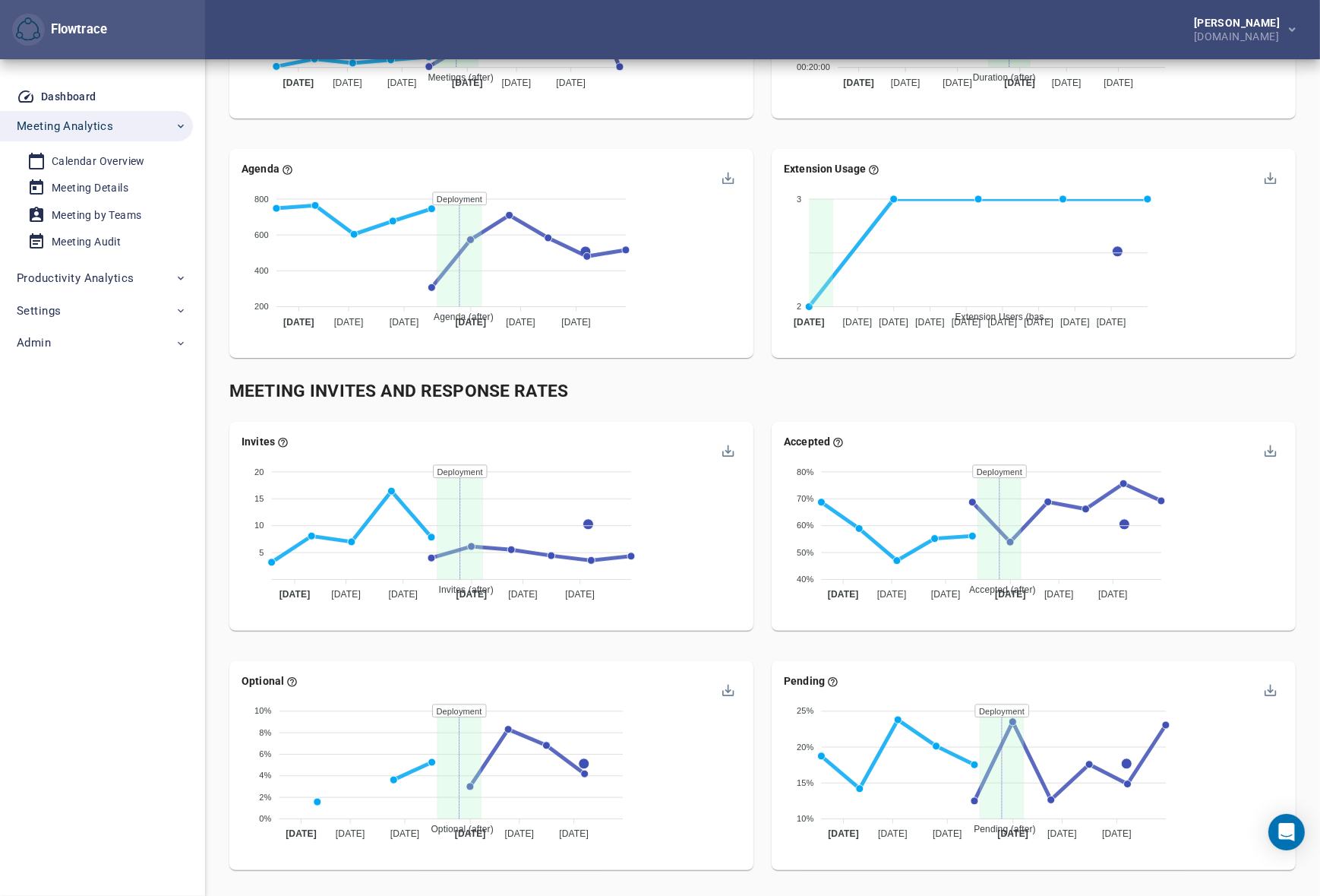
scroll to position [0, 0]
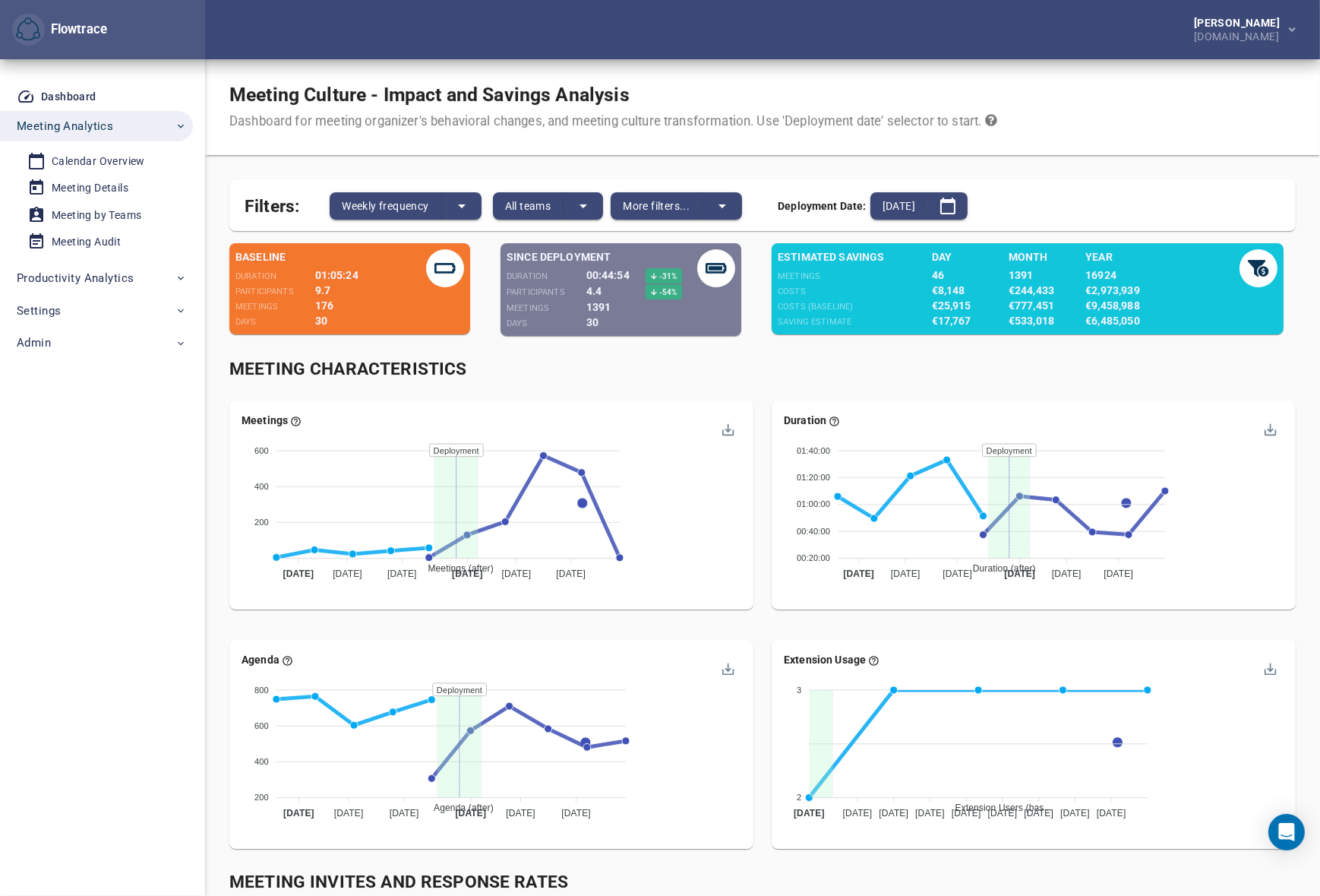
click at [765, 75] on div "Meeting Culture - Impact and Savings Analysis Dashboard for meeting organizer's…" at bounding box center [762, 107] width 1115 height 96
click at [658, 49] on div "[PERSON_NAME] [DOMAIN_NAME]" at bounding box center [762, 30] width 1115 height 59
